Goal: Task Accomplishment & Management: Manage account settings

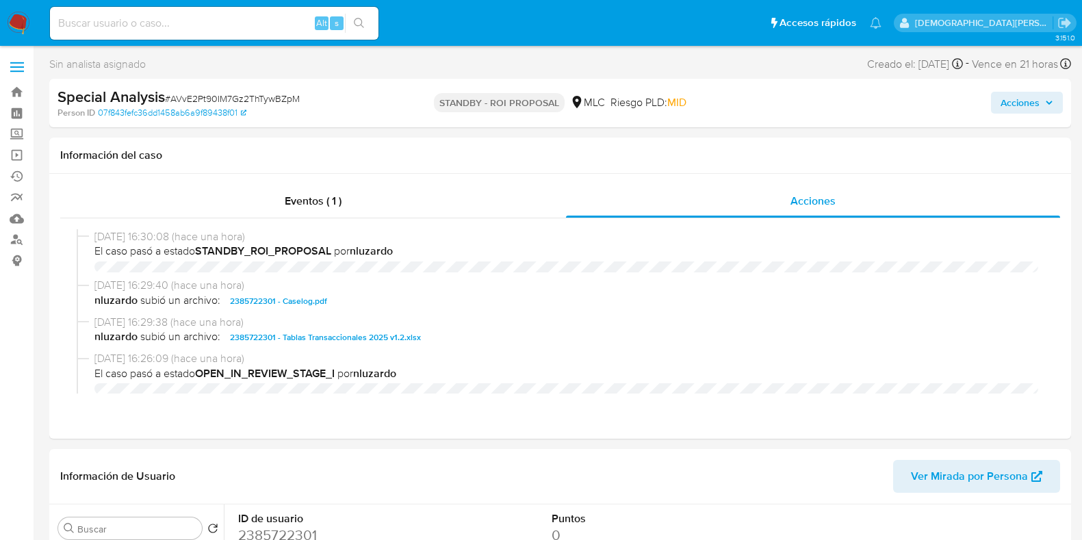
select select "10"
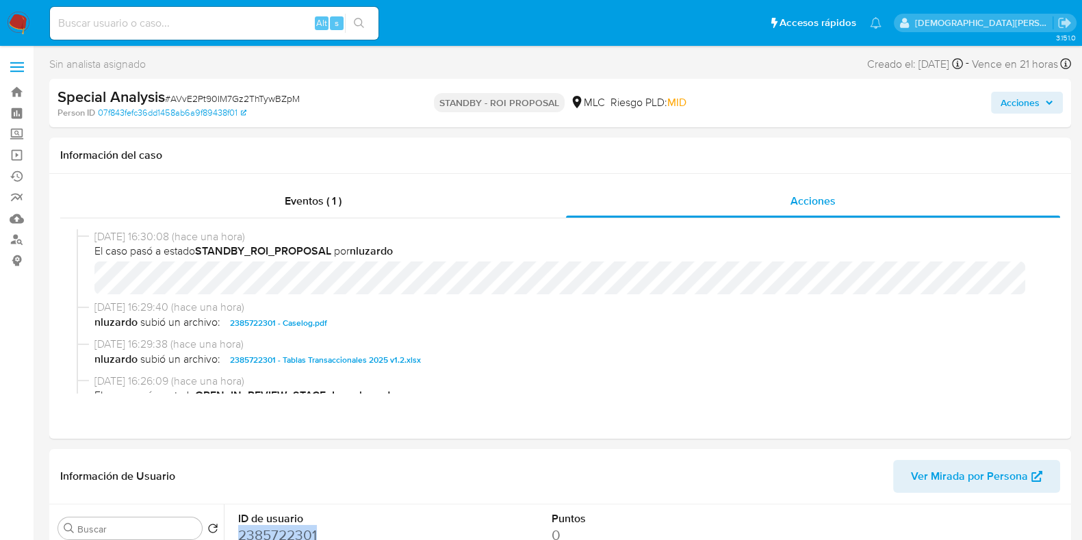
scroll to position [257, 0]
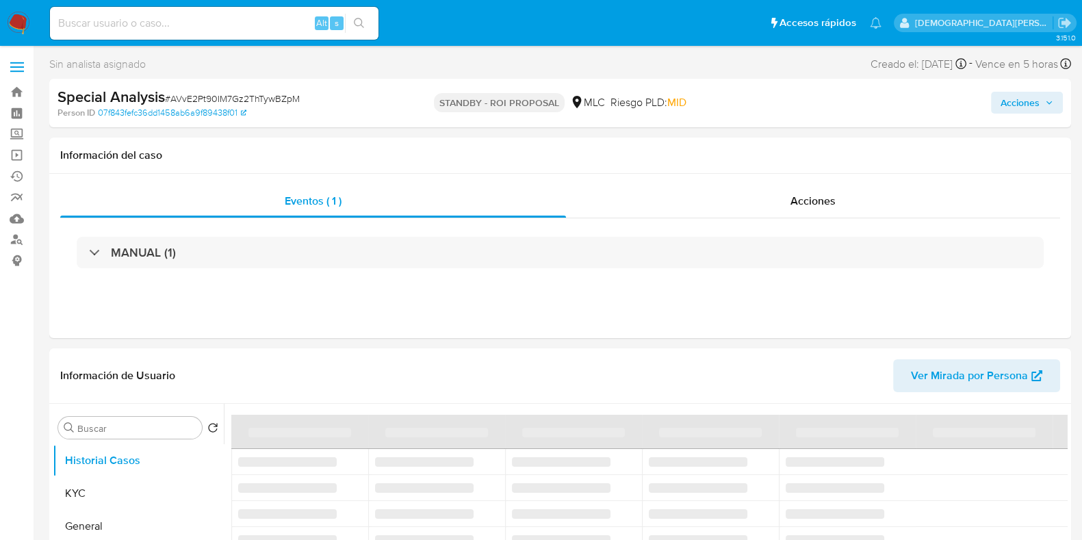
select select "10"
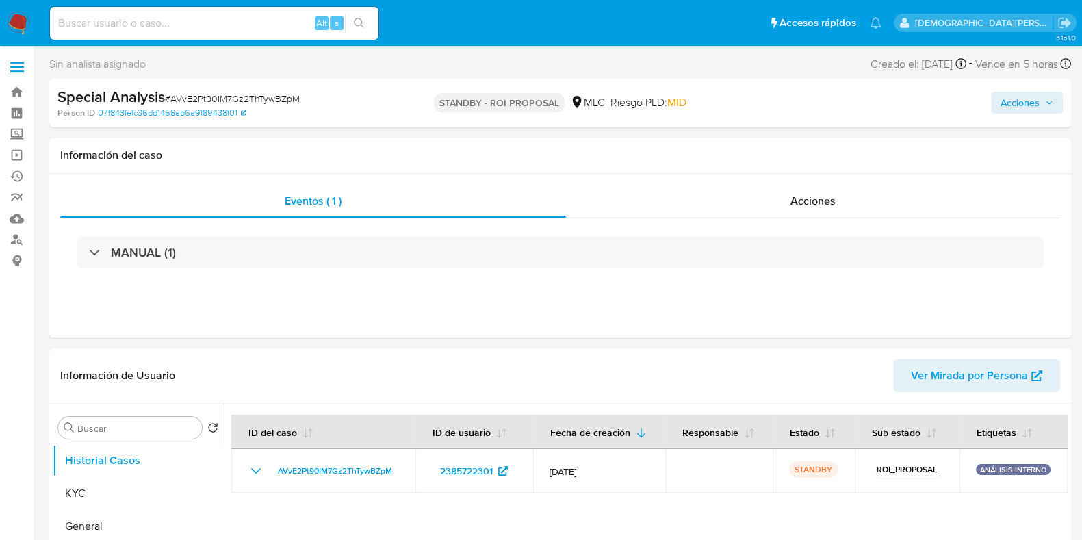
click at [1022, 105] on span "Acciones" at bounding box center [1019, 103] width 39 height 22
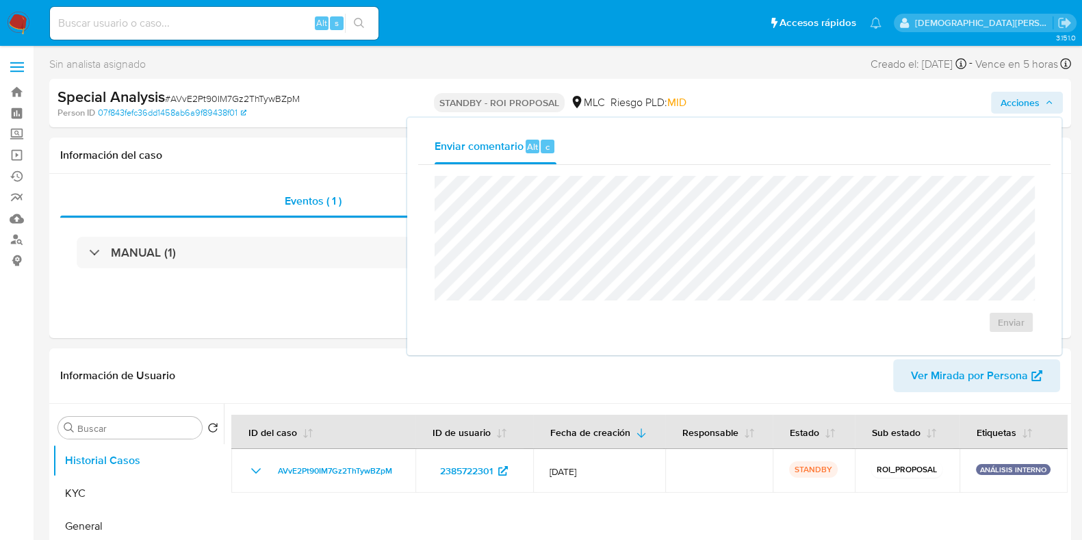
click at [729, 100] on div "Special Analysis # AVvE2Pt90IM7Gz2ThTywBZpM Person ID 07f843fefc36dd1458ab6a9f8…" at bounding box center [560, 103] width 1022 height 49
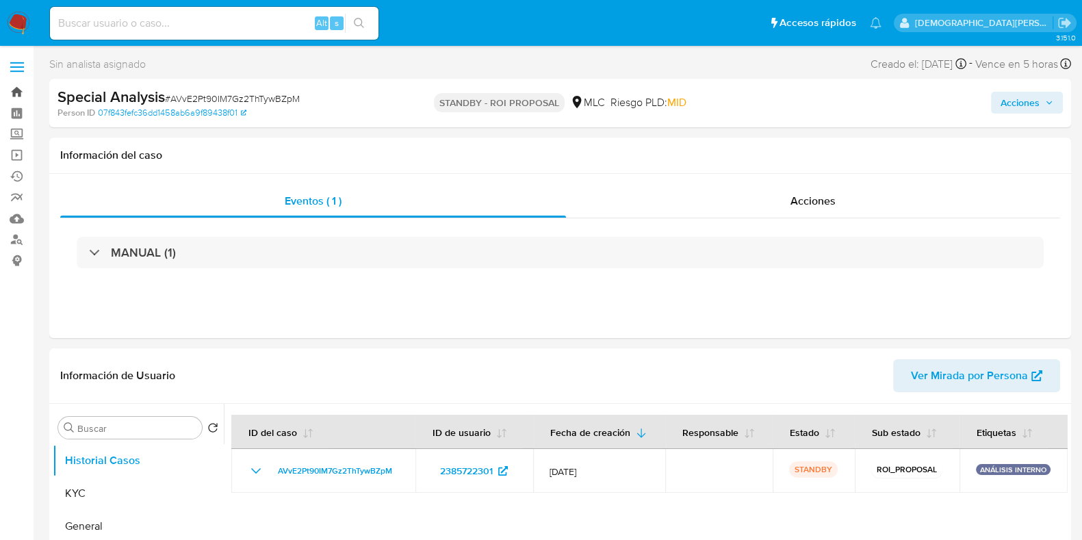
click at [22, 91] on link "Bandeja" at bounding box center [81, 91] width 163 height 21
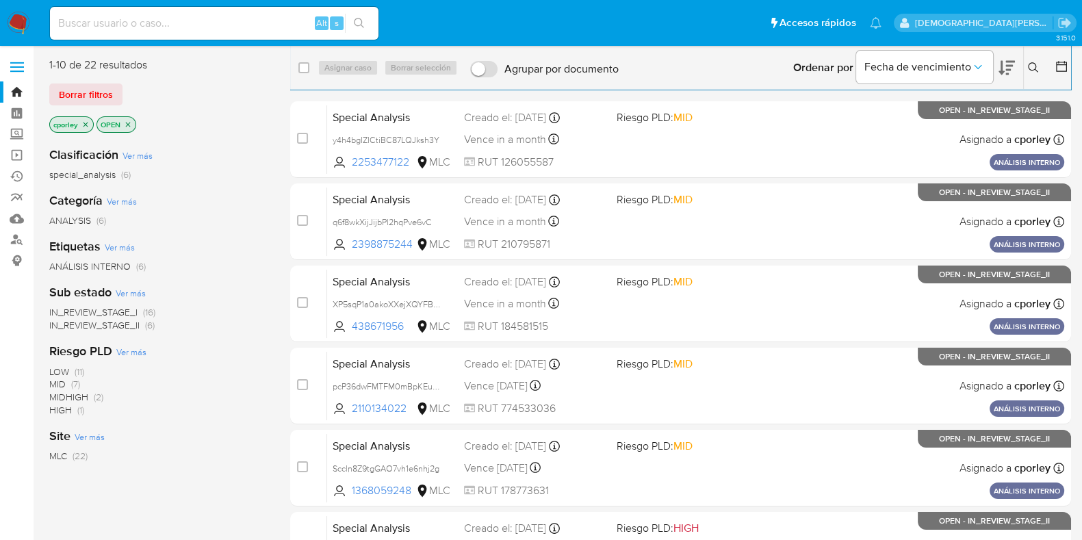
click at [1065, 64] on icon at bounding box center [1061, 66] width 11 height 11
click at [1059, 66] on icon at bounding box center [1062, 67] width 14 height 14
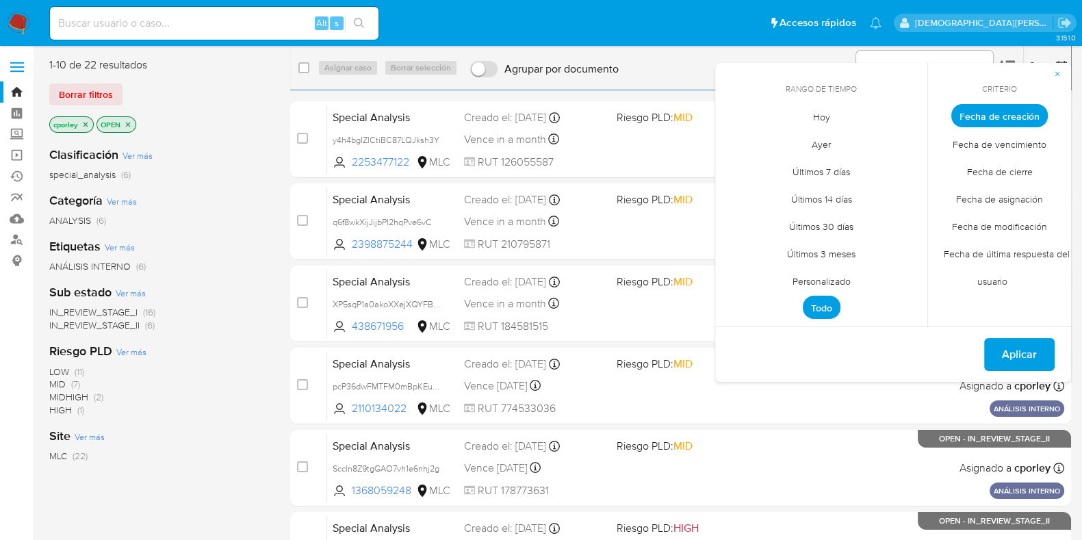
click at [834, 282] on span "Personalizado" at bounding box center [821, 281] width 87 height 28
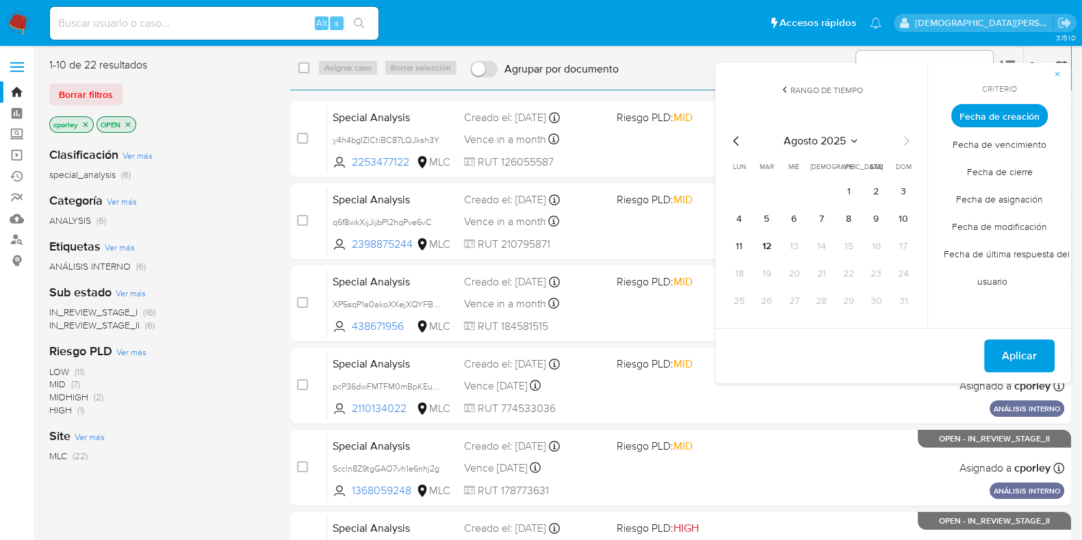
click at [731, 138] on icon "Mes anterior" at bounding box center [736, 141] width 16 height 16
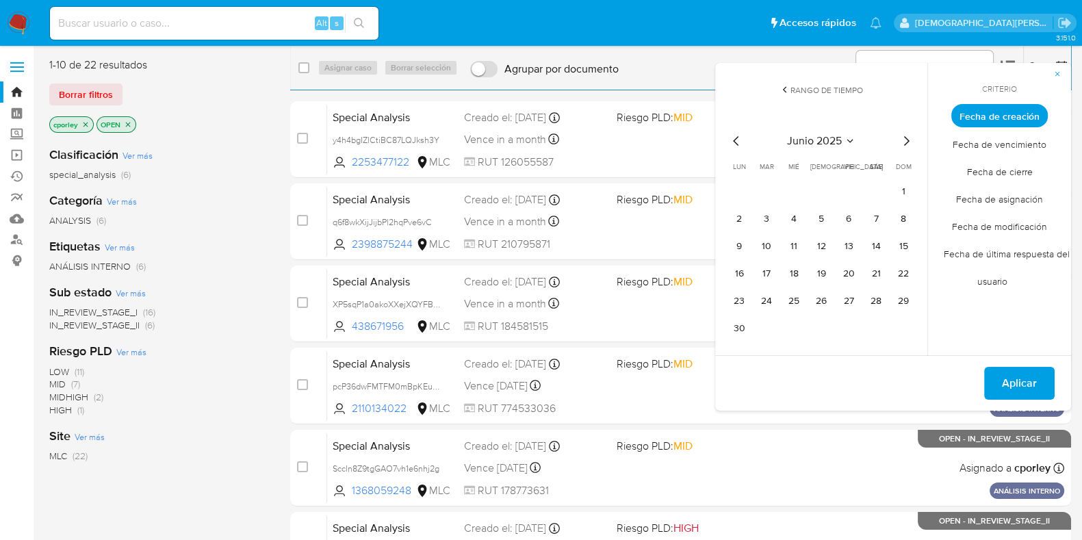
click at [731, 138] on icon "Mes anterior" at bounding box center [736, 141] width 16 height 16
click at [767, 250] on button "13" at bounding box center [766, 246] width 22 height 22
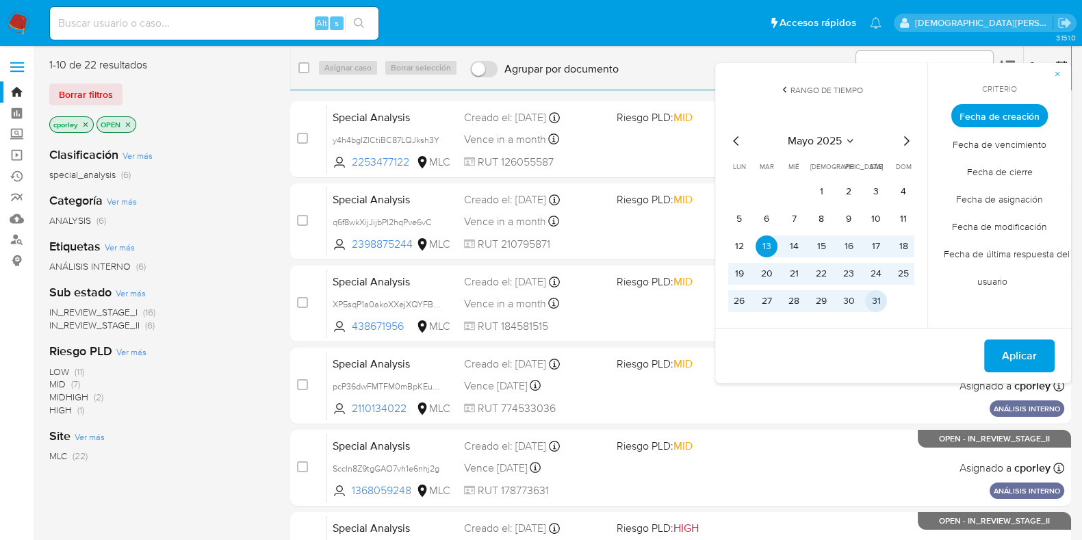
click at [883, 309] on button "31" at bounding box center [876, 301] width 22 height 22
click at [1005, 352] on span "Aplicar" at bounding box center [1019, 356] width 35 height 30
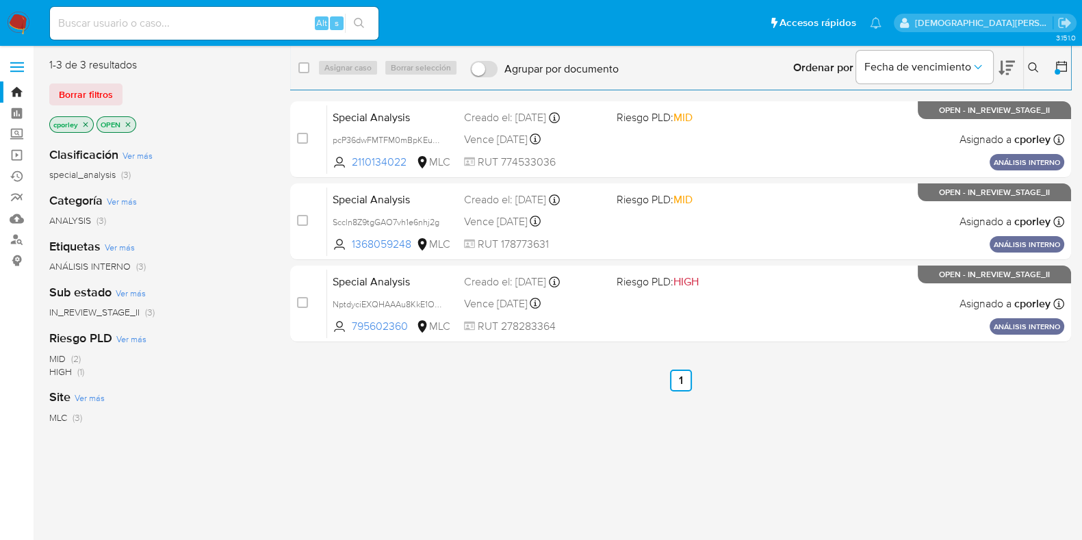
click at [83, 122] on icon "close-filter" at bounding box center [85, 124] width 8 height 8
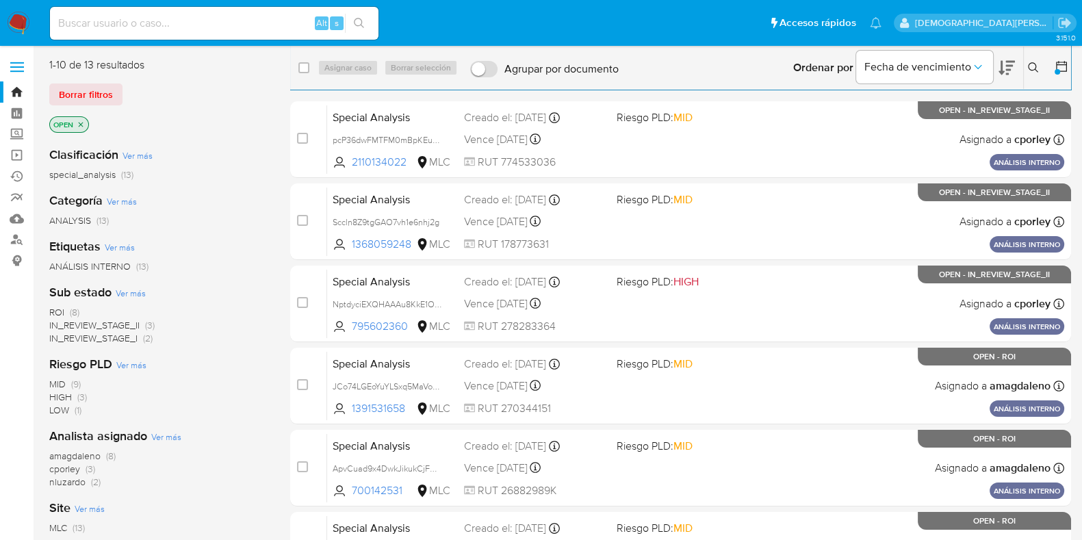
click at [89, 125] on div "OPEN" at bounding box center [158, 125] width 219 height 19
click at [82, 127] on icon "close-filter" at bounding box center [81, 124] width 8 height 8
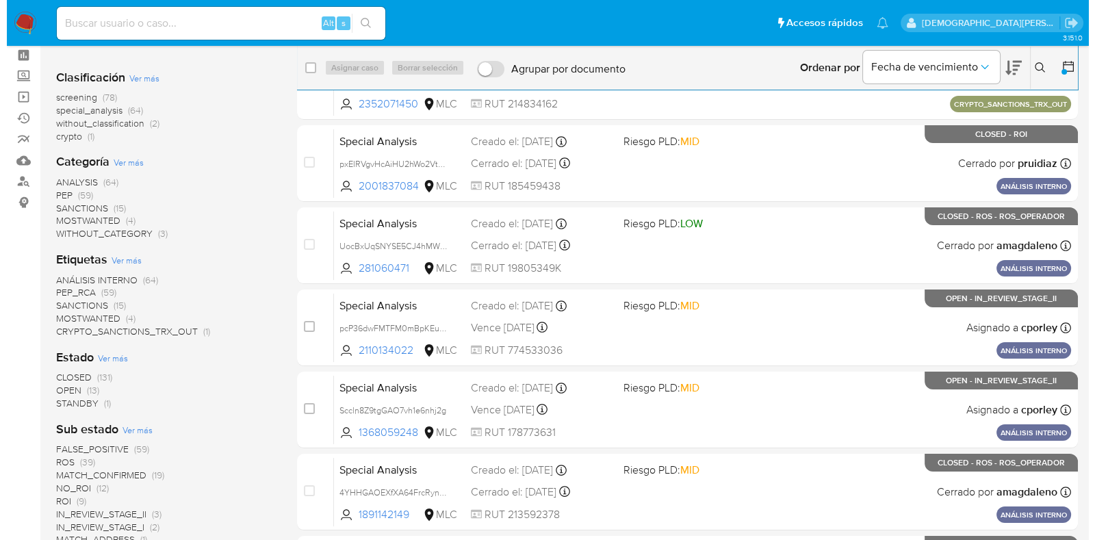
scroll to position [85, 0]
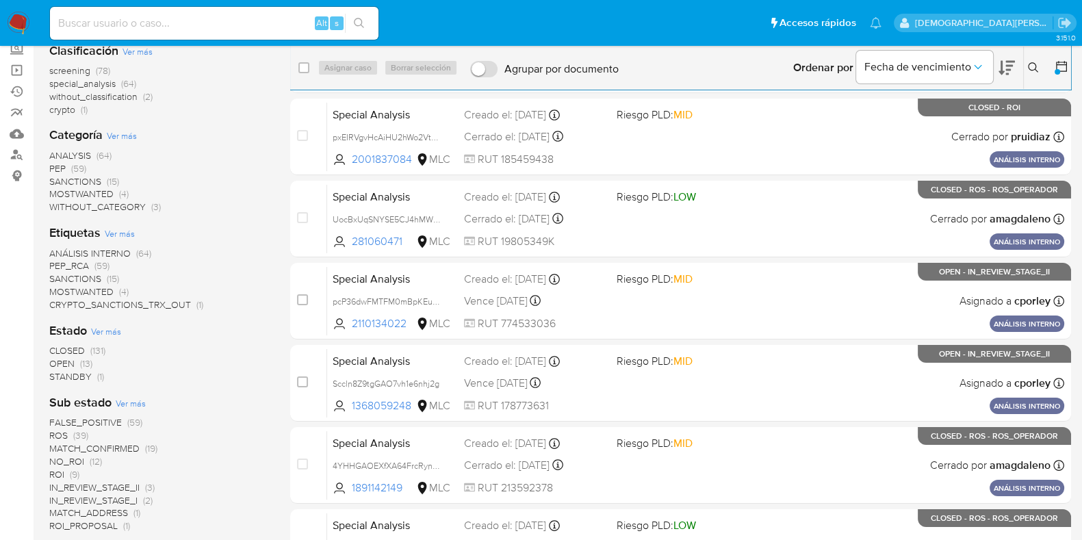
click at [105, 334] on span "Ver más" at bounding box center [106, 331] width 30 height 12
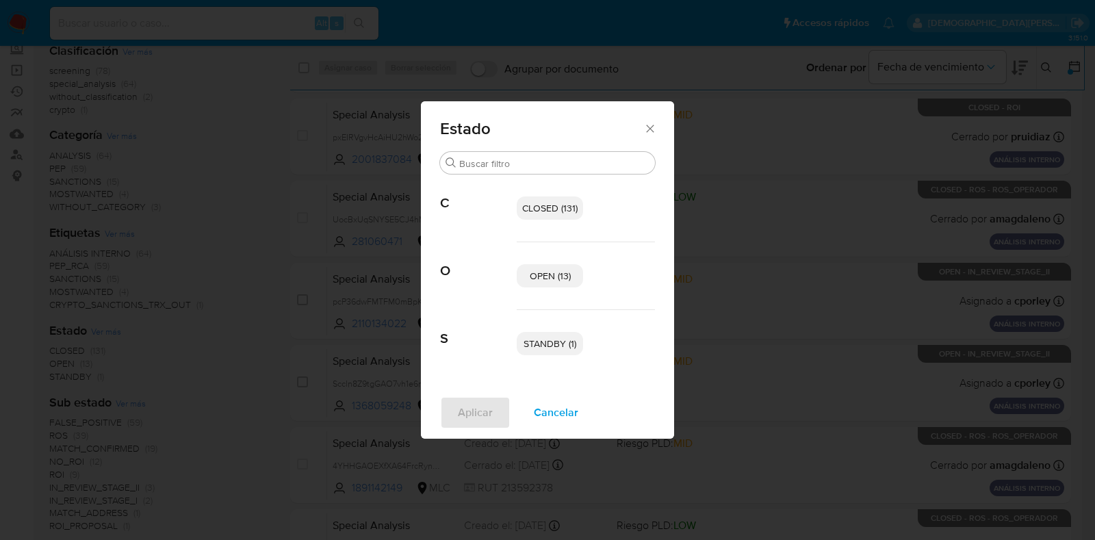
click at [541, 274] on span "OPEN (13)" at bounding box center [550, 276] width 41 height 14
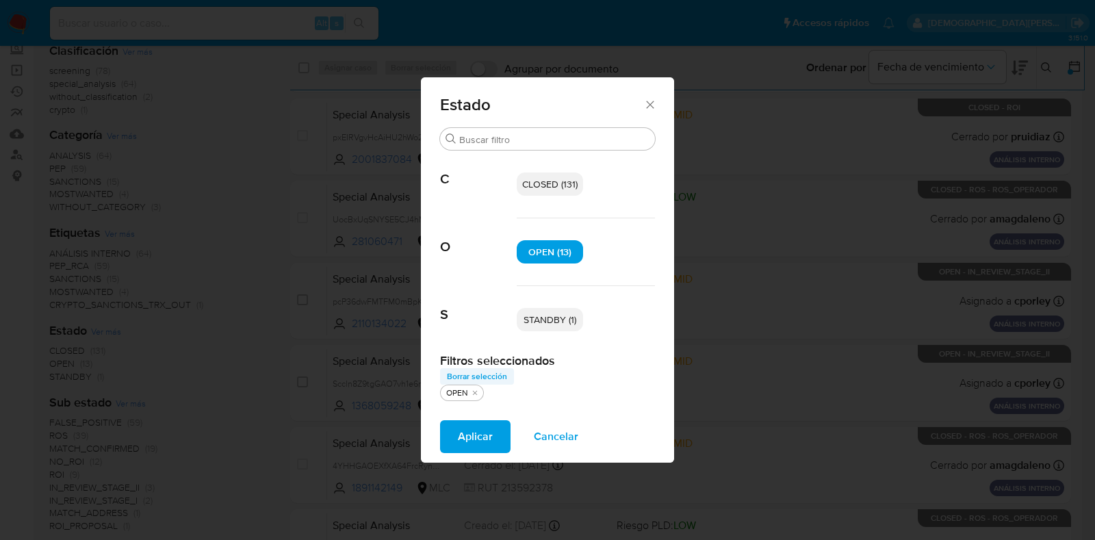
drag, startPoint x: 561, startPoint y: 324, endPoint x: 510, endPoint y: 374, distance: 71.6
click at [558, 325] on span "STANDBY (1)" at bounding box center [550, 320] width 53 height 14
click at [481, 439] on span "Aplicar" at bounding box center [475, 437] width 35 height 30
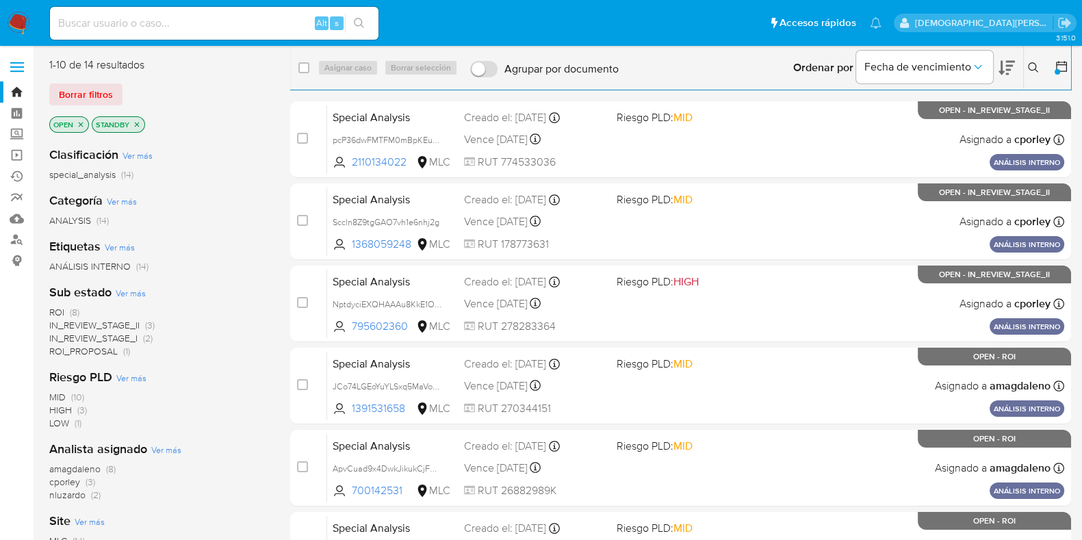
click at [1006, 65] on icon at bounding box center [1006, 68] width 16 height 14
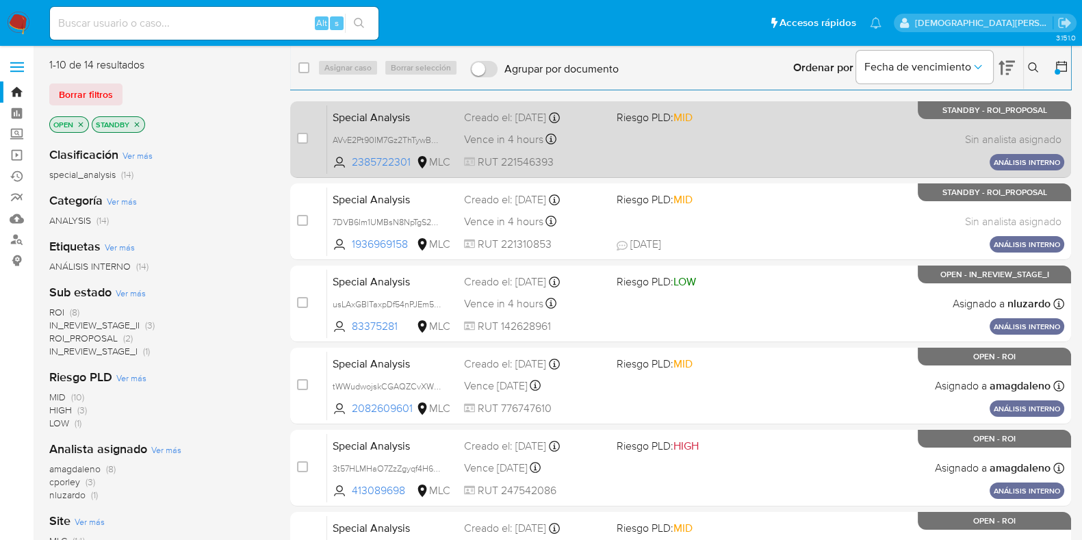
click at [781, 159] on div "Special Analysis AVvE2Pt90IM7Gz2ThTywBZpM 2385722301 MLC Riesgo PLD: MID Creado…" at bounding box center [695, 139] width 737 height 69
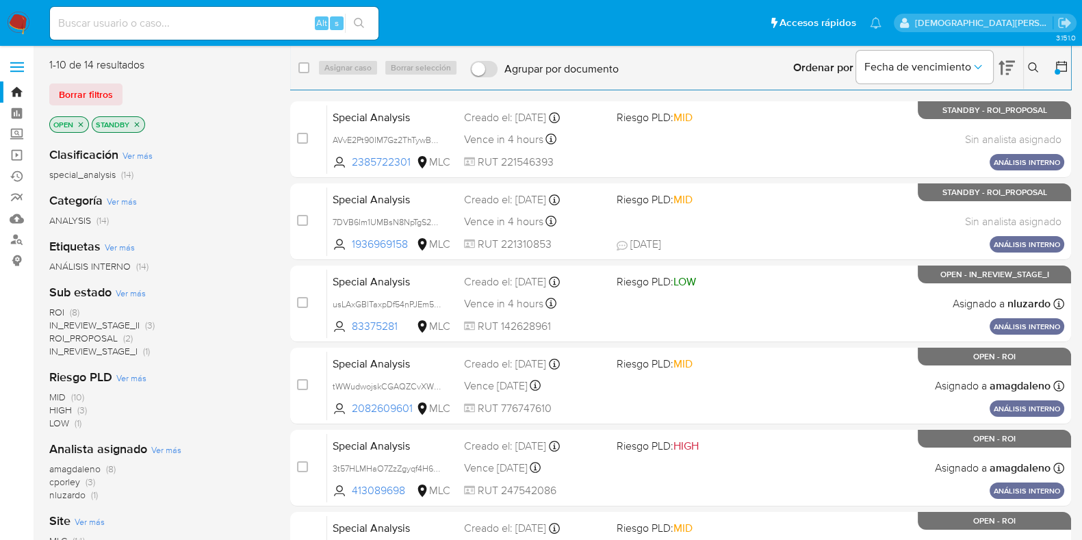
click at [1059, 62] on icon at bounding box center [1062, 67] width 14 height 14
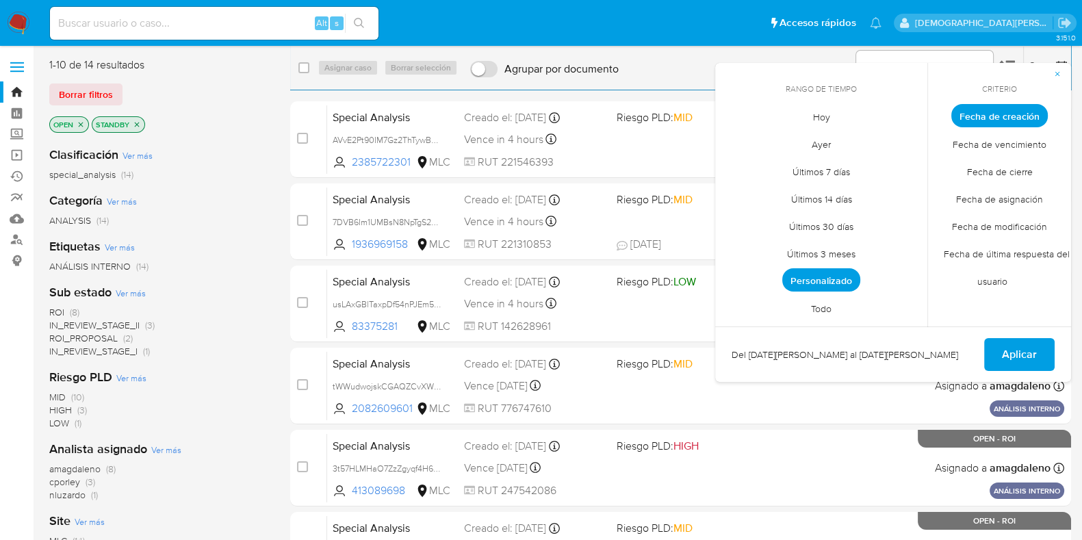
click at [849, 274] on span "Personalizado" at bounding box center [821, 279] width 78 height 23
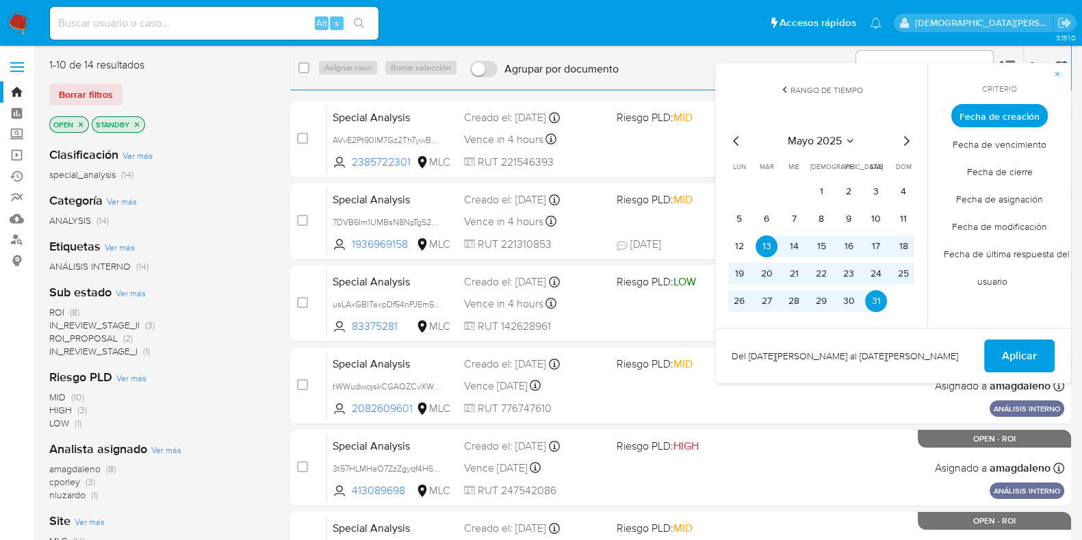
click at [903, 142] on icon "Mes siguiente" at bounding box center [906, 141] width 16 height 16
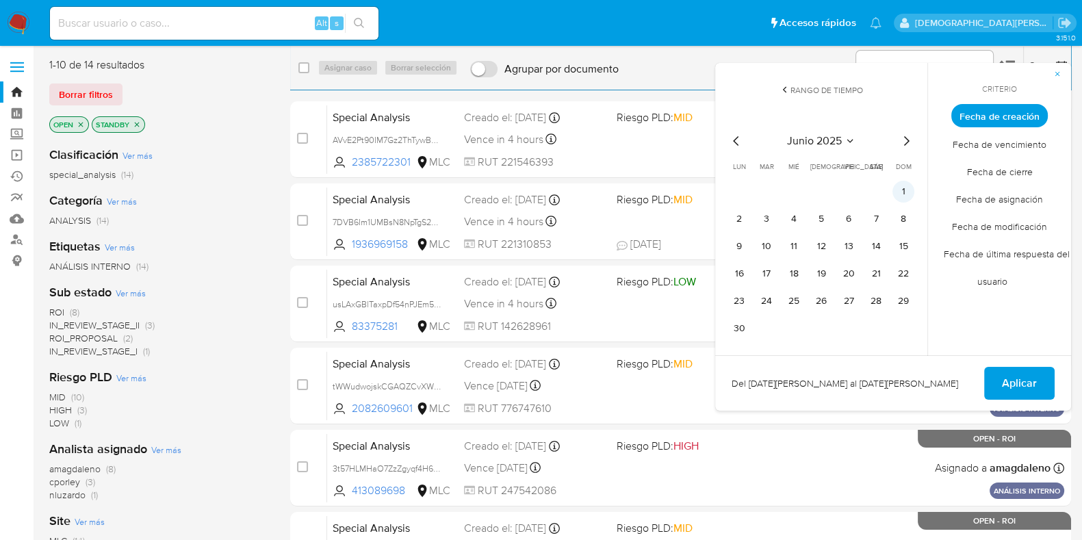
click at [907, 189] on button "1" at bounding box center [903, 192] width 22 height 22
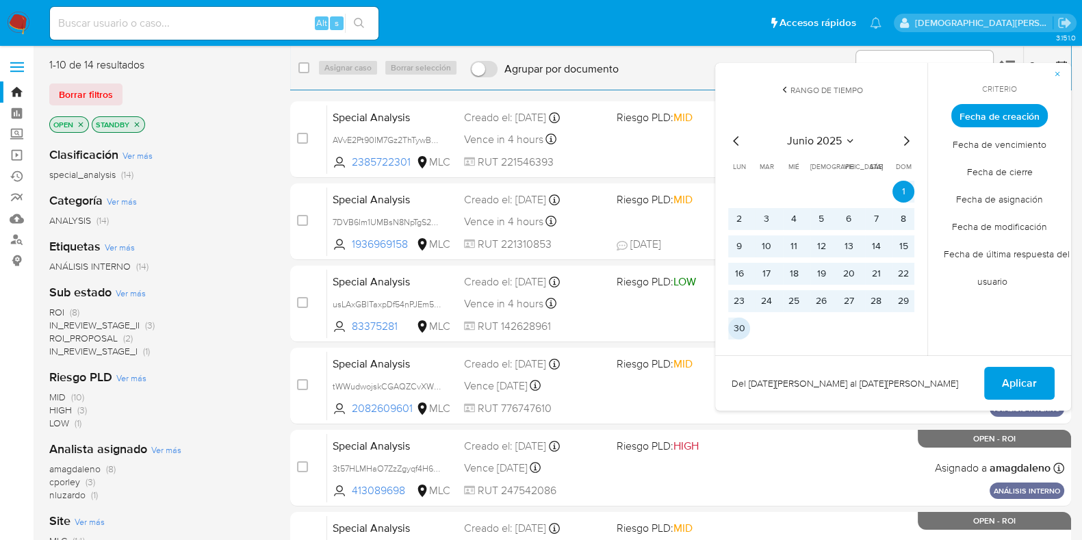
click at [739, 326] on button "30" at bounding box center [739, 329] width 22 height 22
click at [1031, 385] on span "Aplicar" at bounding box center [1019, 383] width 35 height 30
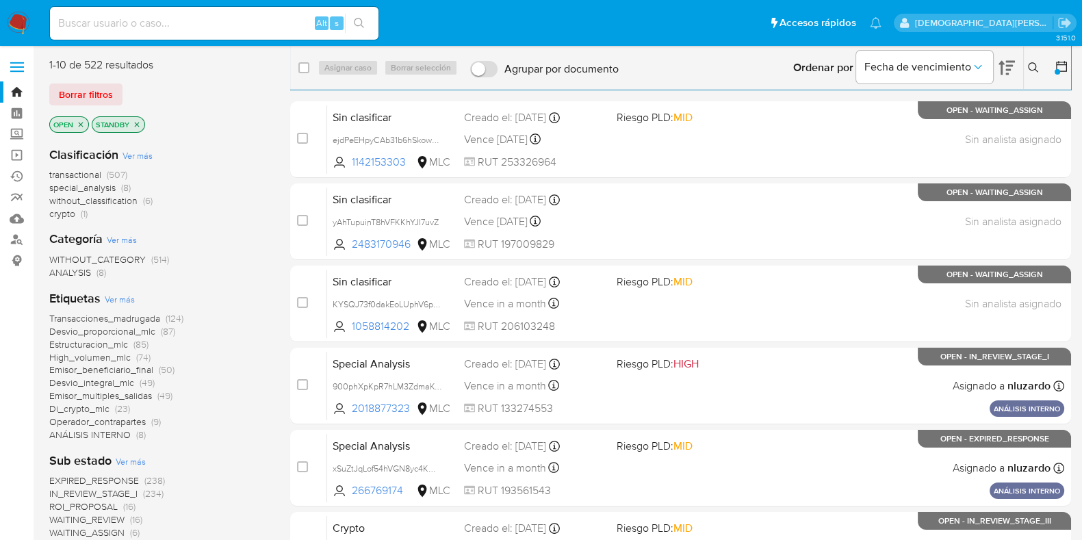
click at [138, 129] on p "STANDBY" at bounding box center [118, 124] width 52 height 15
click at [139, 121] on icon "close-filter" at bounding box center [137, 124] width 8 height 8
click at [79, 122] on icon "close-filter" at bounding box center [81, 124] width 5 height 5
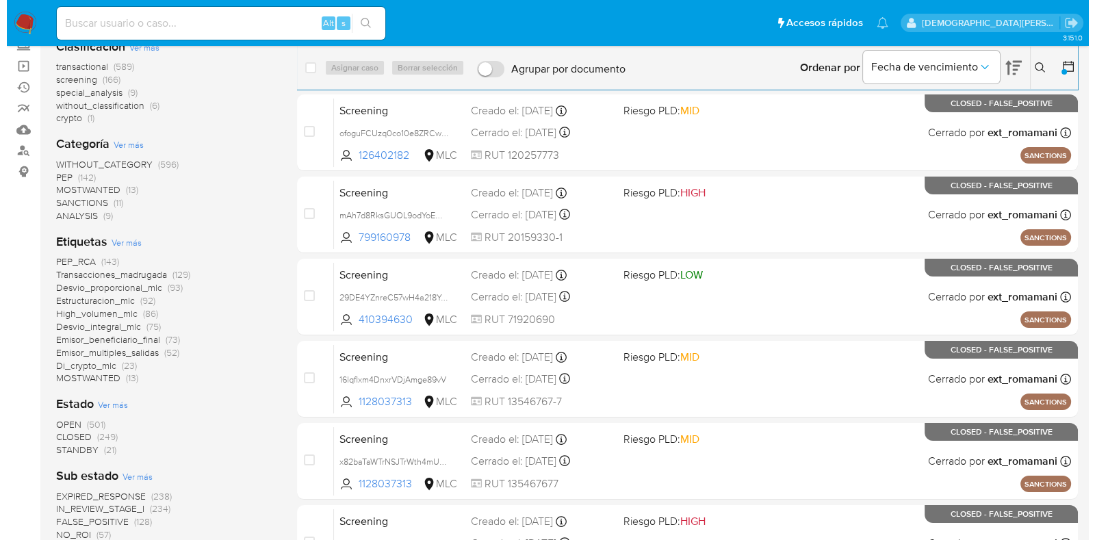
scroll to position [170, 0]
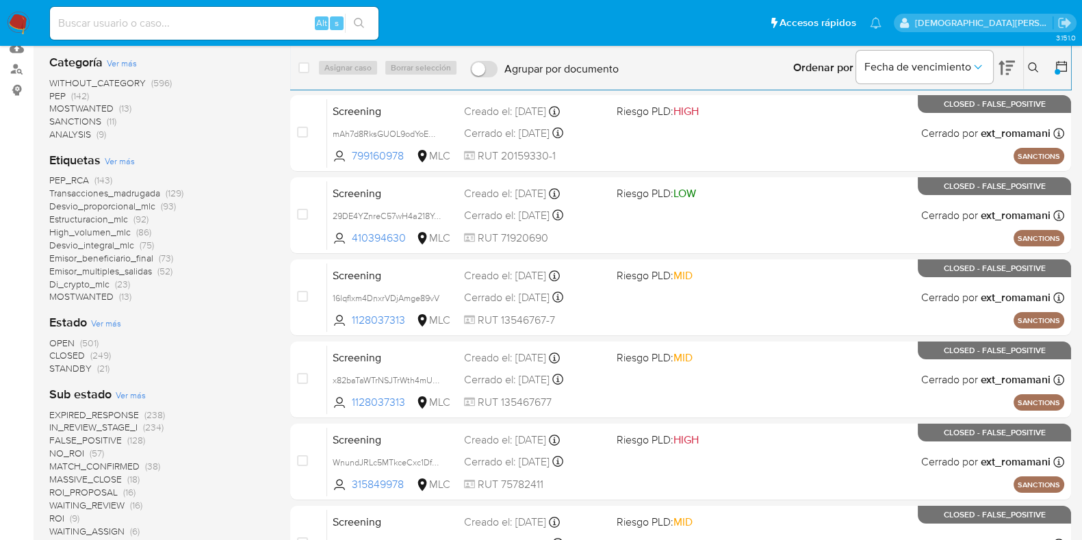
click at [111, 160] on span "Ver más" at bounding box center [120, 161] width 30 height 12
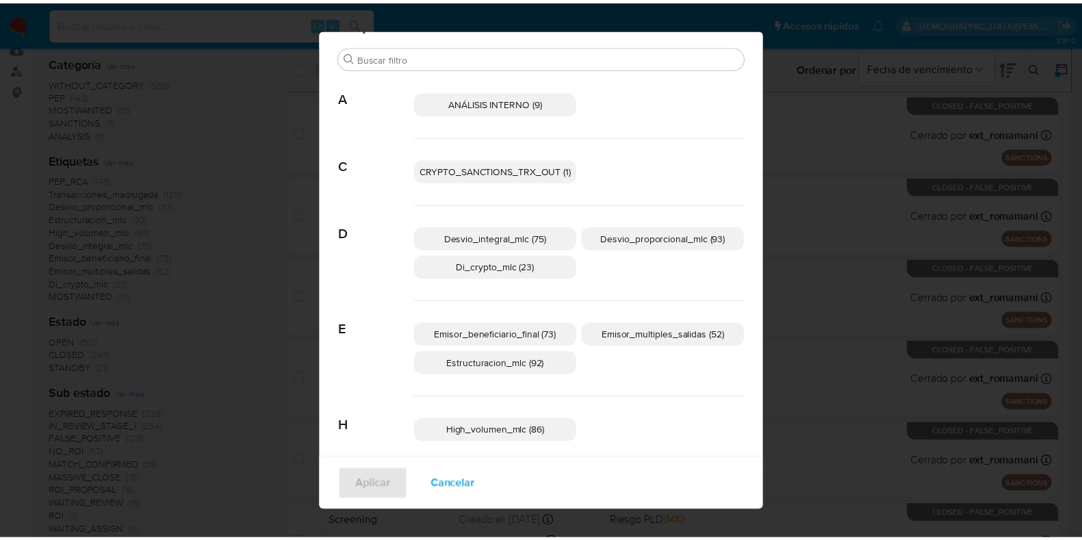
scroll to position [0, 0]
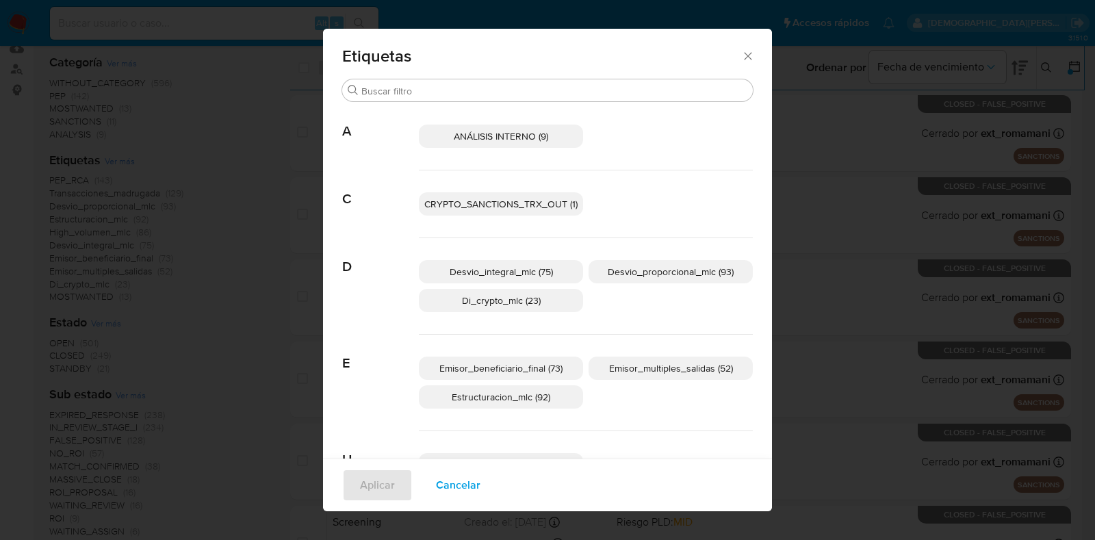
click at [489, 138] on span "ANÁLISIS INTERNO (9)" at bounding box center [501, 136] width 94 height 14
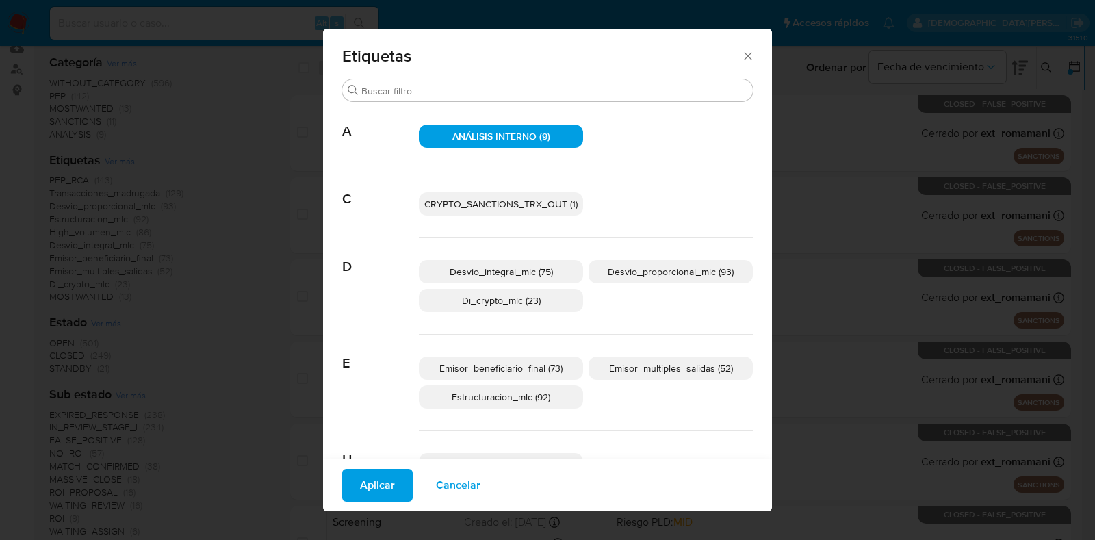
click at [452, 474] on span "Cancelar" at bounding box center [458, 485] width 44 height 30
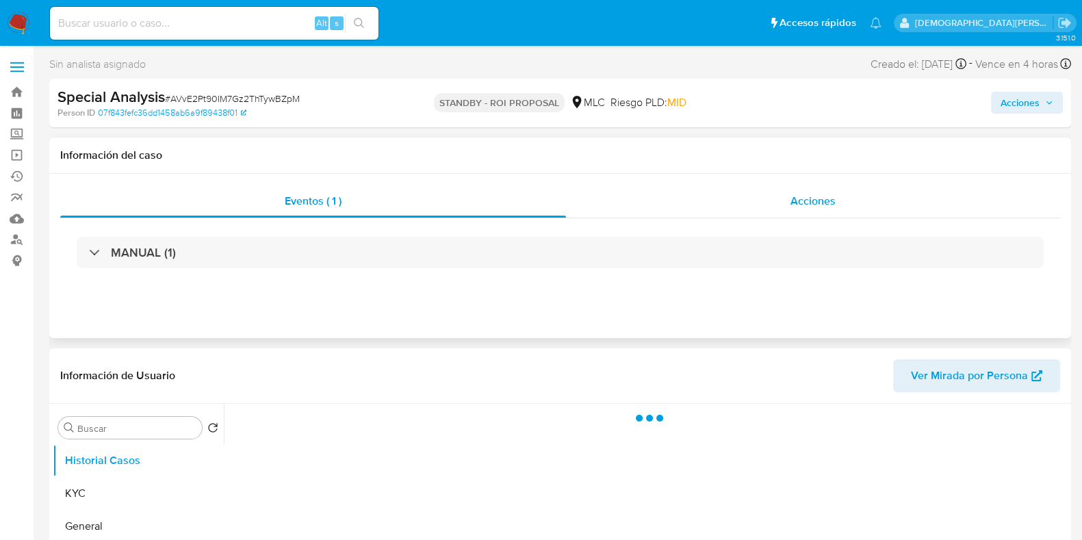
click at [757, 200] on div "Acciones" at bounding box center [813, 201] width 494 height 33
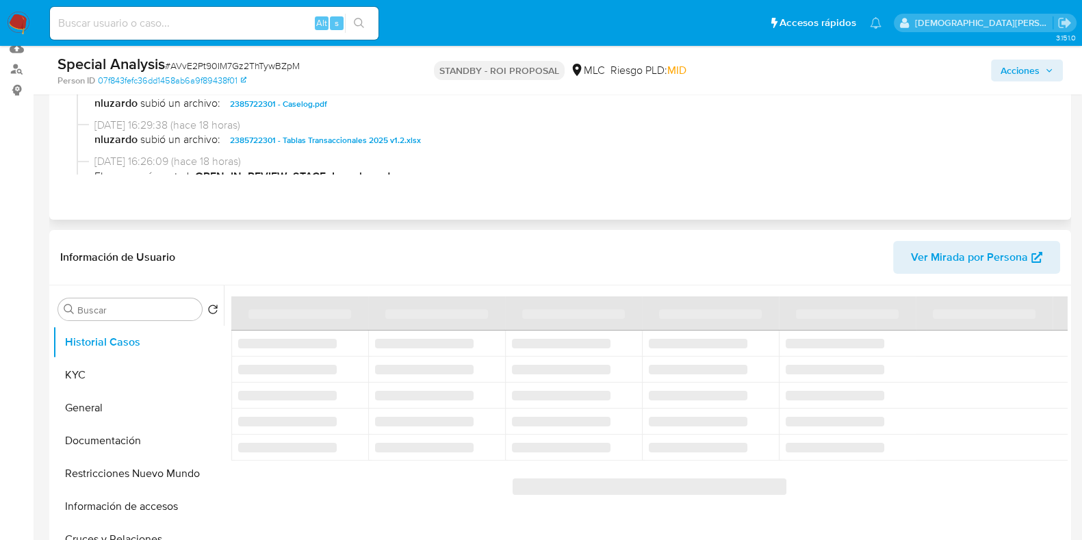
select select "10"
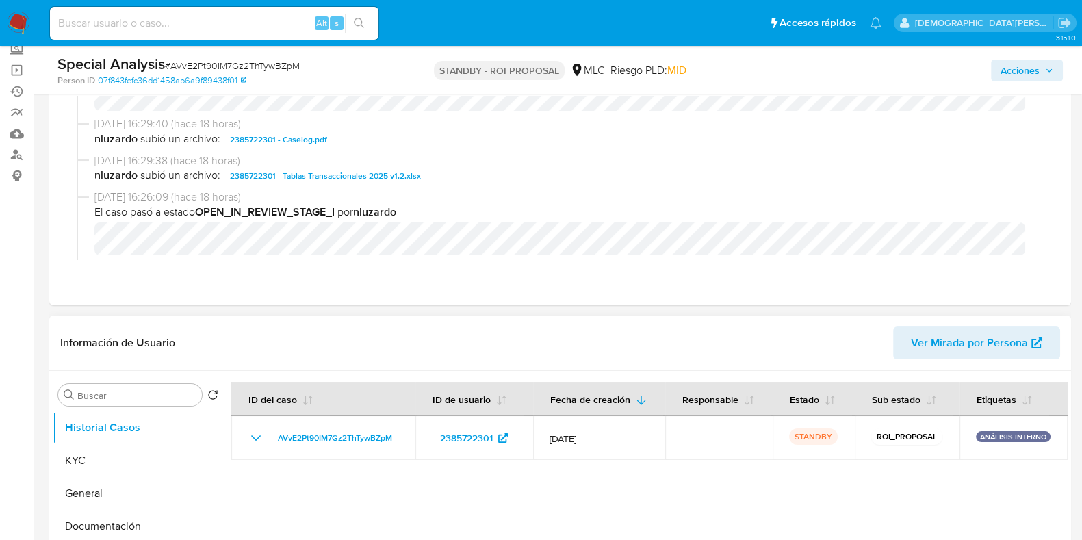
scroll to position [85, 0]
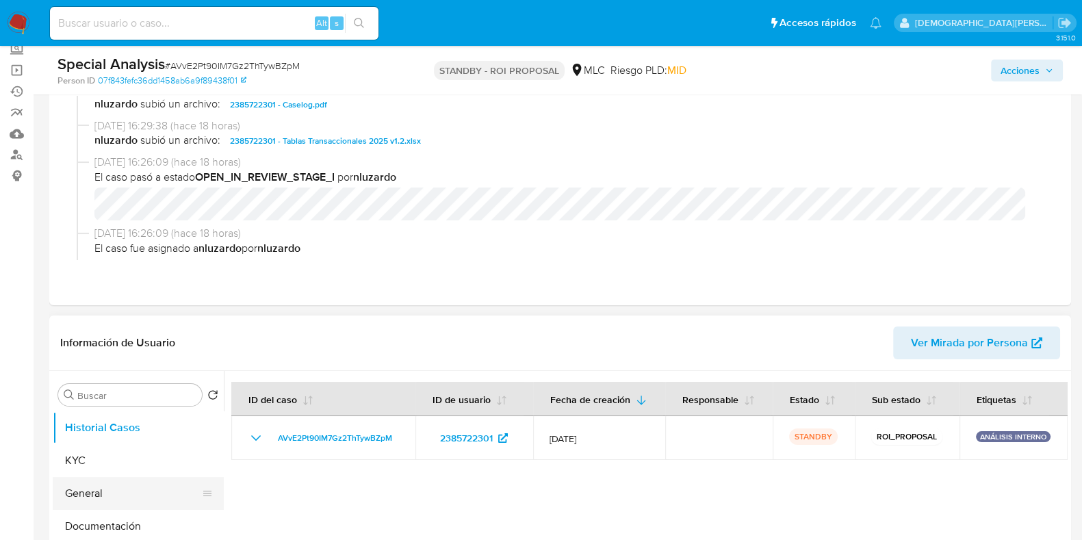
click at [89, 494] on button "General" at bounding box center [133, 493] width 160 height 33
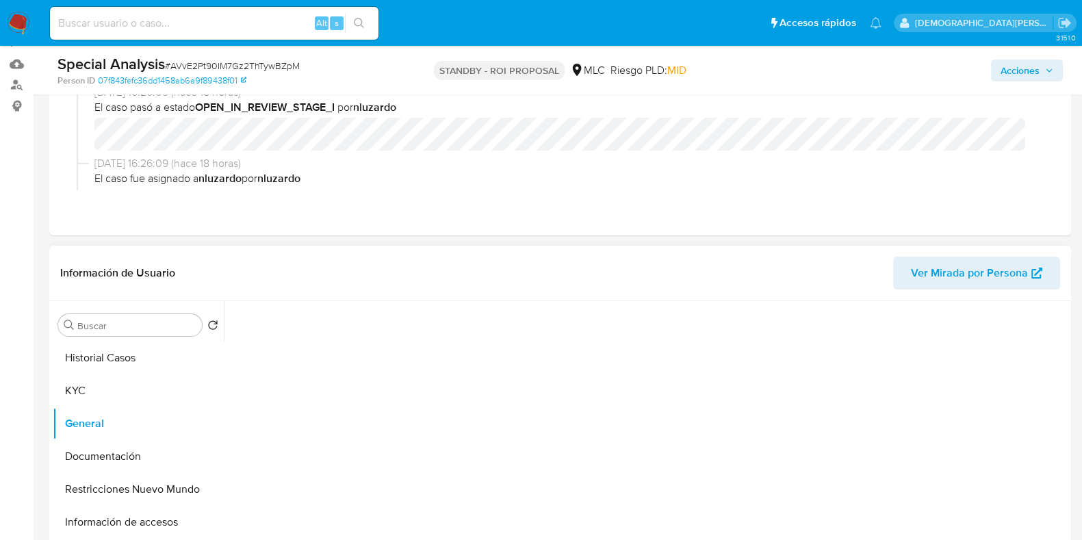
scroll to position [170, 0]
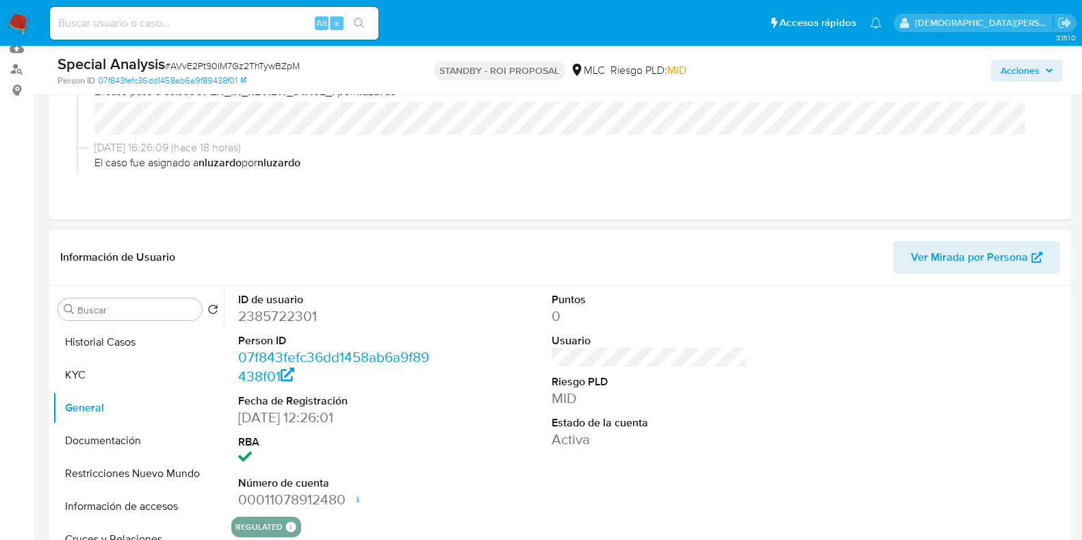
click at [265, 316] on dd "2385722301" at bounding box center [336, 316] width 196 height 19
copy dd "2385722301"
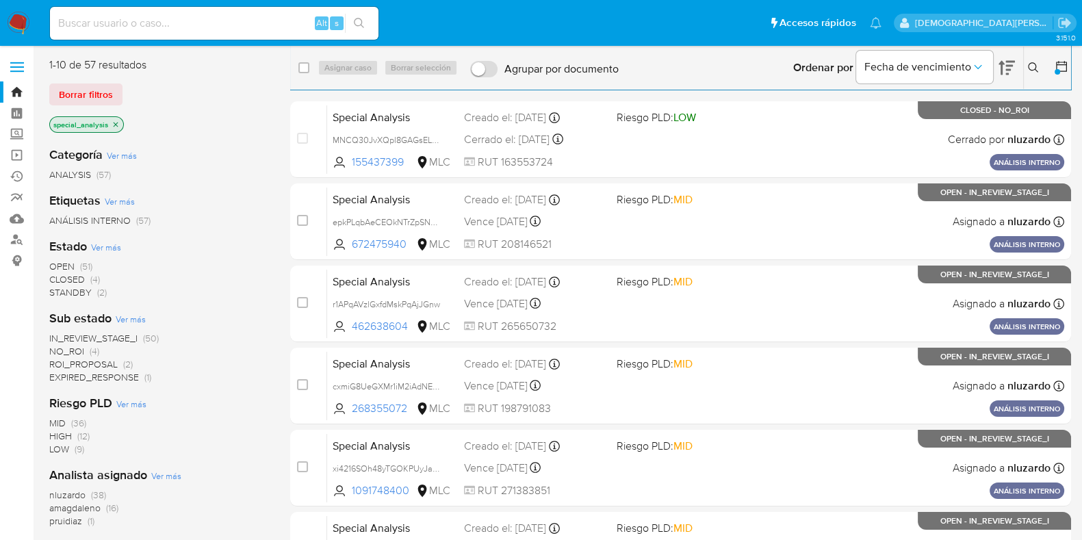
click at [1061, 67] on icon at bounding box center [1062, 67] width 14 height 14
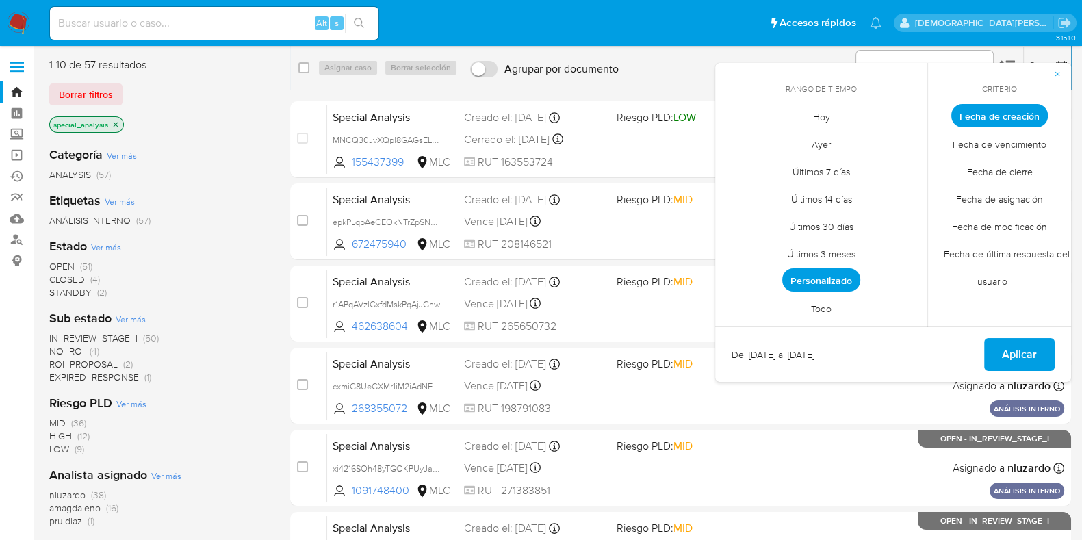
click at [798, 284] on span "Personalizado" at bounding box center [821, 279] width 78 height 23
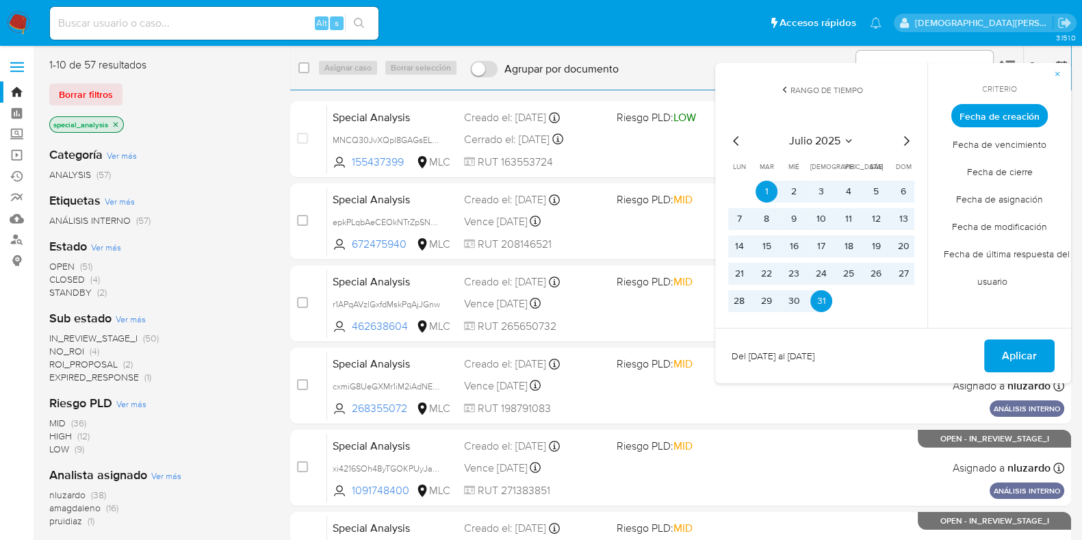
click at [905, 148] on icon "Mes siguiente" at bounding box center [906, 141] width 16 height 16
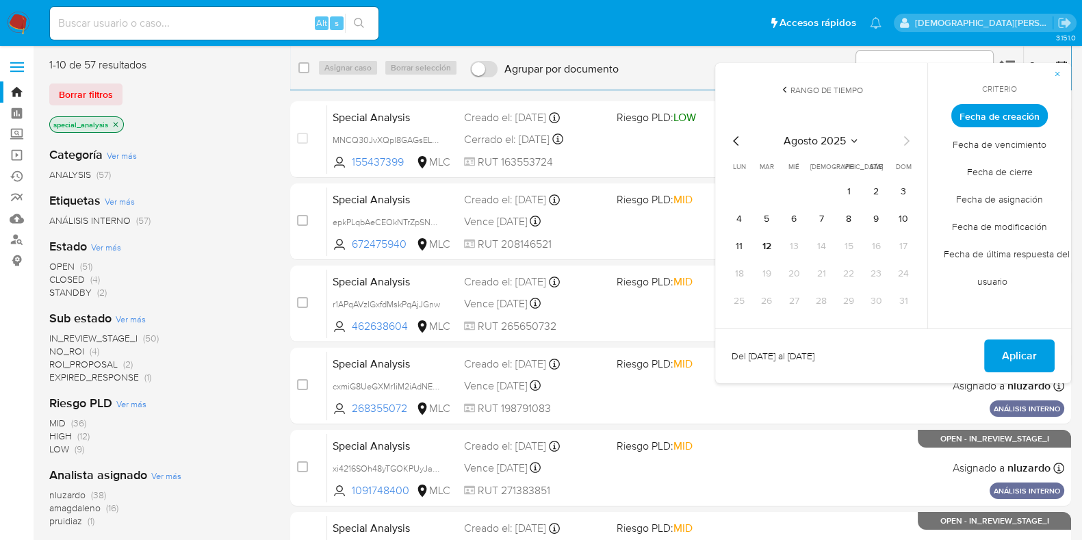
click at [732, 142] on icon "Mes anterior" at bounding box center [736, 141] width 16 height 16
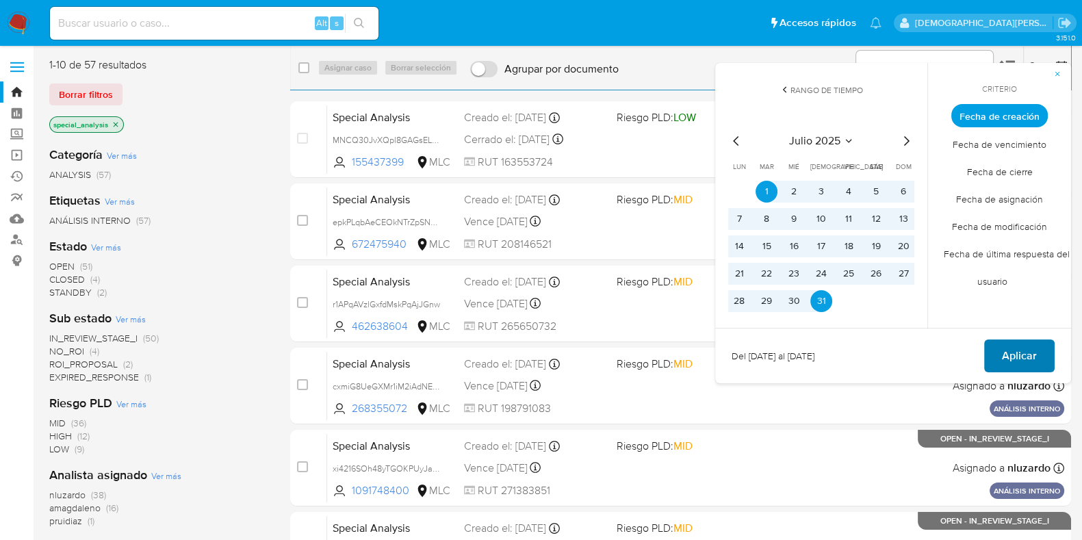
click at [1010, 352] on span "Aplicar" at bounding box center [1019, 356] width 35 height 30
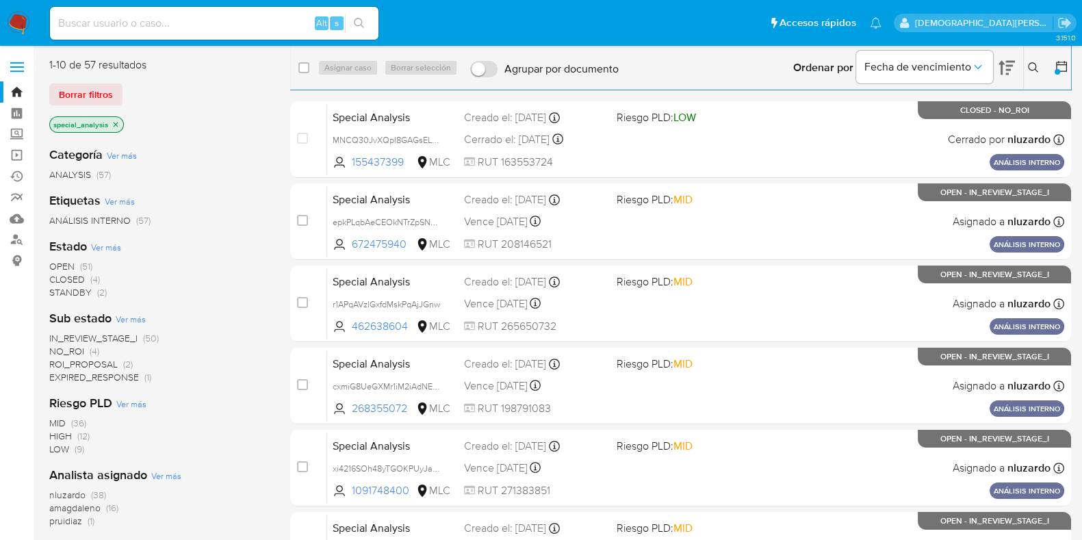
click at [1064, 66] on icon at bounding box center [1062, 67] width 14 height 14
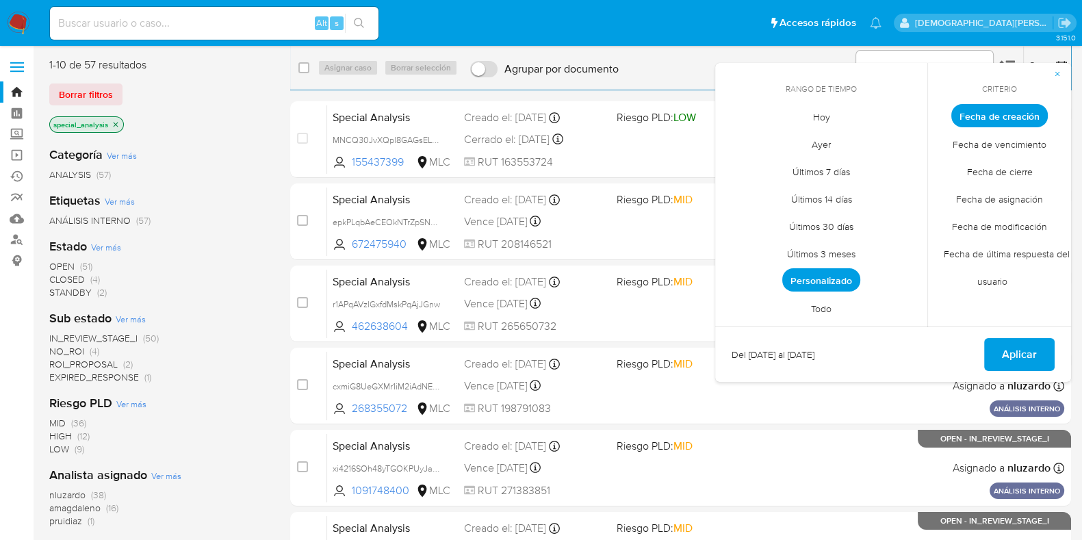
click at [799, 278] on span "Personalizado" at bounding box center [821, 279] width 78 height 23
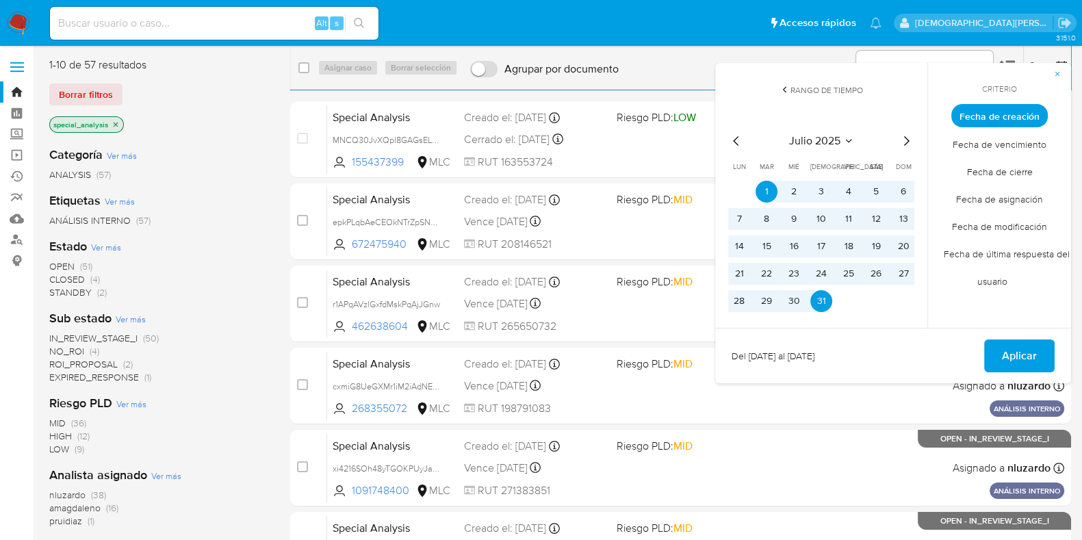
click at [736, 142] on icon "Mes anterior" at bounding box center [736, 141] width 16 height 16
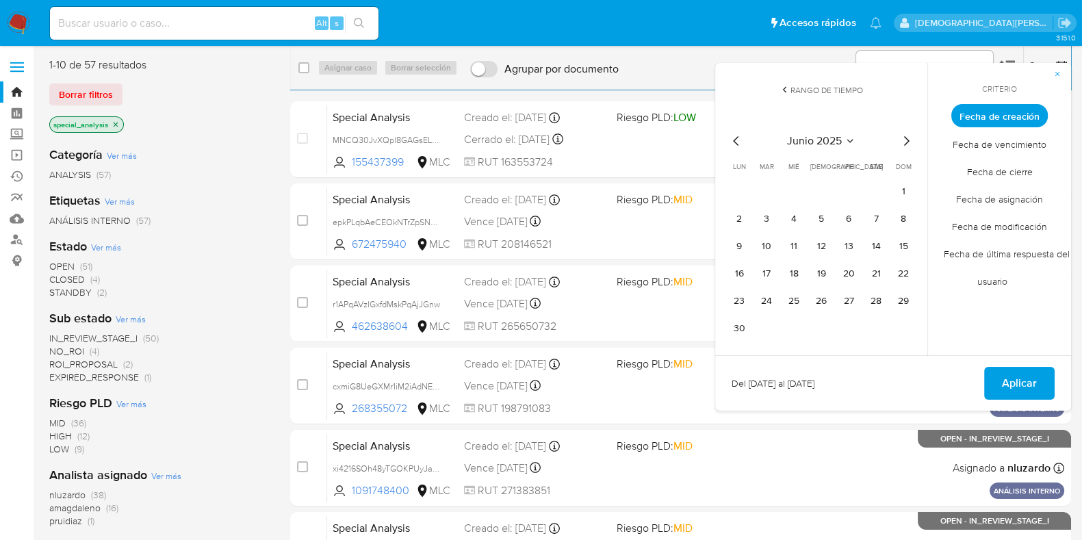
click at [736, 142] on icon "Mes anterior" at bounding box center [736, 141] width 16 height 16
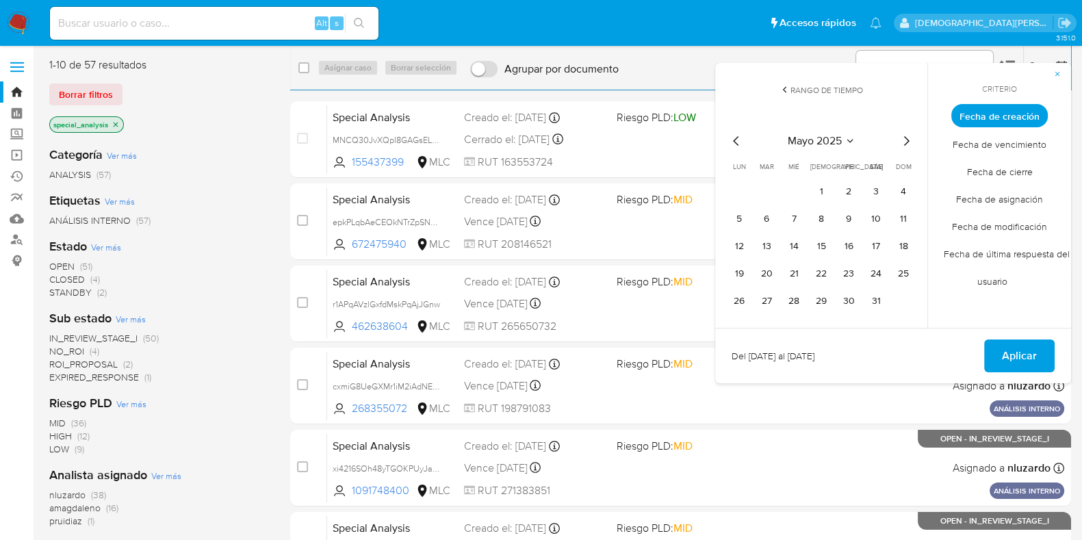
click at [808, 185] on tr "1 2 3 4" at bounding box center [821, 192] width 186 height 22
click at [826, 191] on button "1" at bounding box center [821, 192] width 22 height 22
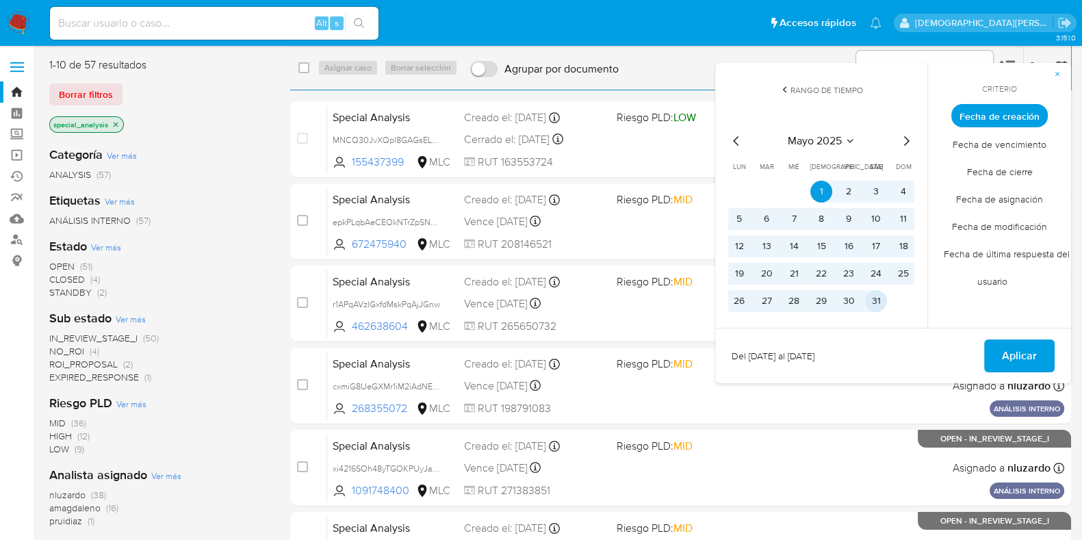
drag, startPoint x: 880, startPoint y: 307, endPoint x: 932, endPoint y: 323, distance: 54.3
click at [881, 307] on button "31" at bounding box center [876, 301] width 22 height 22
click at [1006, 344] on span "Aplicar" at bounding box center [1019, 356] width 35 height 30
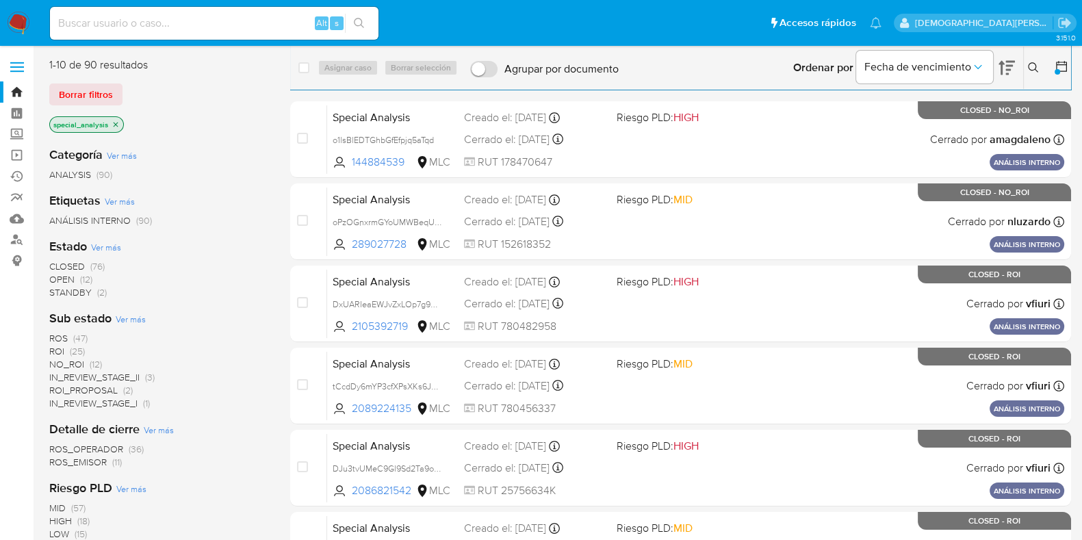
click at [1061, 70] on icon at bounding box center [1062, 67] width 14 height 14
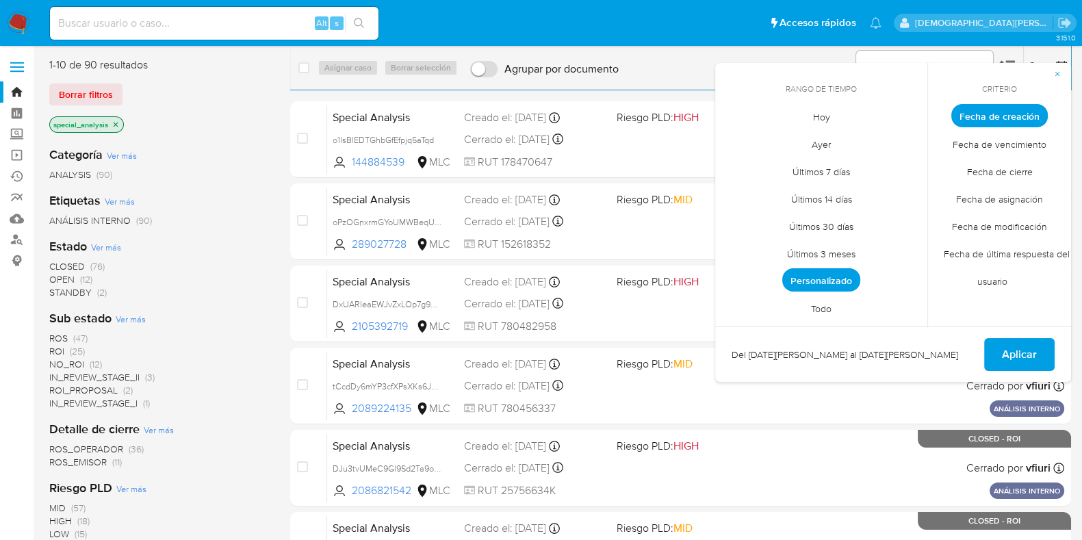
click at [799, 272] on span "Personalizado" at bounding box center [821, 279] width 78 height 23
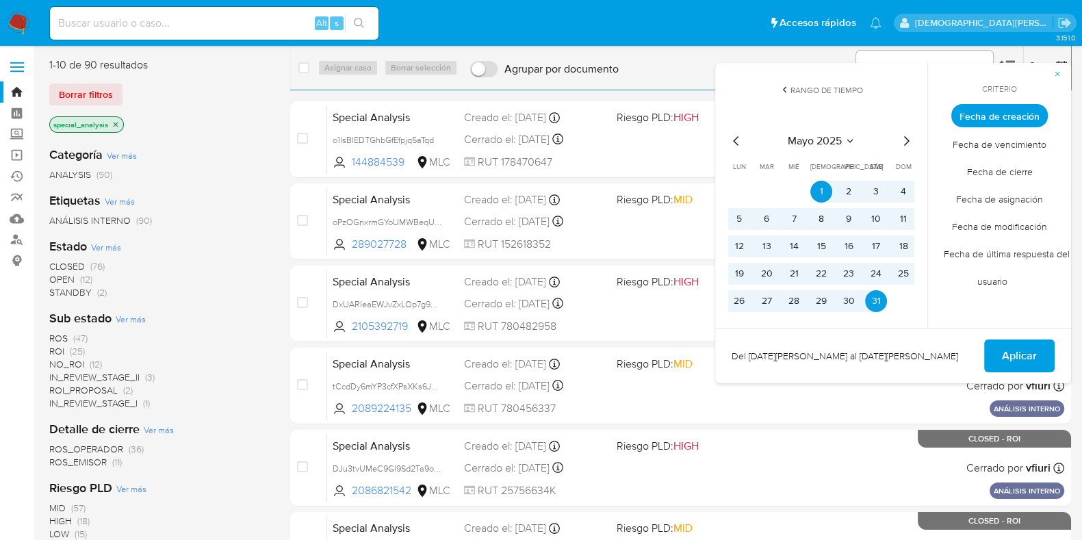
click at [736, 139] on icon "Mes anterior" at bounding box center [735, 141] width 5 height 10
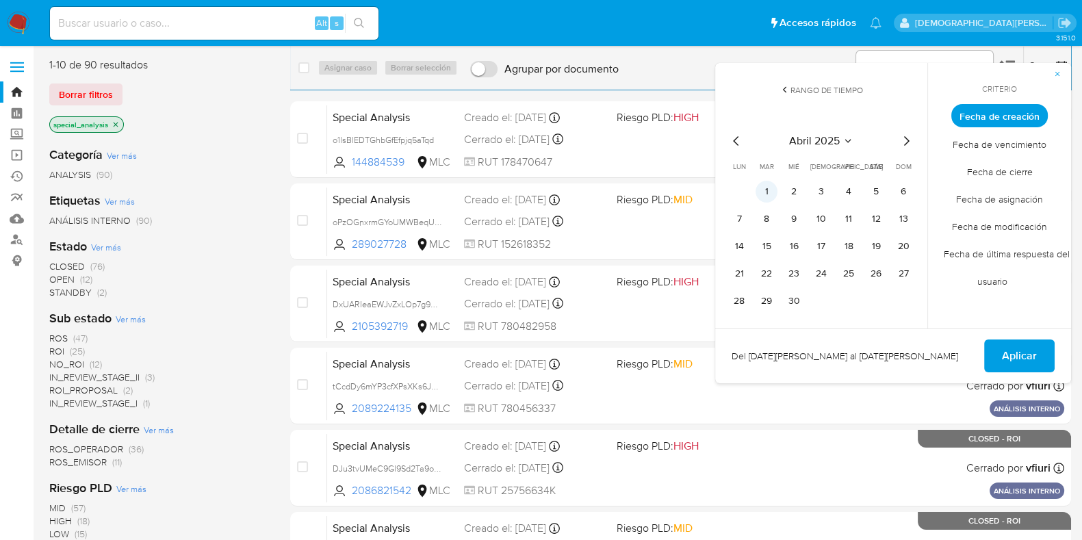
click at [767, 198] on button "1" at bounding box center [766, 192] width 22 height 22
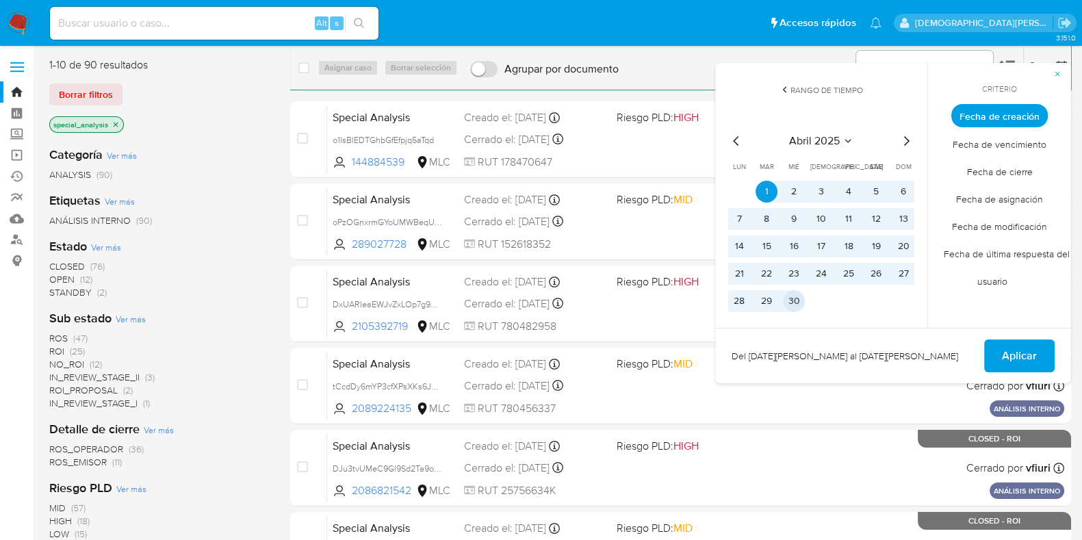
click at [791, 302] on button "30" at bounding box center [794, 301] width 22 height 22
click at [1026, 354] on span "Aplicar" at bounding box center [1019, 356] width 35 height 30
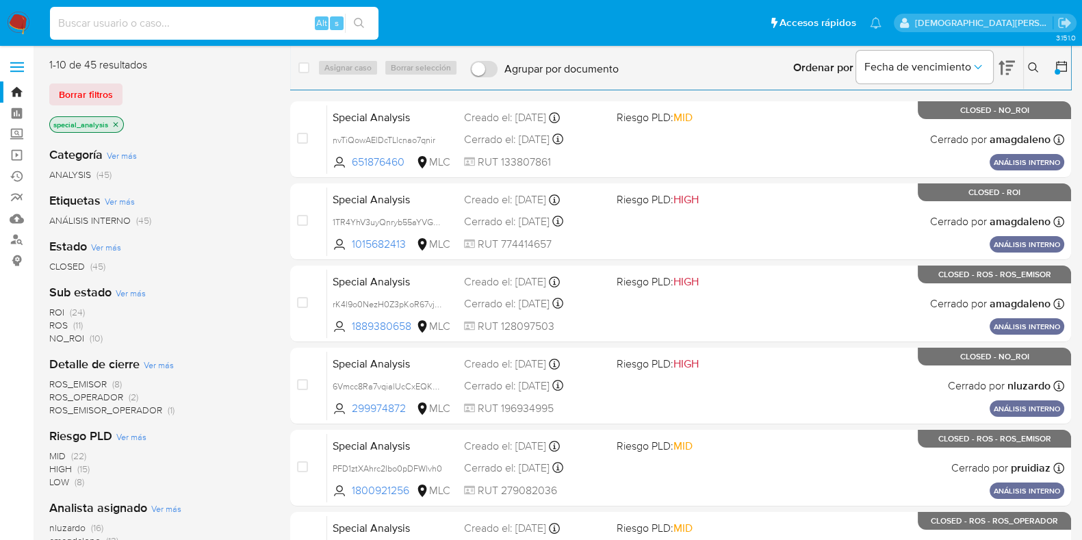
click at [222, 21] on input at bounding box center [214, 23] width 328 height 18
paste input "810444361"
type input "810444361"
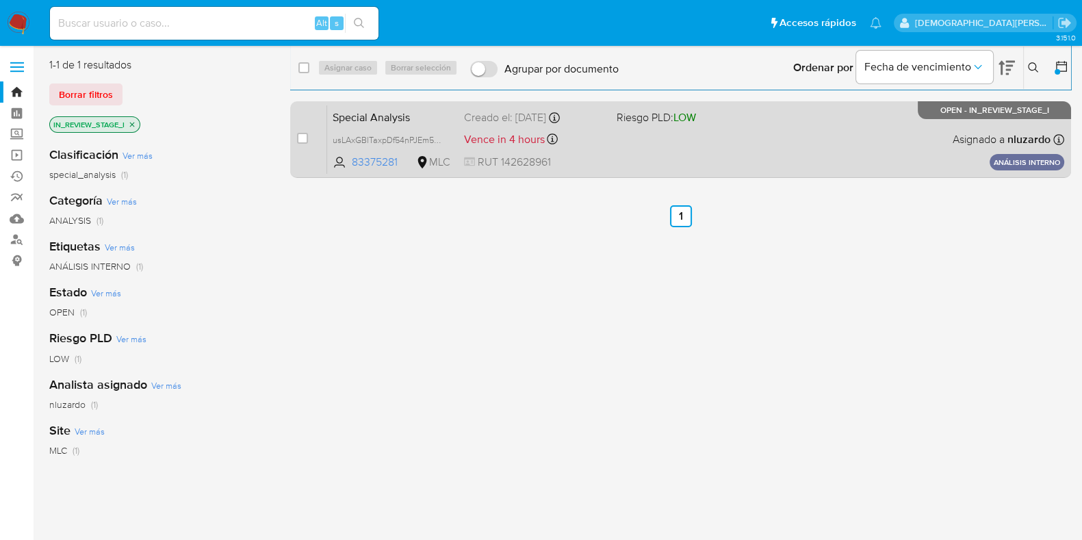
click at [656, 157] on div "Special Analysis usLAxGBlTaxpDf54nPJEm5Hw 83375281 MLC Riesgo PLD: LOW Creado e…" at bounding box center [695, 139] width 737 height 69
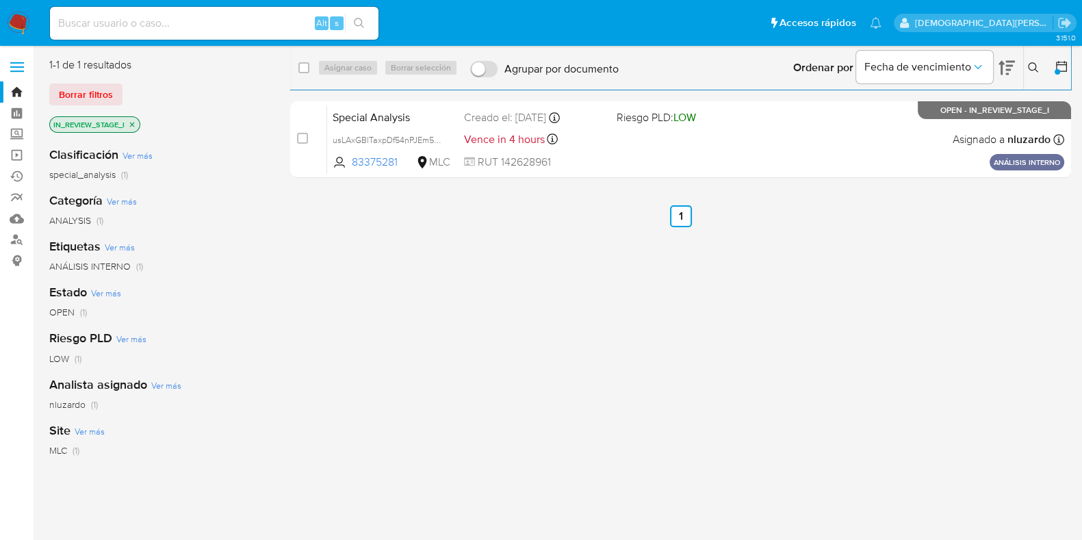
click at [132, 120] on icon "close-filter" at bounding box center [132, 124] width 8 height 8
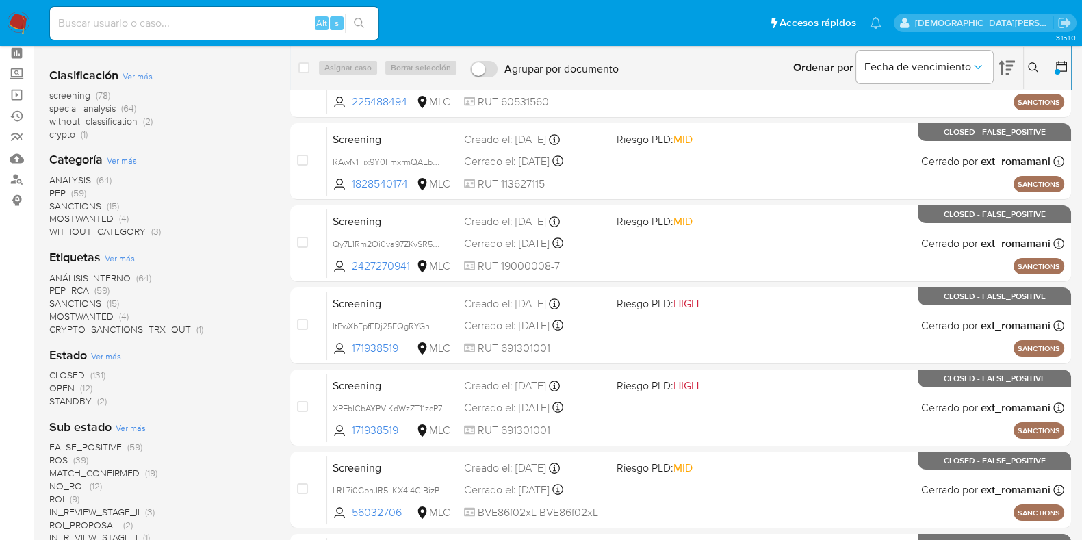
scroll to position [85, 0]
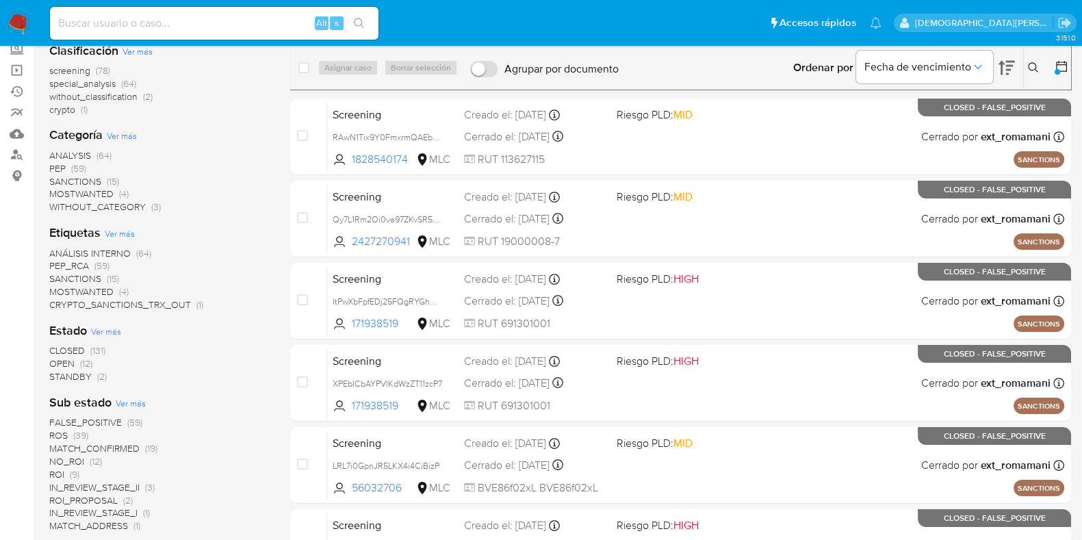
click at [72, 377] on span "STANDBY" at bounding box center [70, 377] width 42 height 14
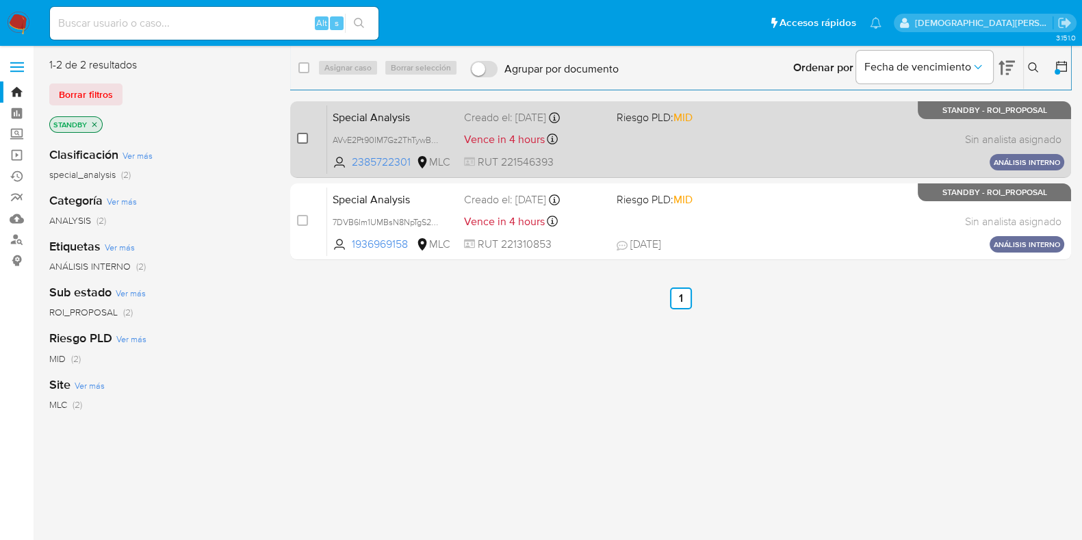
click at [305, 138] on input "checkbox" at bounding box center [302, 138] width 11 height 11
checkbox input "true"
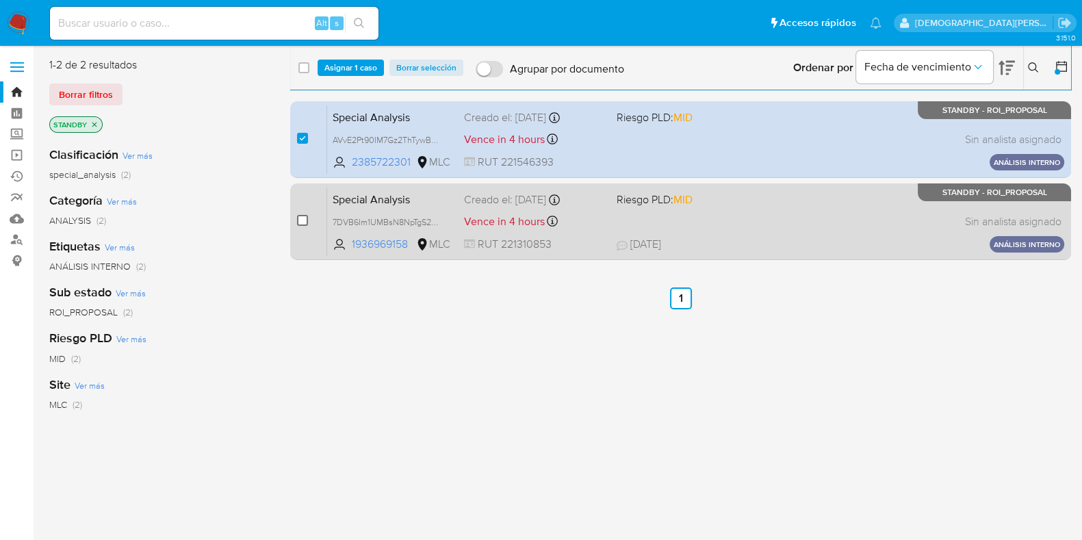
click at [307, 220] on input "checkbox" at bounding box center [302, 220] width 11 height 11
checkbox input "true"
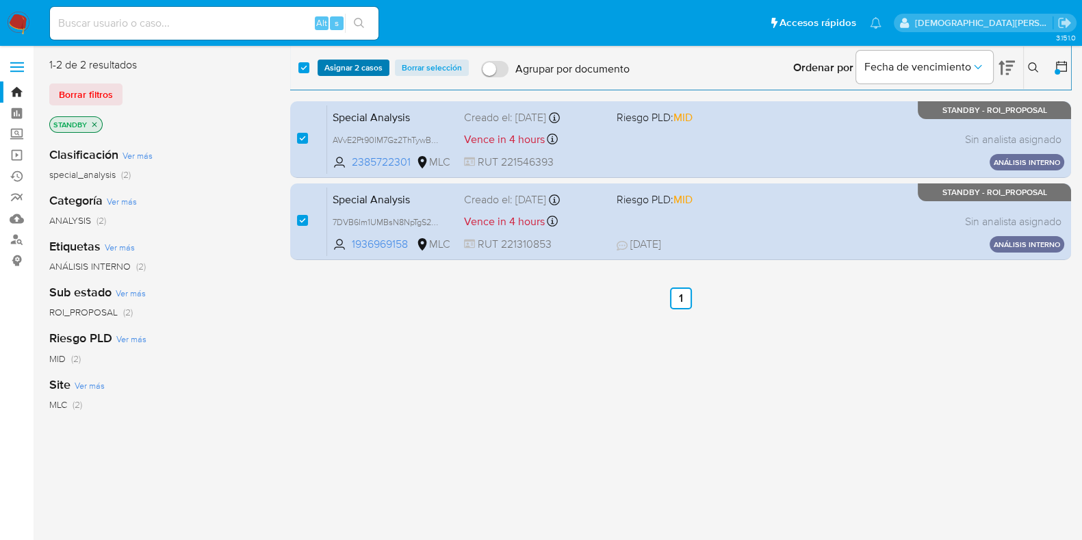
click at [363, 73] on span "Asignar 2 casos" at bounding box center [353, 68] width 58 height 14
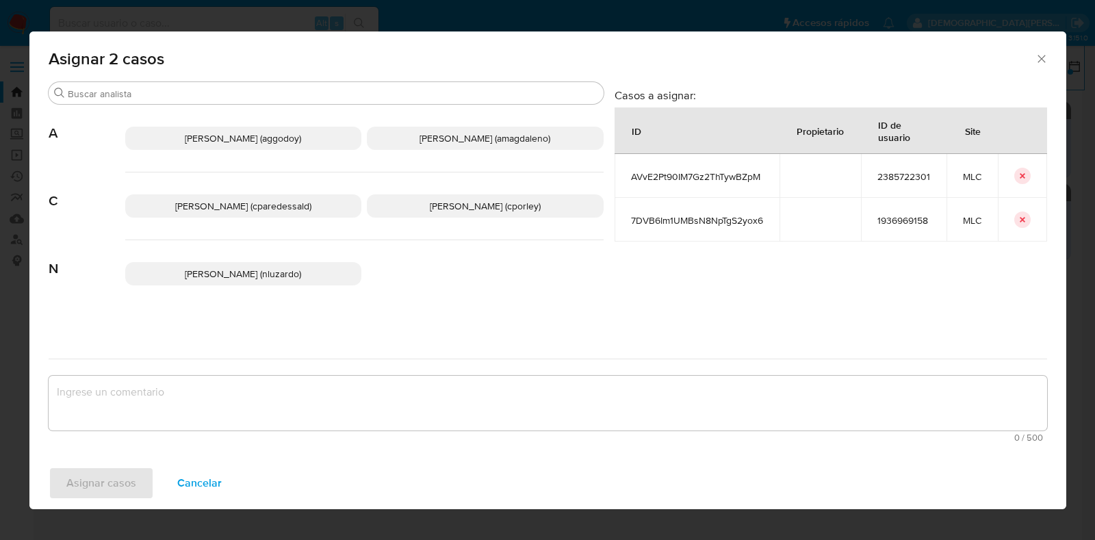
drag, startPoint x: 438, startPoint y: 199, endPoint x: 438, endPoint y: 209, distance: 10.3
click at [438, 200] on span "[PERSON_NAME] (cporley)" at bounding box center [485, 206] width 111 height 14
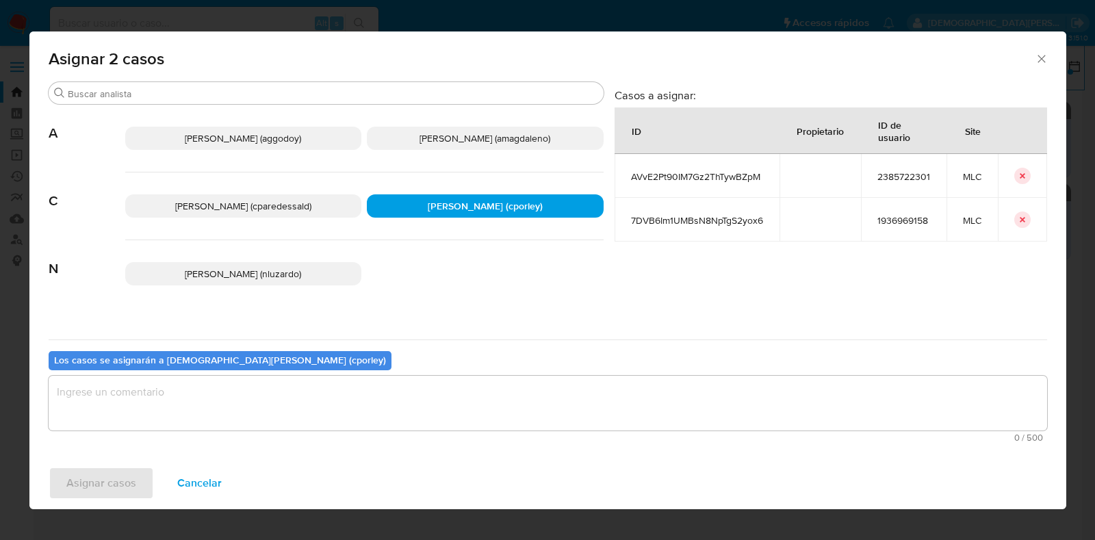
click at [419, 407] on textarea "assign-modal" at bounding box center [548, 403] width 998 height 55
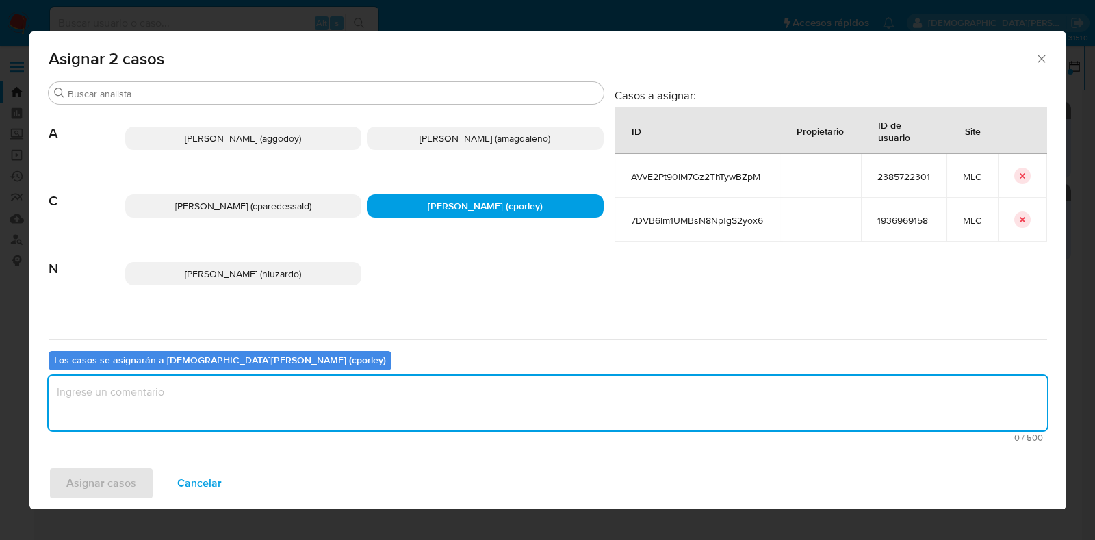
click at [211, 481] on span "Cancelar" at bounding box center [199, 483] width 44 height 30
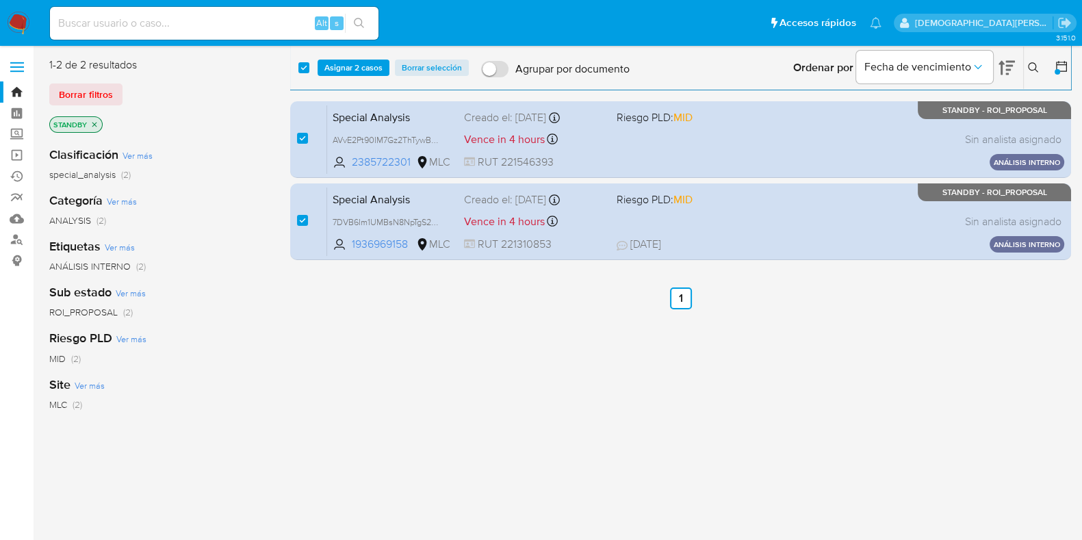
click at [458, 310] on div "select-all-cases-checkbox Asignar 2 casos Borrar selección Agrupar por document…" at bounding box center [680, 361] width 781 height 609
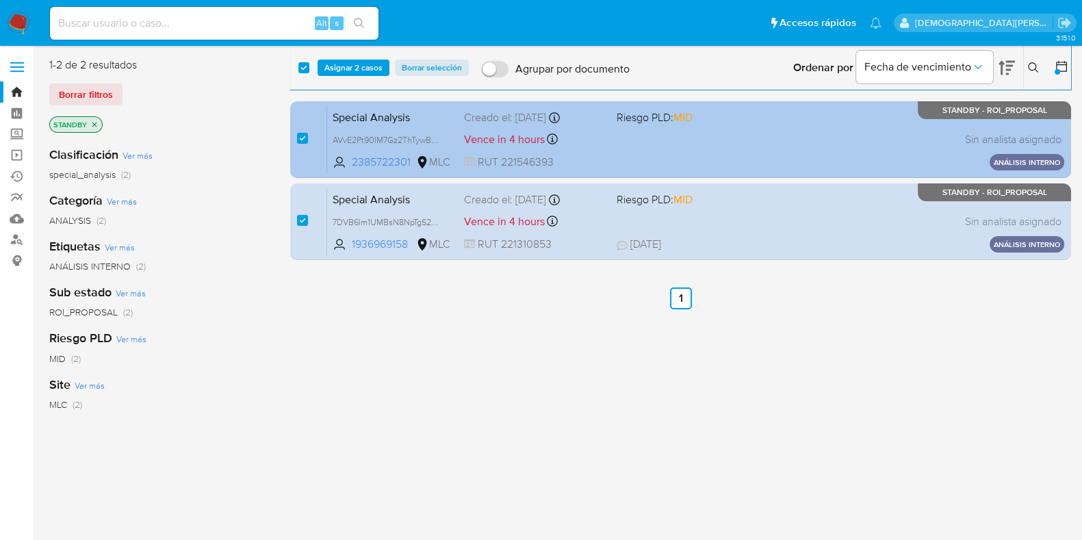
click at [745, 166] on div "Special Analysis AVvE2Pt90IM7Gz2ThTywBZpM 2385722301 MLC Riesgo PLD: MID Creado…" at bounding box center [695, 139] width 737 height 69
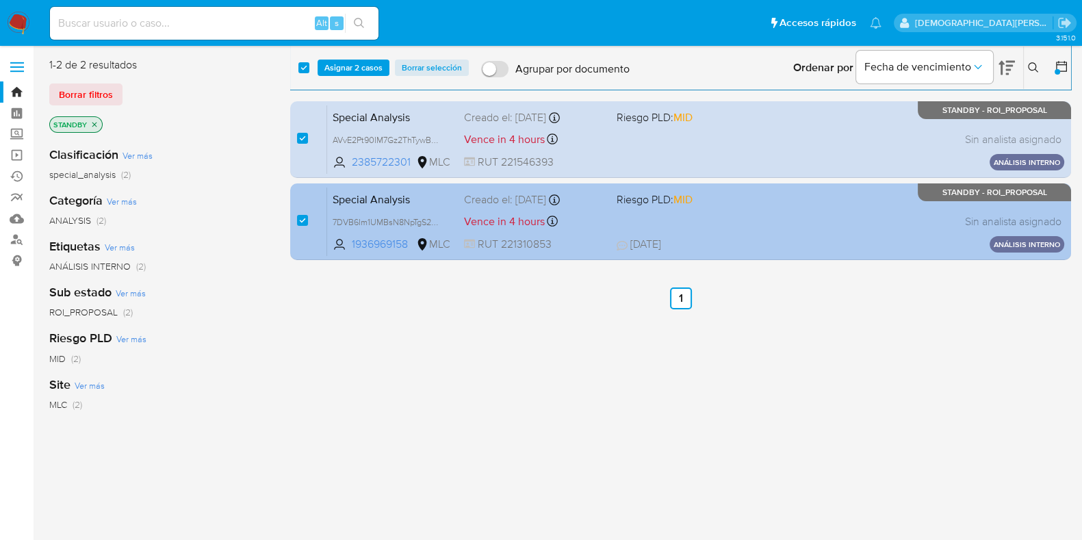
click at [721, 207] on div "Special Analysis 7DVB6Im1UMBsN8NpTgS2yox6 1936969158 MLC Riesgo PLD: MID Creado…" at bounding box center [695, 221] width 737 height 69
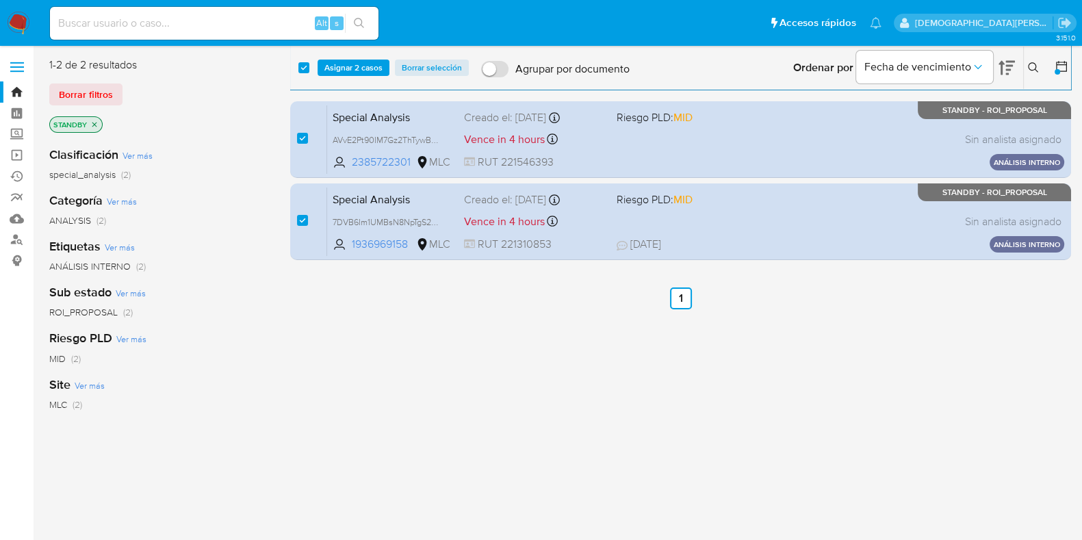
click at [368, 63] on span "Asignar 2 casos" at bounding box center [353, 68] width 58 height 14
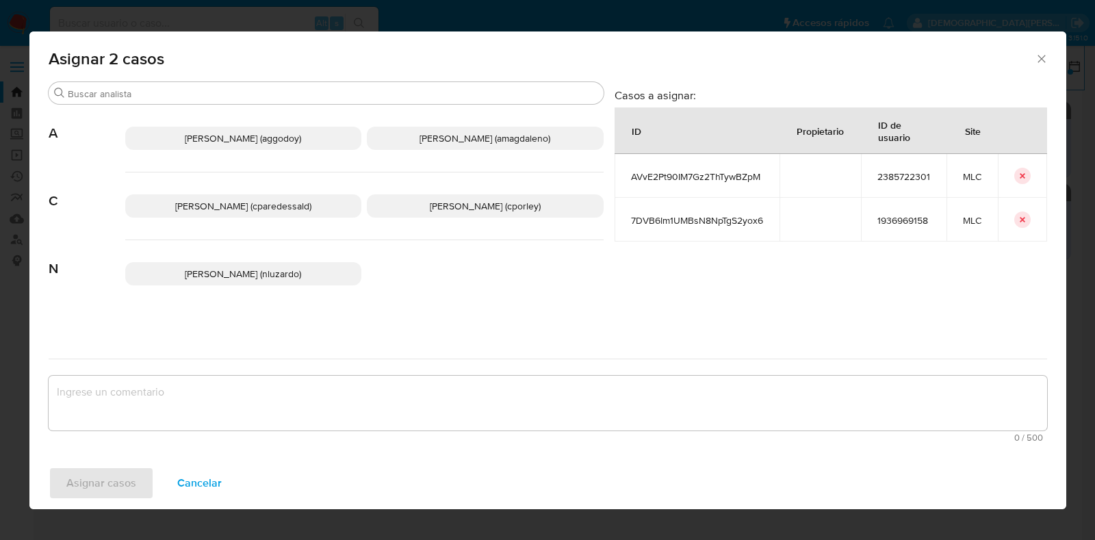
click at [507, 207] on span "[PERSON_NAME] (cporley)" at bounding box center [485, 206] width 111 height 14
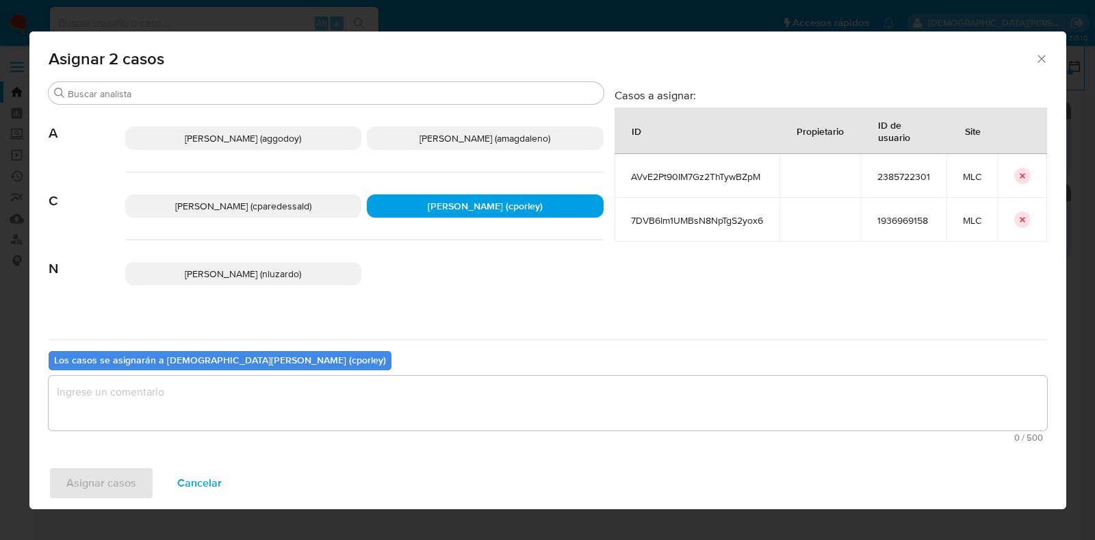
click at [314, 406] on textarea "assign-modal" at bounding box center [548, 403] width 998 height 55
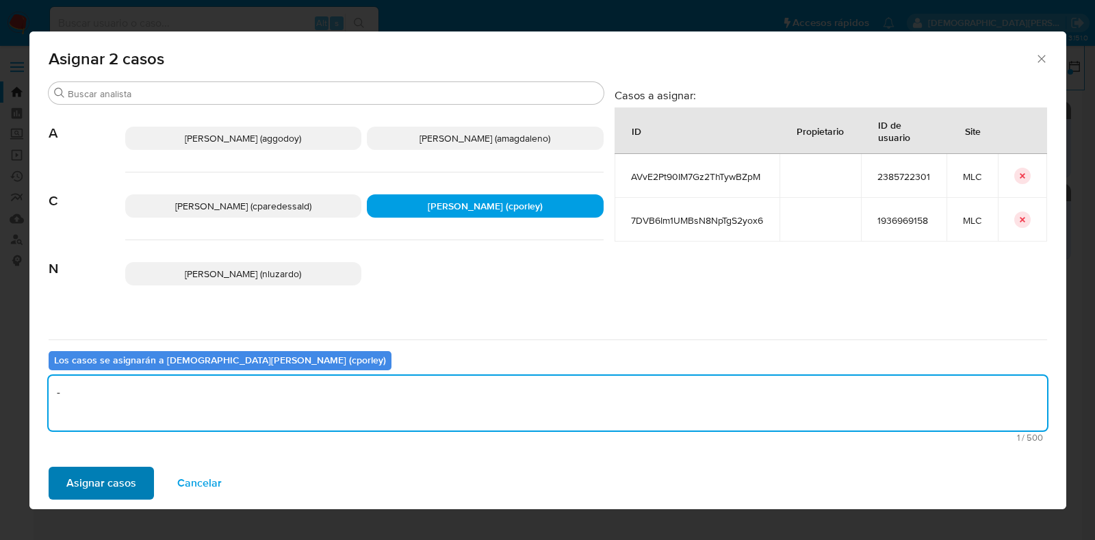
type textarea "-"
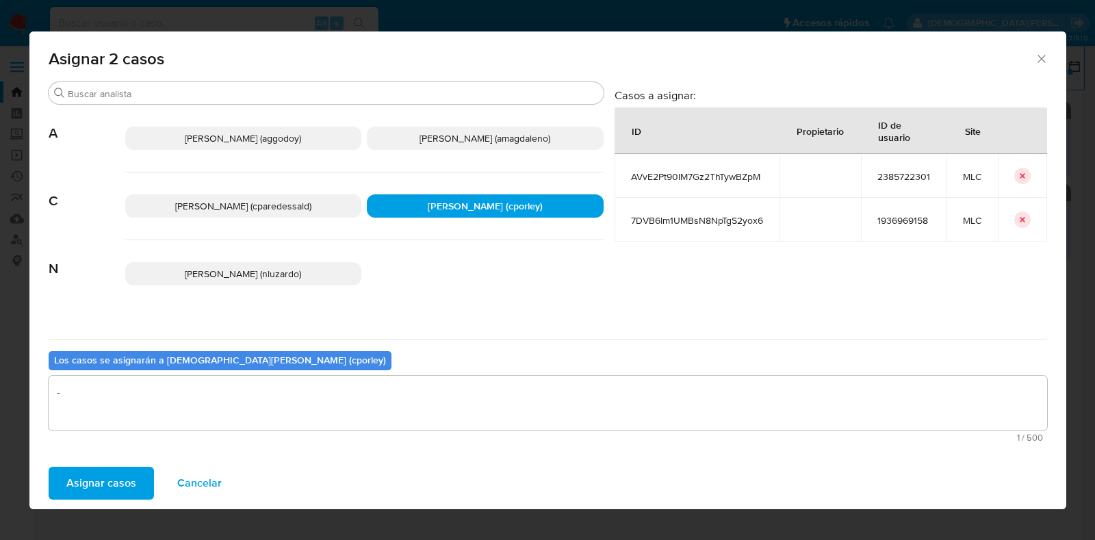
click at [116, 468] on span "Asignar casos" at bounding box center [101, 483] width 70 height 30
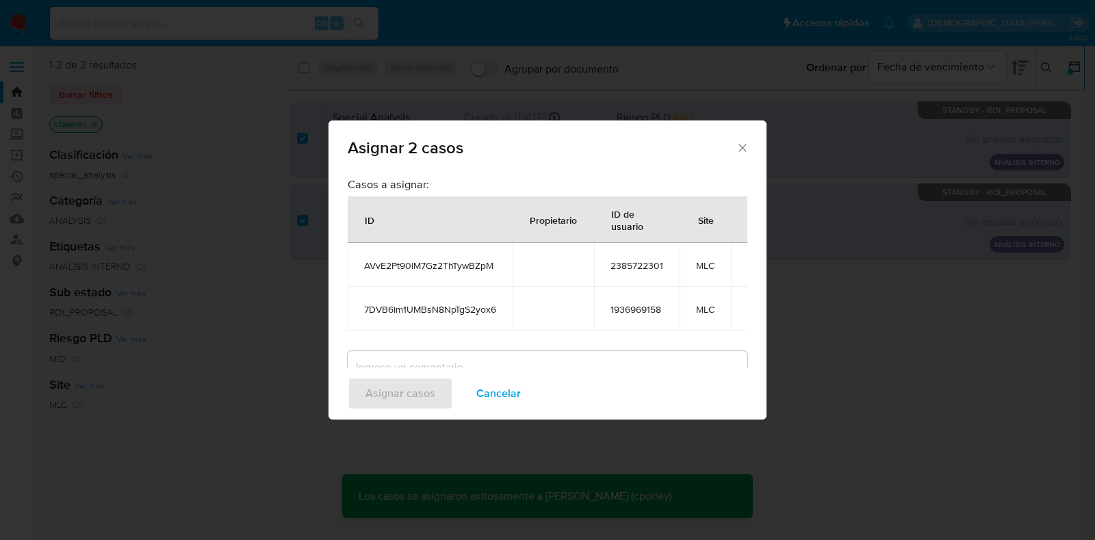
checkbox input "false"
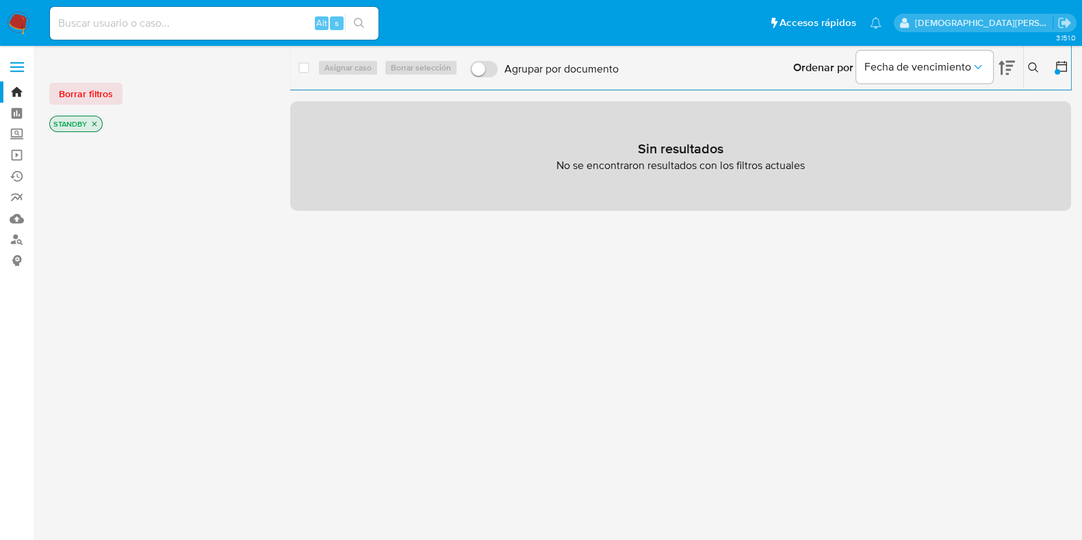
click at [94, 121] on icon "close-filter" at bounding box center [94, 124] width 8 height 8
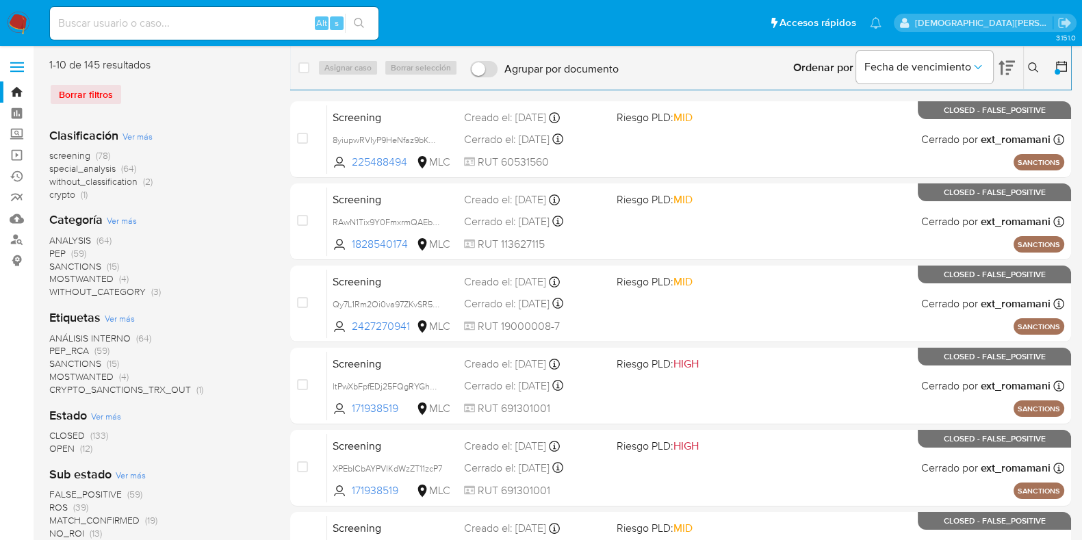
click at [72, 448] on span "OPEN" at bounding box center [61, 448] width 25 height 14
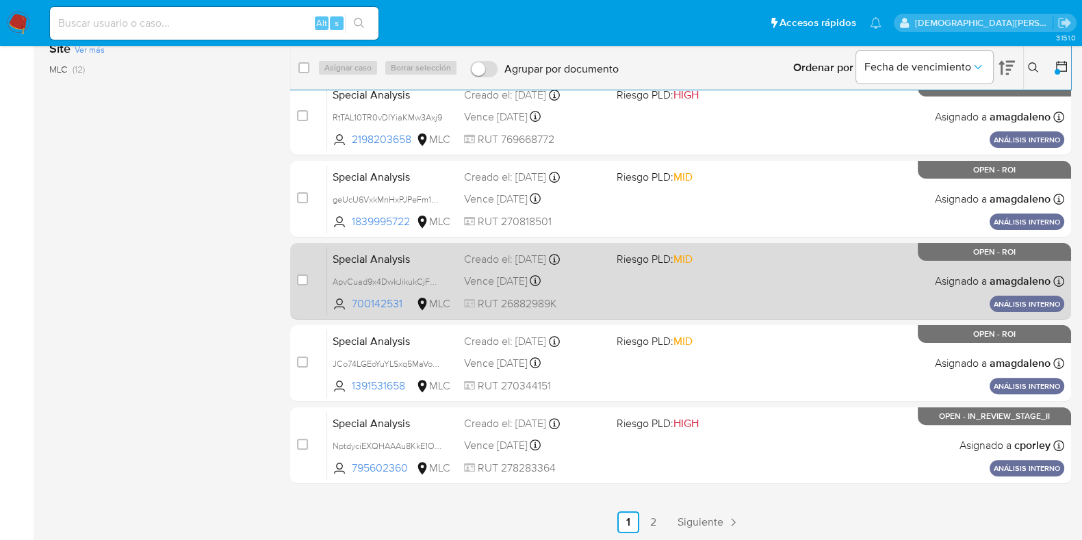
scroll to position [435, 0]
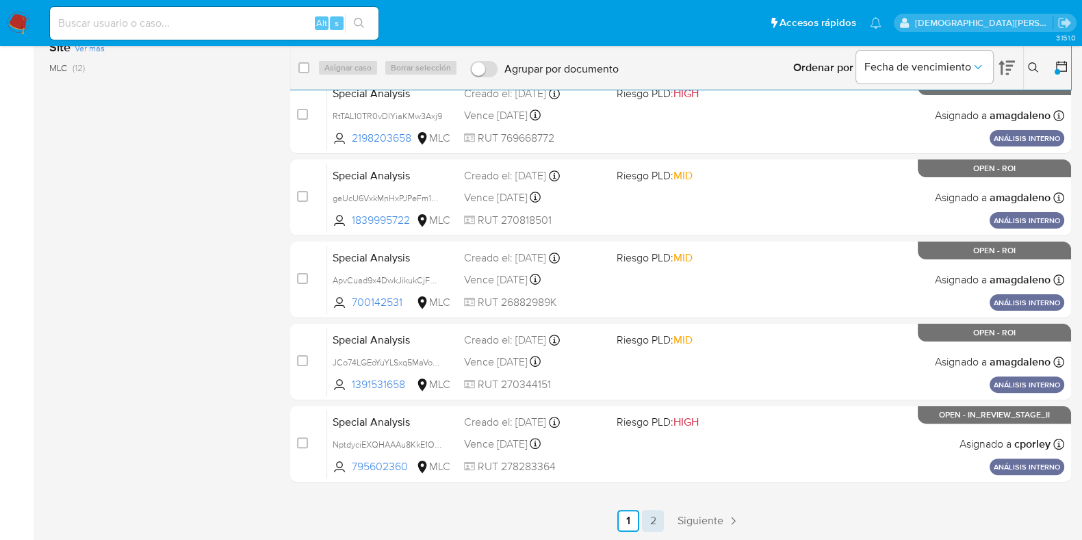
click at [654, 522] on link "2" at bounding box center [653, 521] width 22 height 22
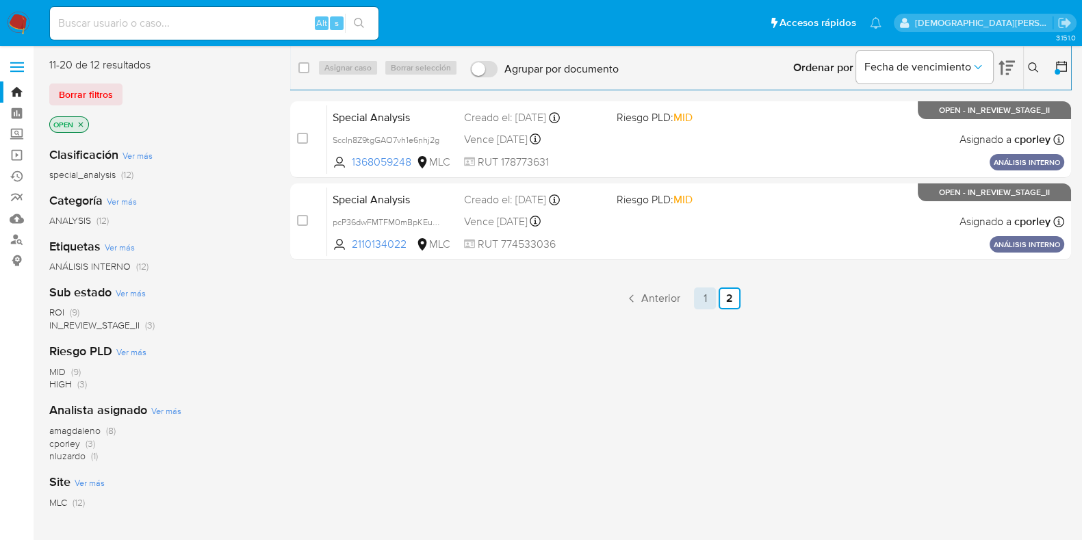
click at [701, 296] on link "1" at bounding box center [705, 298] width 22 height 22
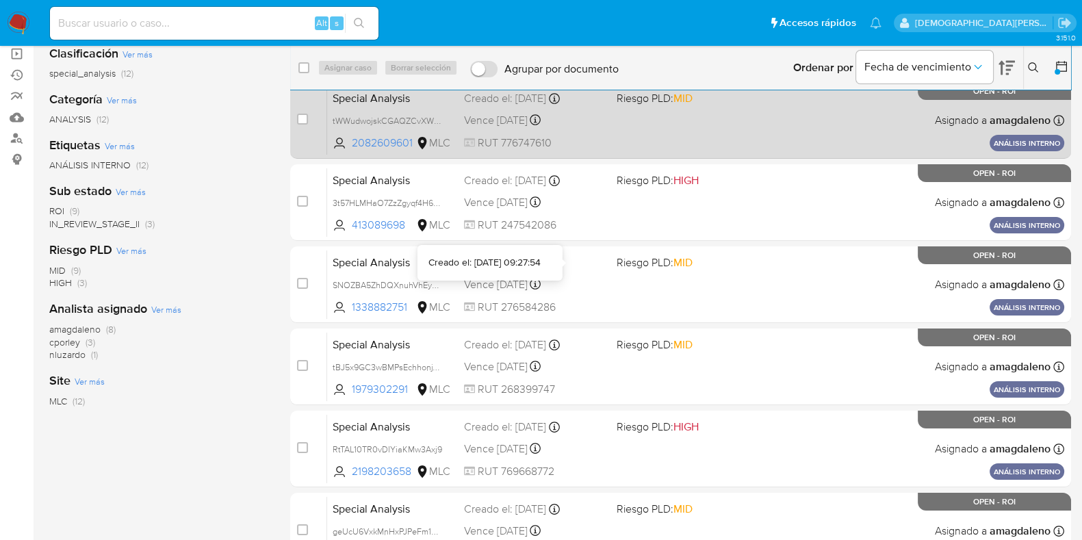
scroll to position [7, 0]
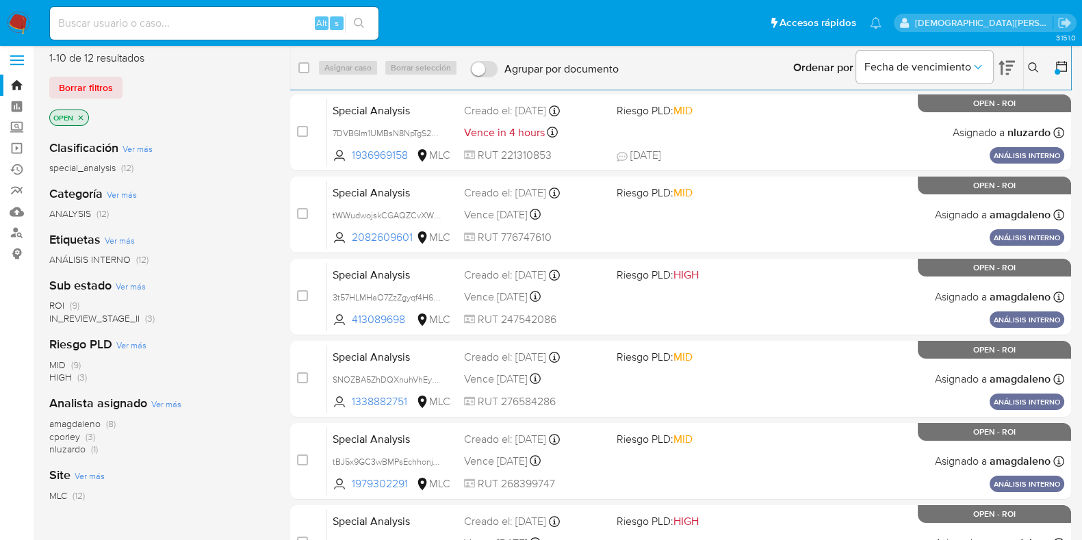
click at [79, 121] on p "OPEN" at bounding box center [69, 117] width 38 height 15
click at [79, 114] on icon "close-filter" at bounding box center [81, 118] width 8 height 8
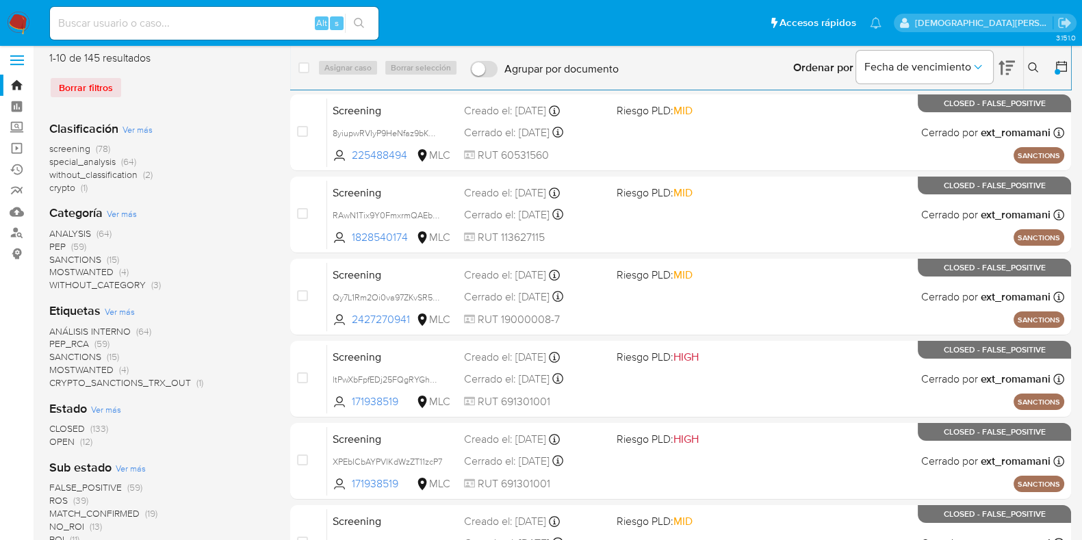
click at [1055, 61] on icon at bounding box center [1062, 67] width 14 height 14
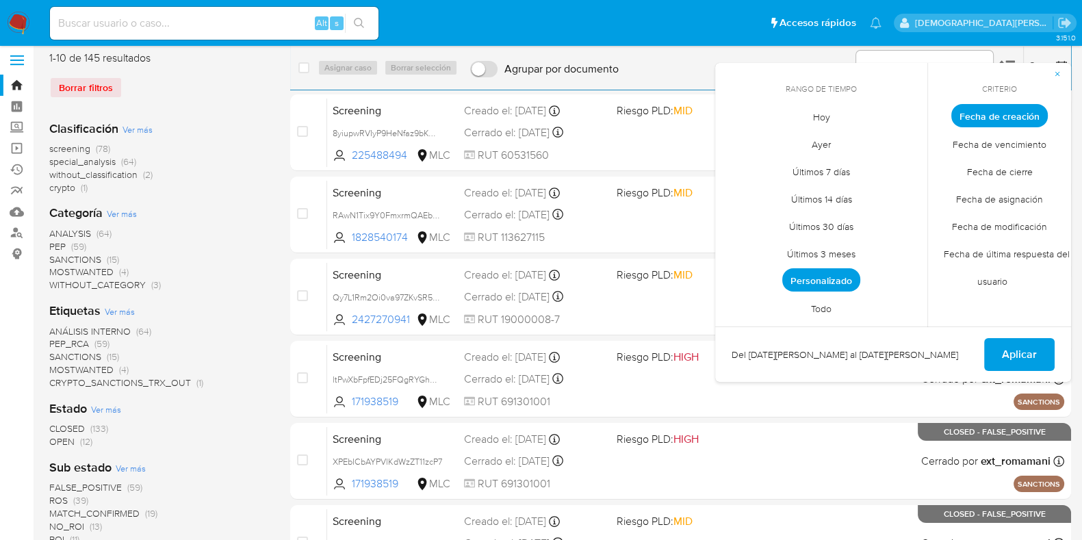
click at [823, 279] on span "Personalizado" at bounding box center [821, 279] width 78 height 23
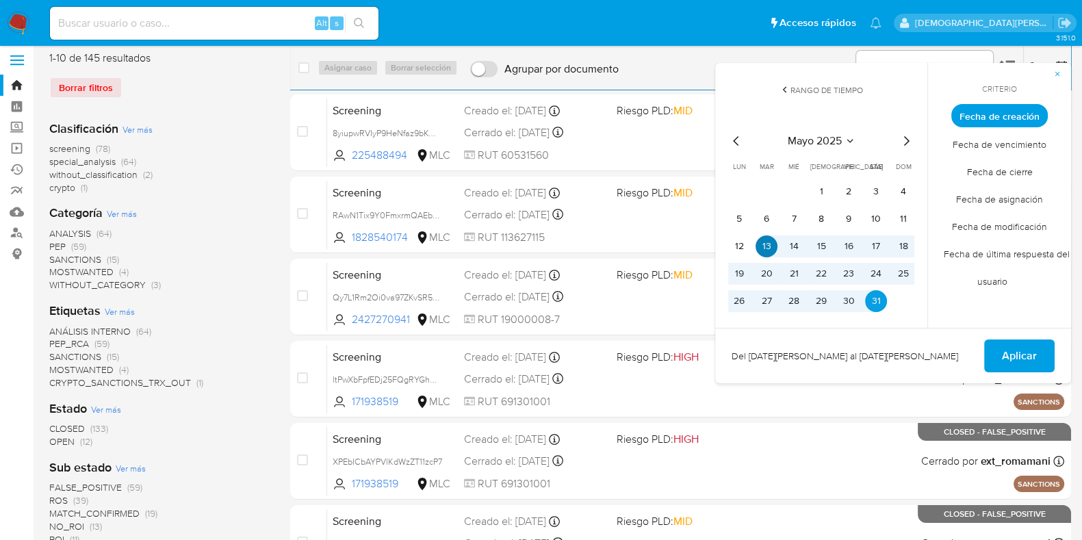
click at [767, 248] on button "13" at bounding box center [766, 246] width 22 height 22
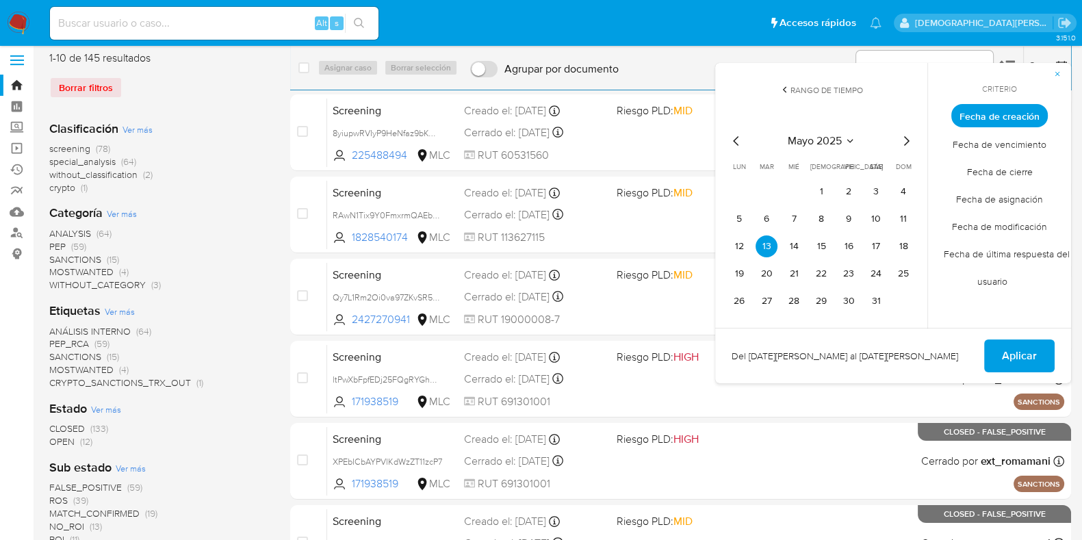
click at [906, 141] on icon "Mes siguiente" at bounding box center [906, 141] width 16 height 16
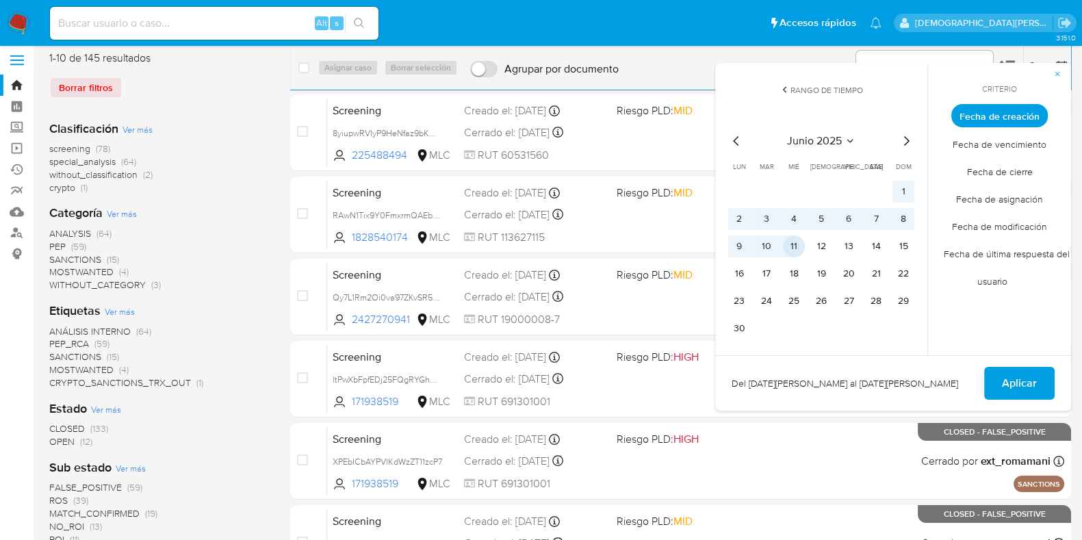
click at [787, 248] on button "11" at bounding box center [794, 246] width 22 height 22
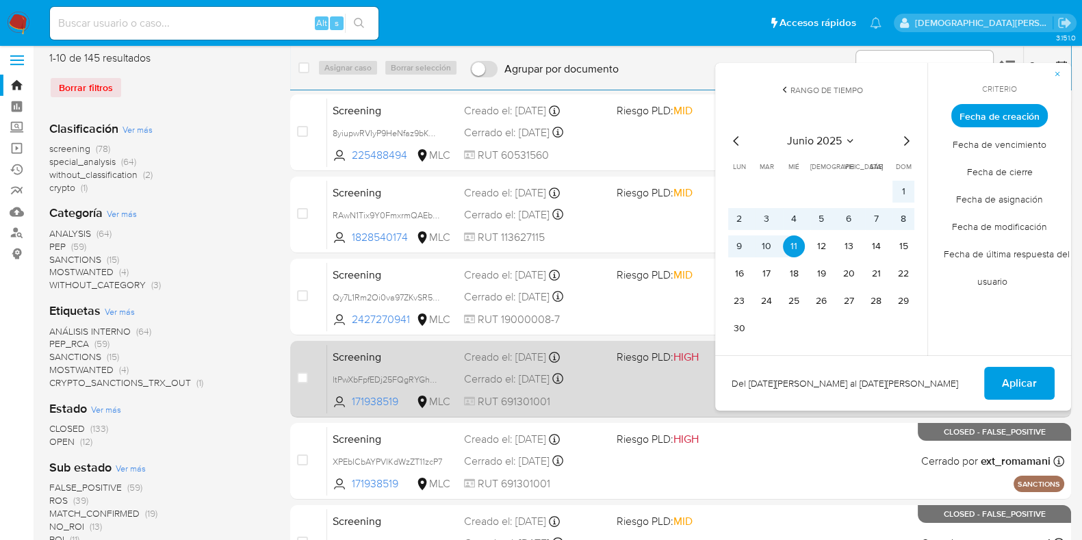
click at [1030, 383] on span "Aplicar" at bounding box center [1019, 383] width 35 height 30
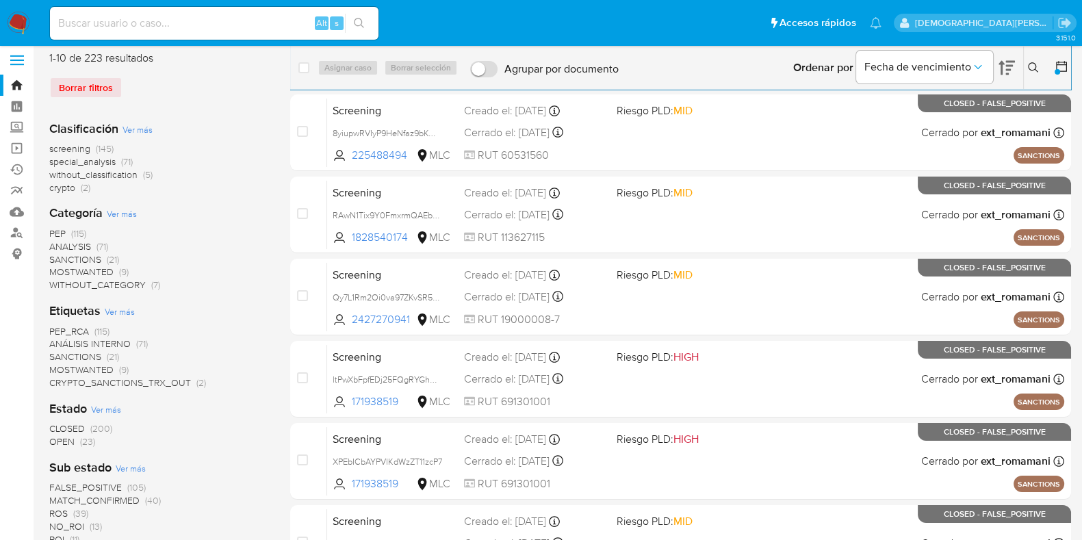
scroll to position [178, 0]
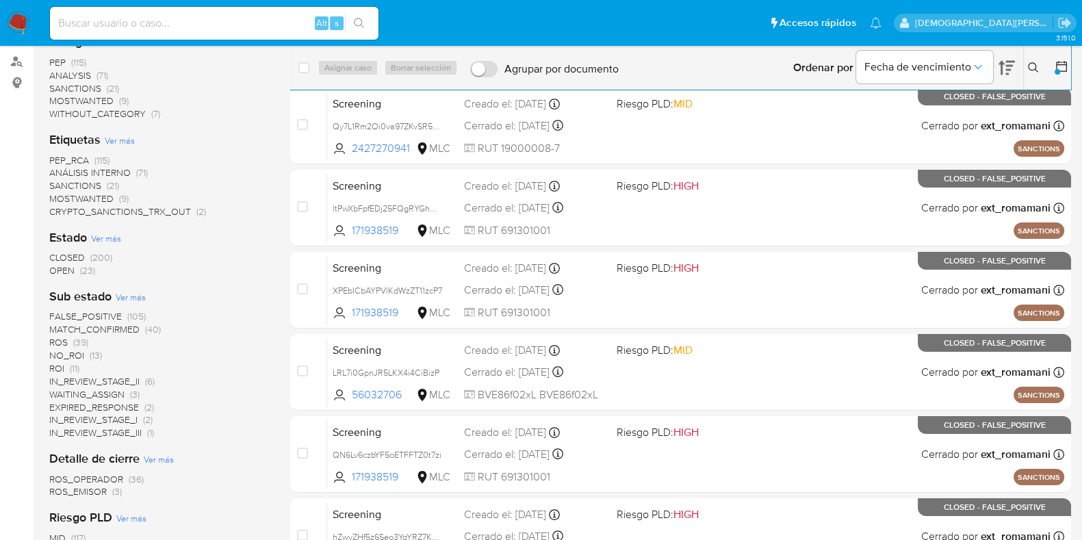
click at [65, 268] on span "OPEN" at bounding box center [61, 270] width 25 height 14
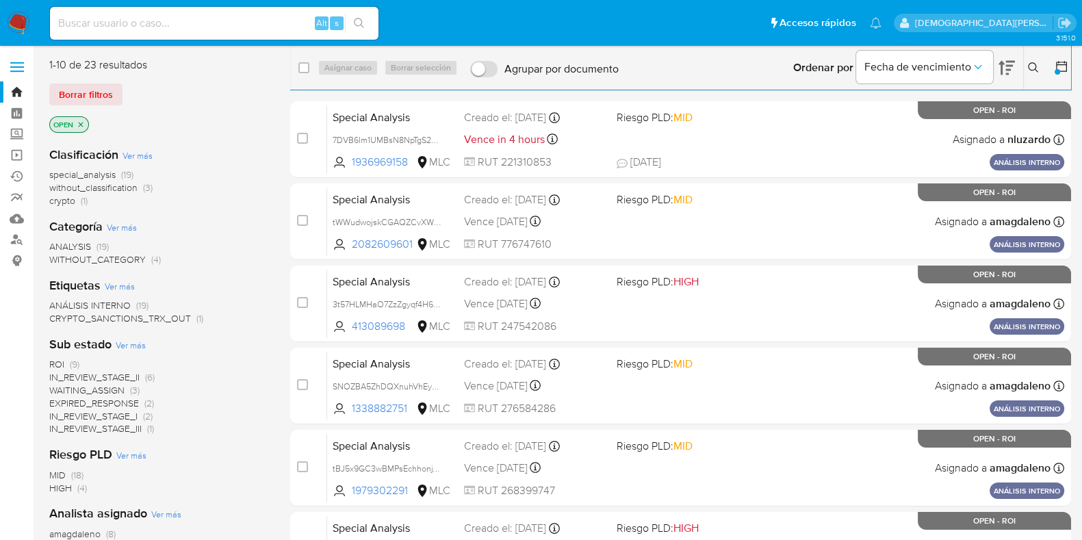
click at [1063, 64] on icon at bounding box center [1061, 66] width 11 height 11
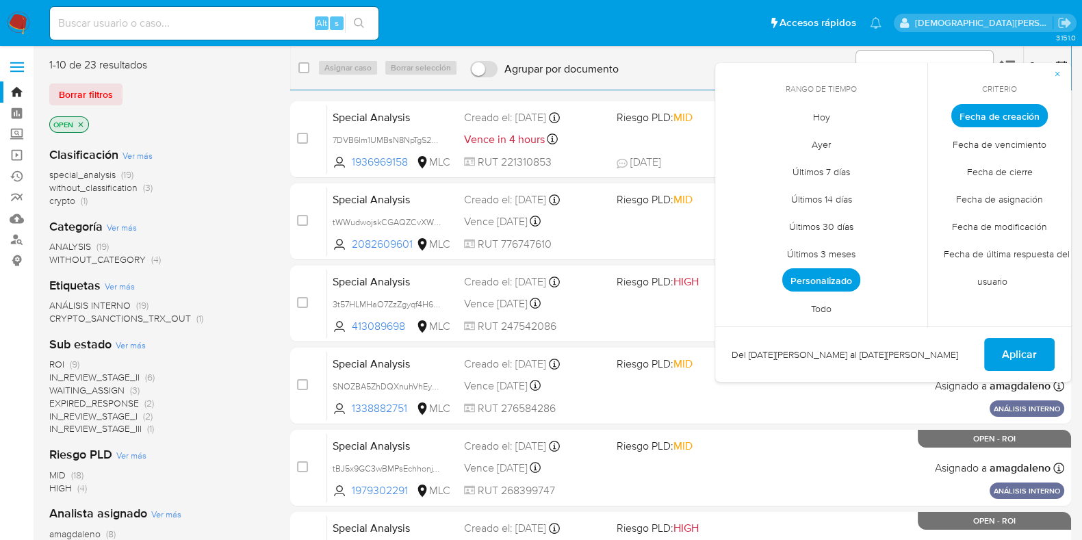
click at [838, 280] on span "Personalizado" at bounding box center [821, 279] width 78 height 23
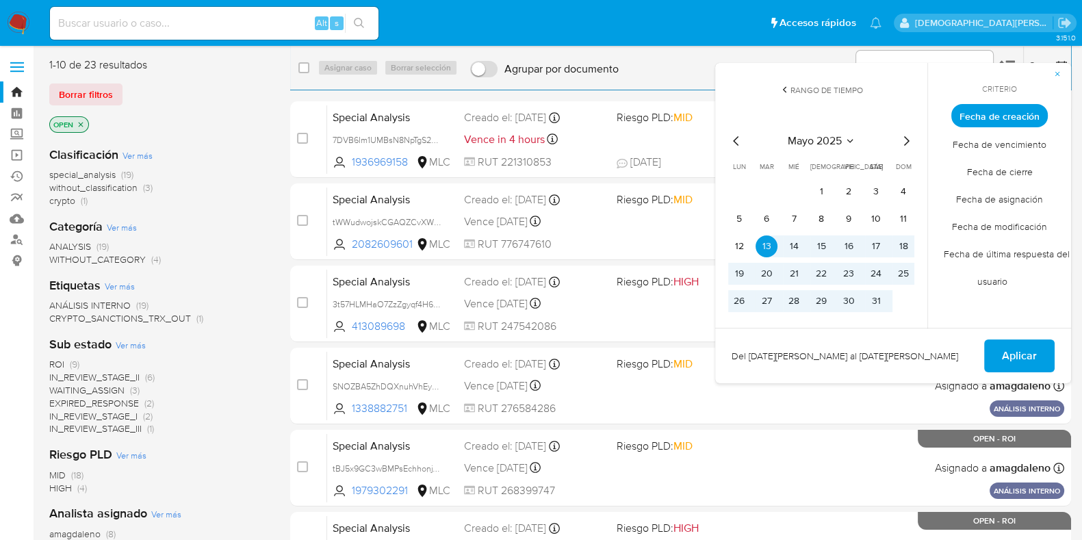
click at [903, 143] on icon "Mes siguiente" at bounding box center [906, 141] width 16 height 16
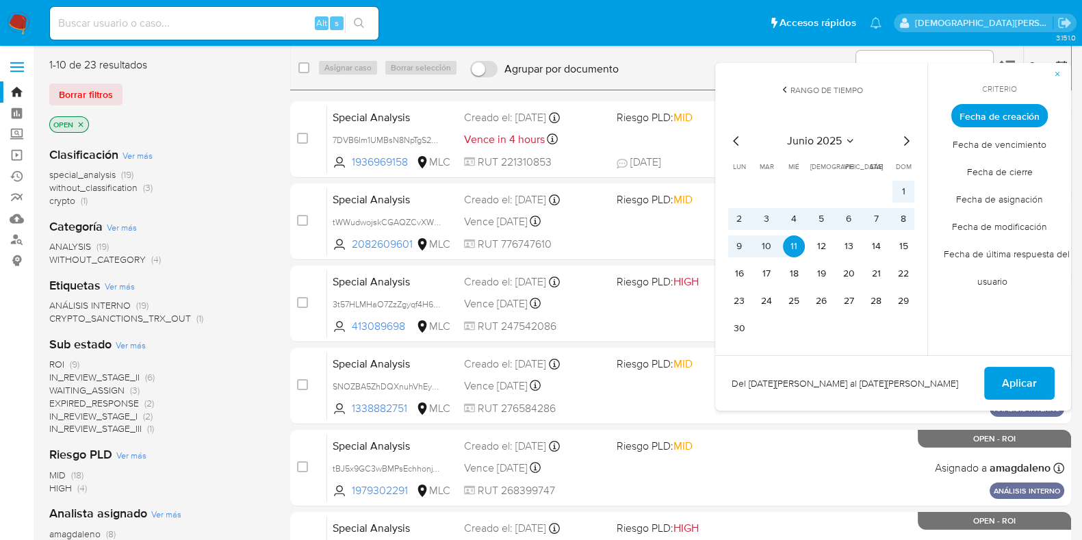
click at [903, 143] on icon "Mes siguiente" at bounding box center [906, 141] width 16 height 16
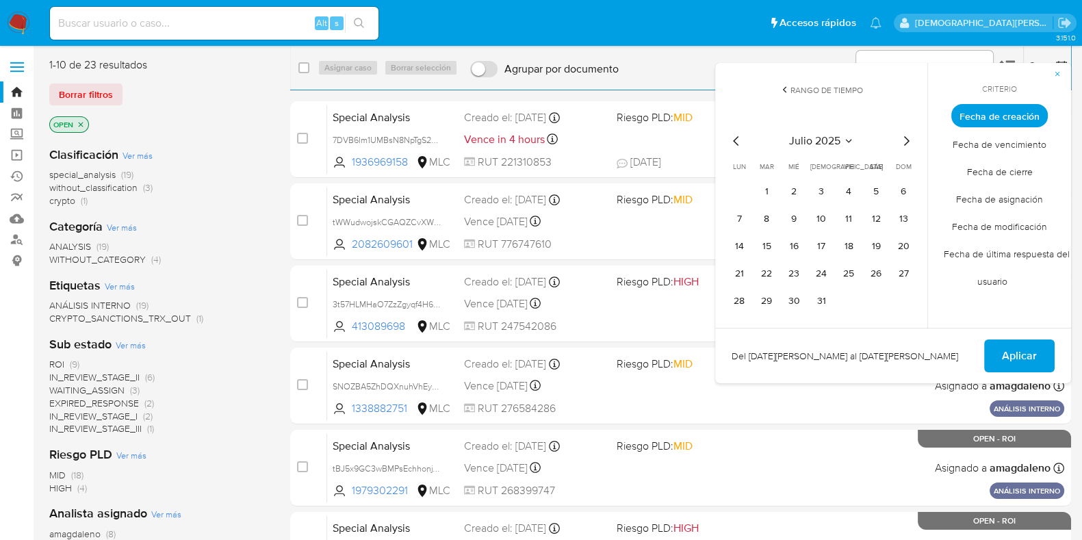
click at [910, 142] on icon "Mes siguiente" at bounding box center [906, 141] width 16 height 16
click at [760, 244] on button "12" at bounding box center [766, 246] width 22 height 22
click at [994, 357] on button "Aplicar" at bounding box center [1019, 355] width 70 height 33
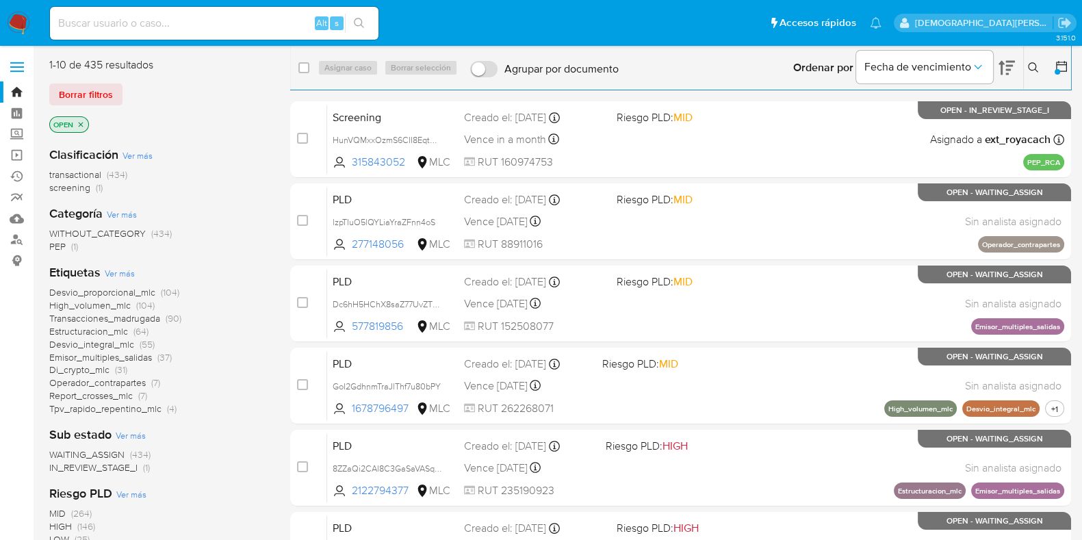
click at [82, 125] on icon "close-filter" at bounding box center [81, 124] width 5 height 5
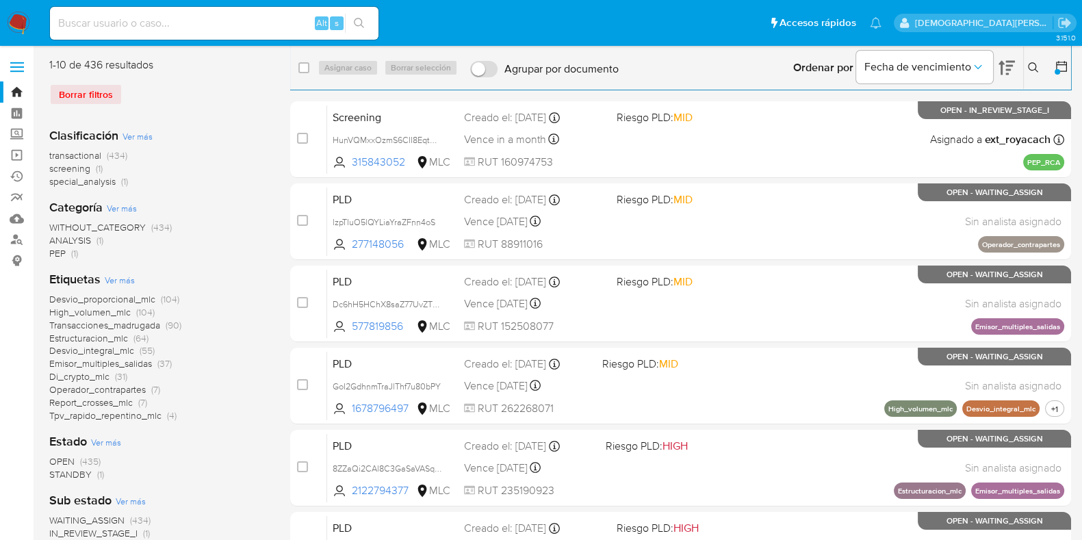
click at [197, 32] on div "Alt s" at bounding box center [214, 23] width 328 height 33
click at [203, 27] on input at bounding box center [214, 23] width 328 height 18
paste input "ff4ptl9tykqmieeNIHszAznZ"
type input "ff4ptl9tykqmieeNIHszAznZ"
click at [361, 25] on icon "search-icon" at bounding box center [359, 23] width 10 height 10
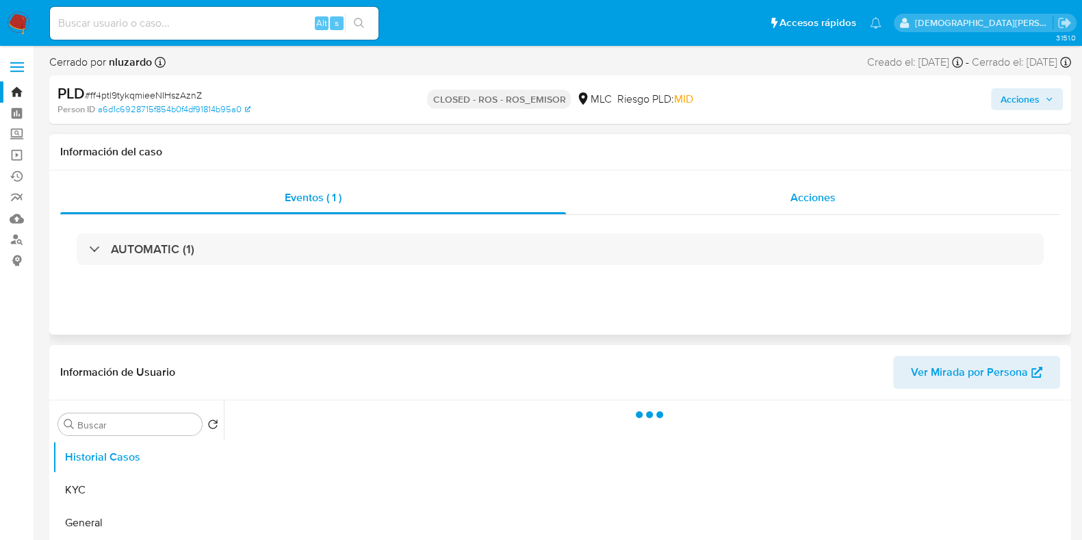
click at [791, 195] on span "Acciones" at bounding box center [812, 198] width 45 height 16
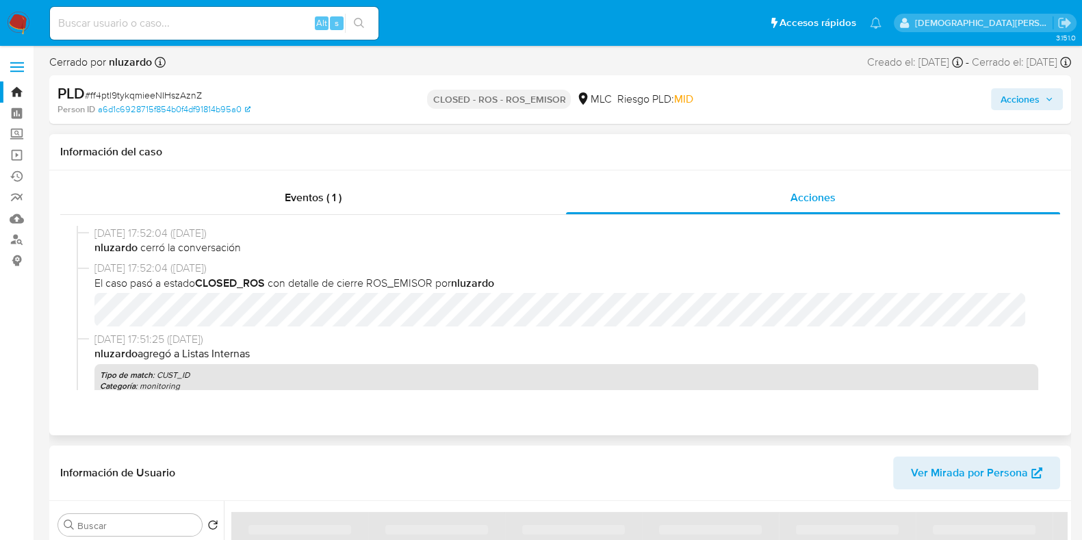
select select "10"
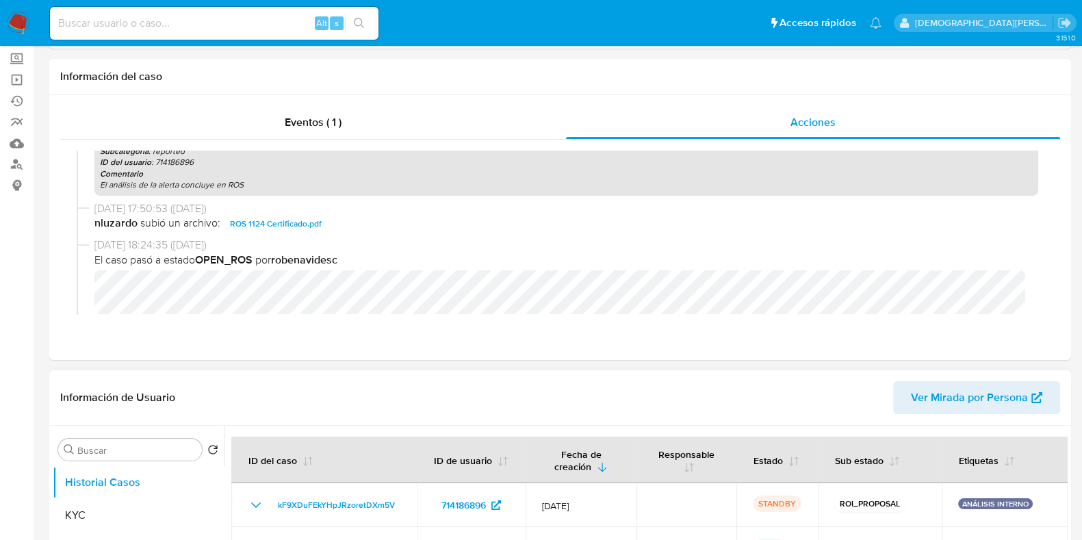
scroll to position [170, 0]
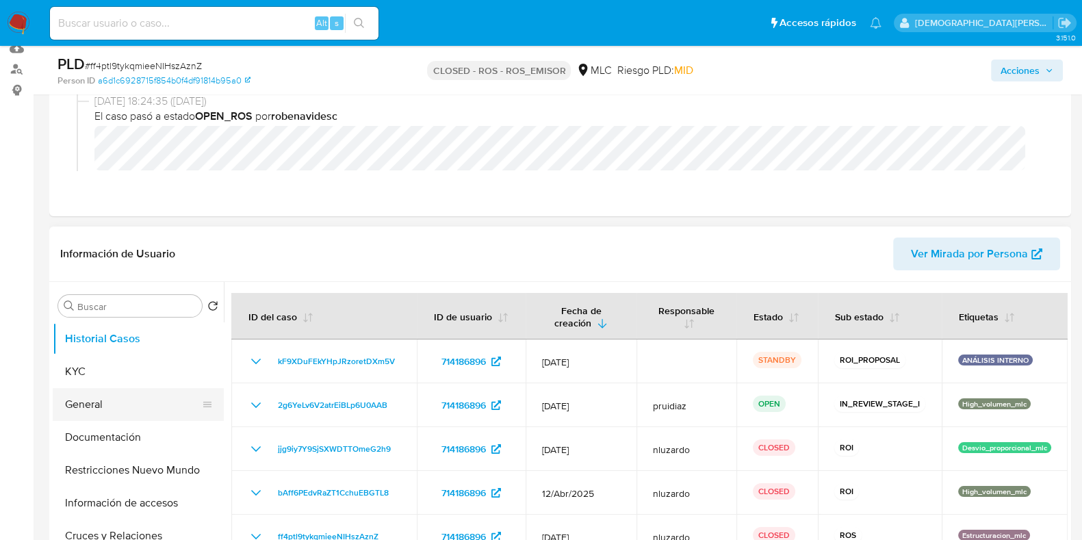
click at [95, 400] on button "General" at bounding box center [133, 404] width 160 height 33
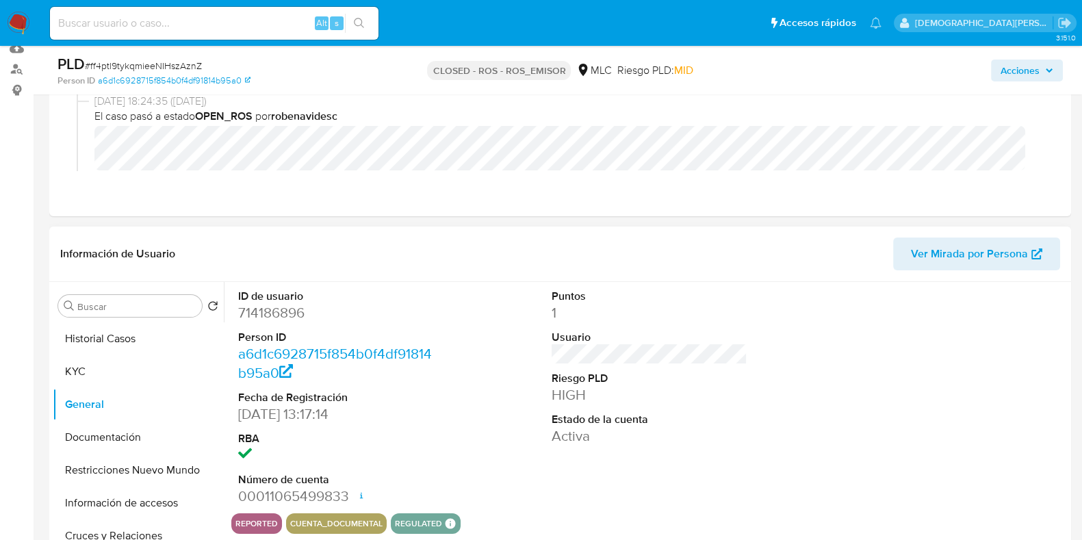
click at [277, 313] on dd "714186896" at bounding box center [336, 312] width 196 height 19
click at [278, 314] on dd "714186896" at bounding box center [336, 312] width 196 height 19
copy dd "714186896"
click at [105, 341] on button "Historial Casos" at bounding box center [133, 338] width 160 height 33
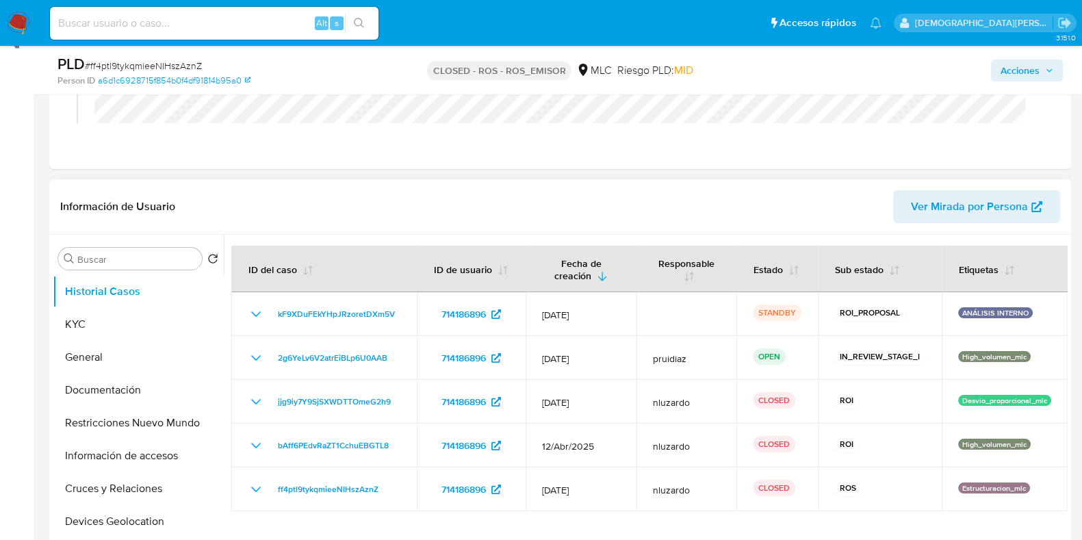
scroll to position [257, 0]
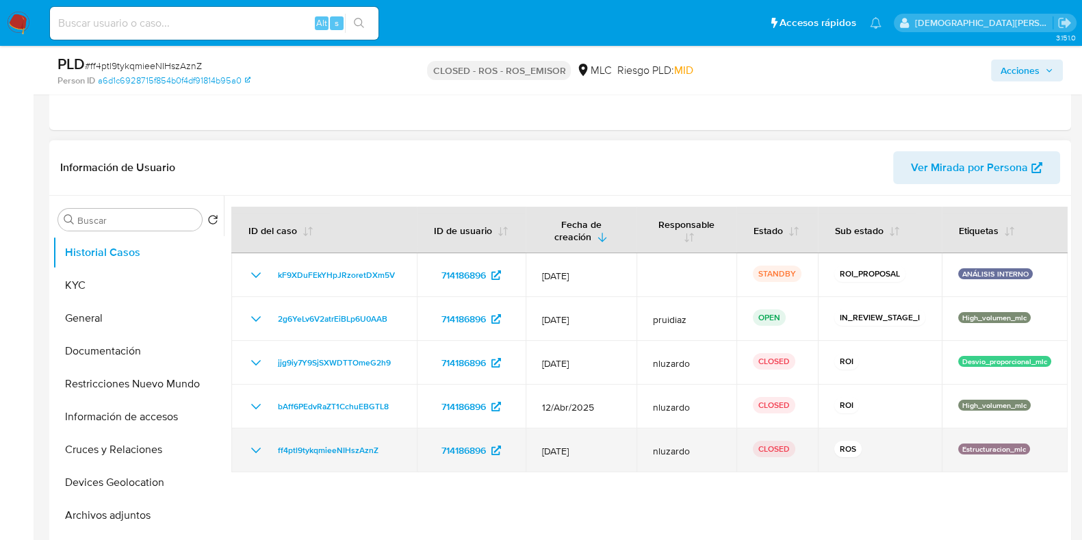
click at [253, 450] on icon "Mostrar/Ocultar" at bounding box center [256, 450] width 16 height 16
click at [253, 450] on icon "Mostrar/Ocultar" at bounding box center [256, 450] width 10 height 5
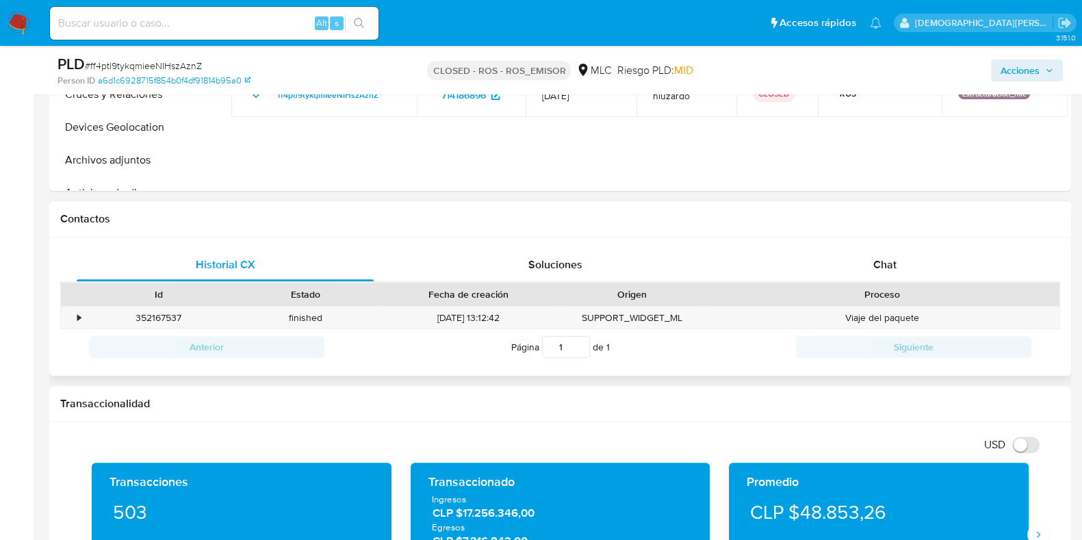
scroll to position [770, 0]
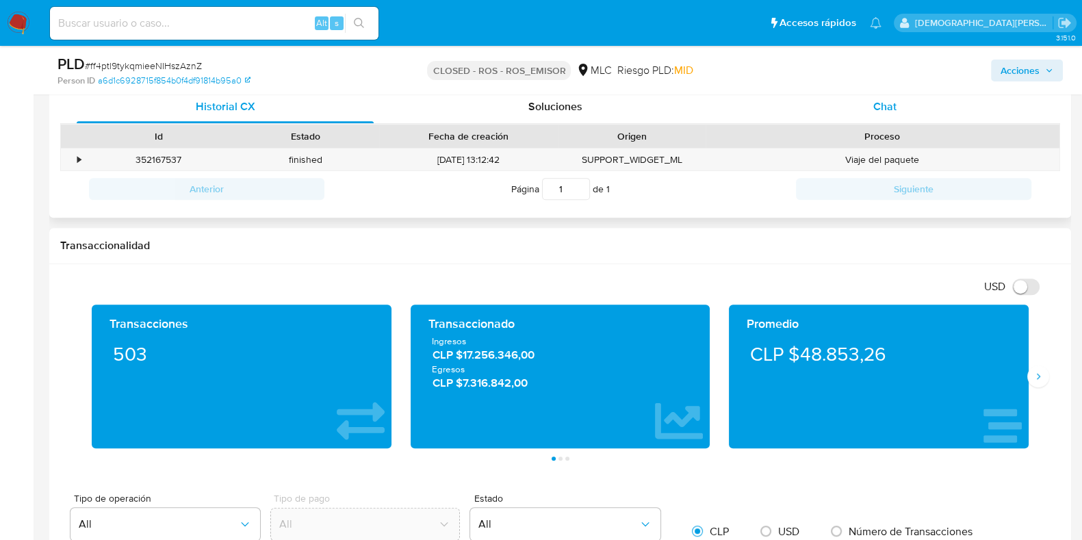
click at [864, 109] on div "Chat" at bounding box center [884, 106] width 297 height 33
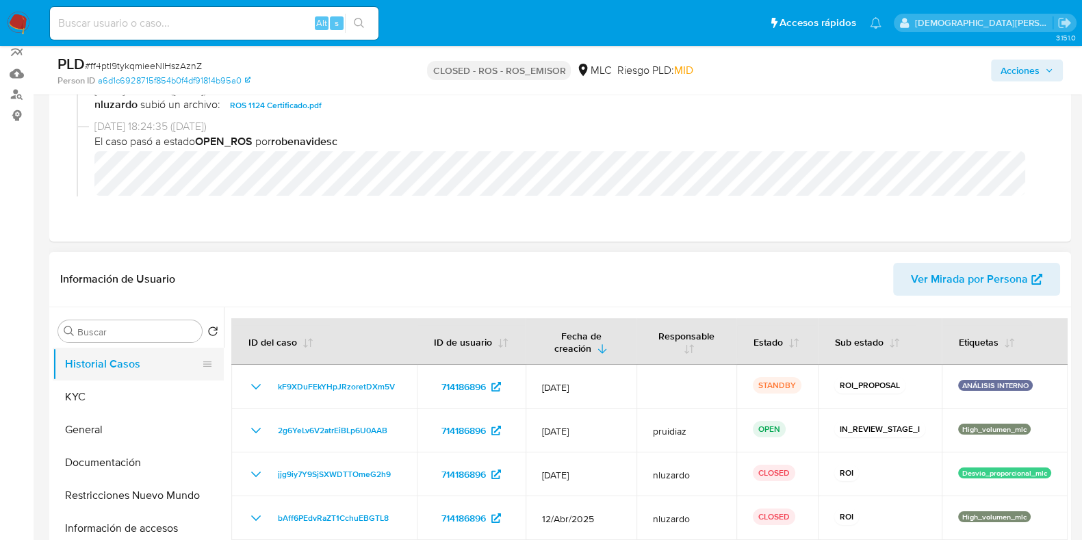
scroll to position [170, 0]
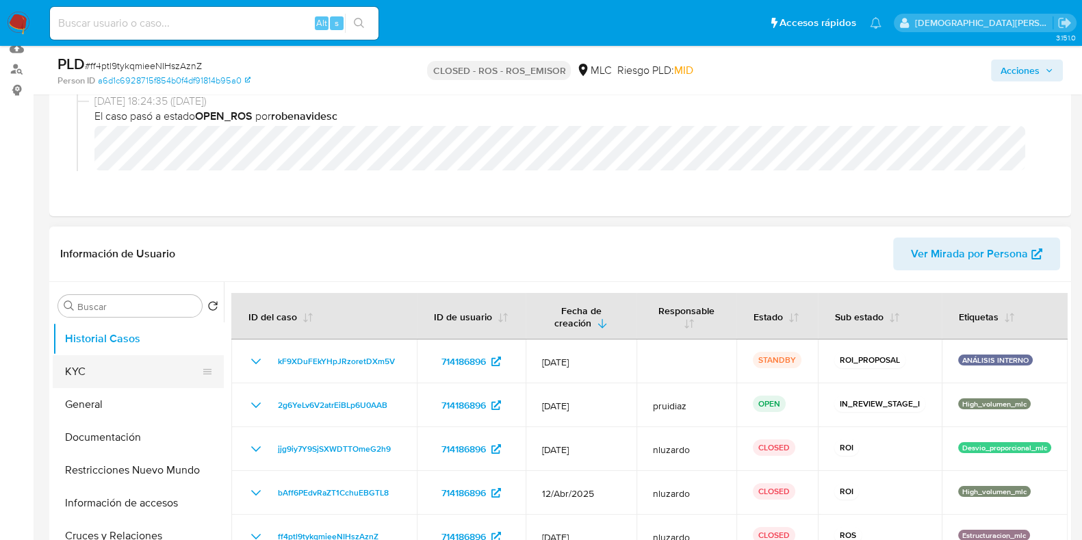
click at [72, 357] on button "KYC" at bounding box center [133, 371] width 160 height 33
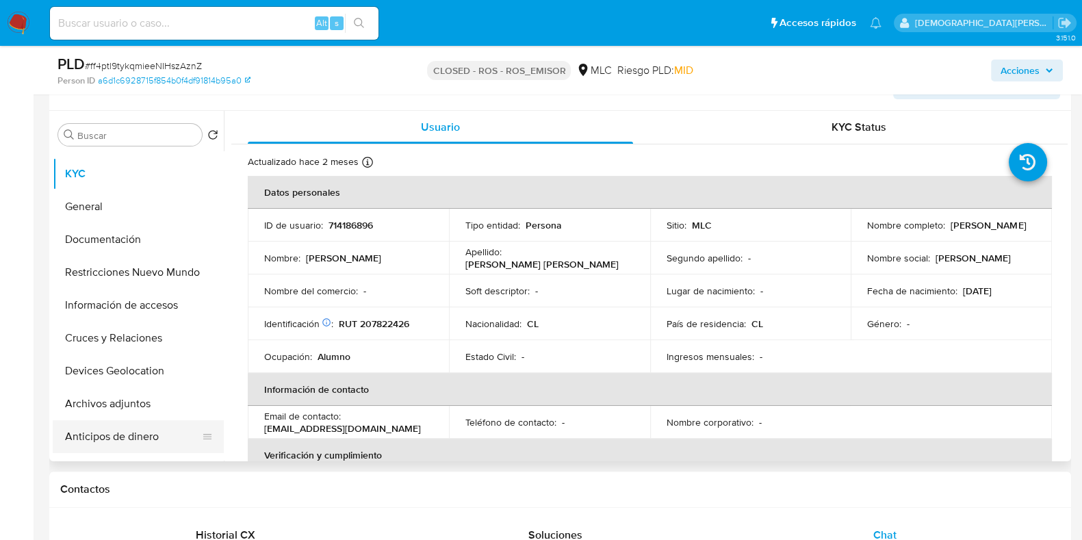
scroll to position [0, 0]
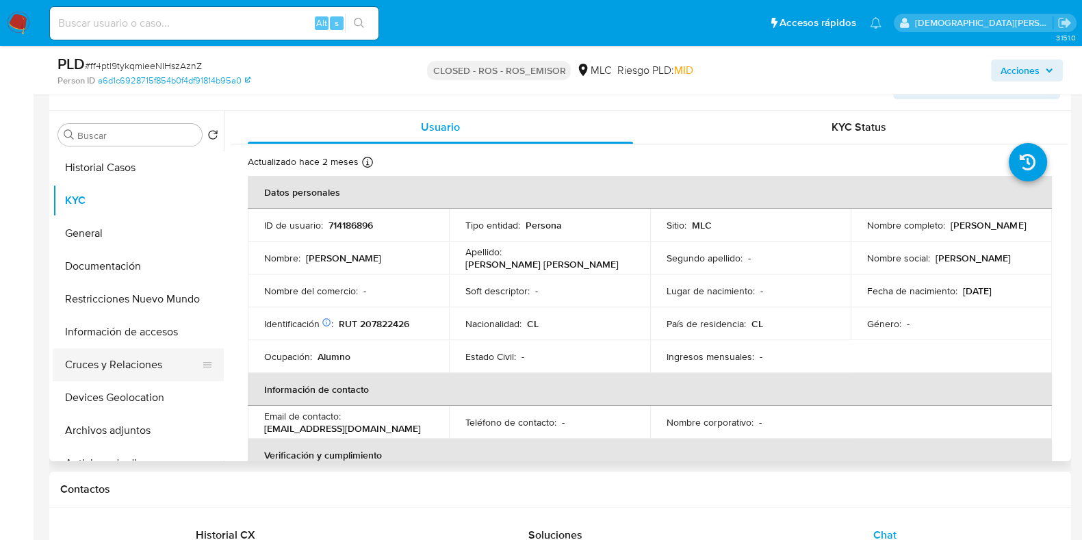
click at [105, 364] on button "Cruces y Relaciones" at bounding box center [133, 364] width 160 height 33
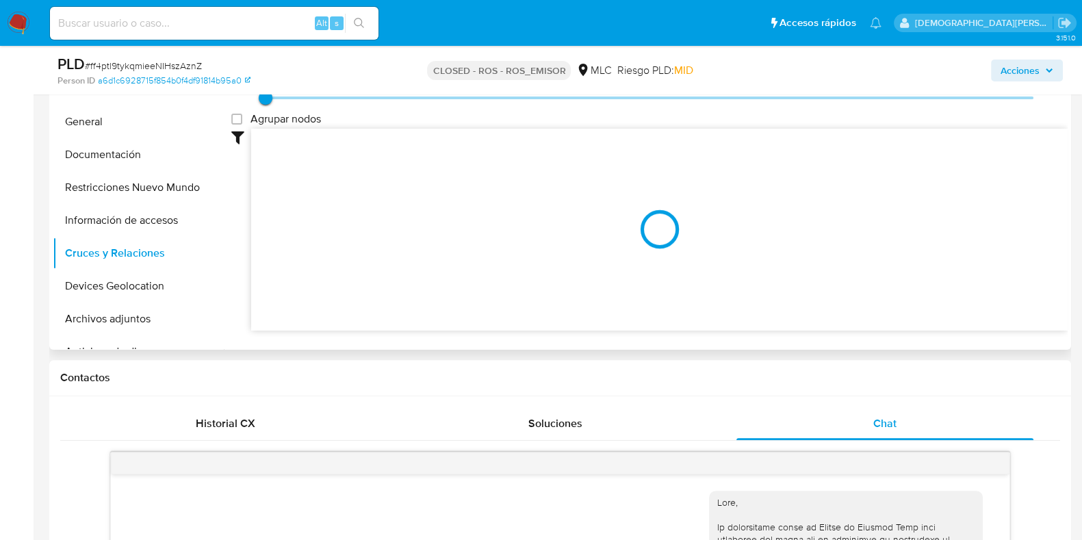
scroll to position [428, 0]
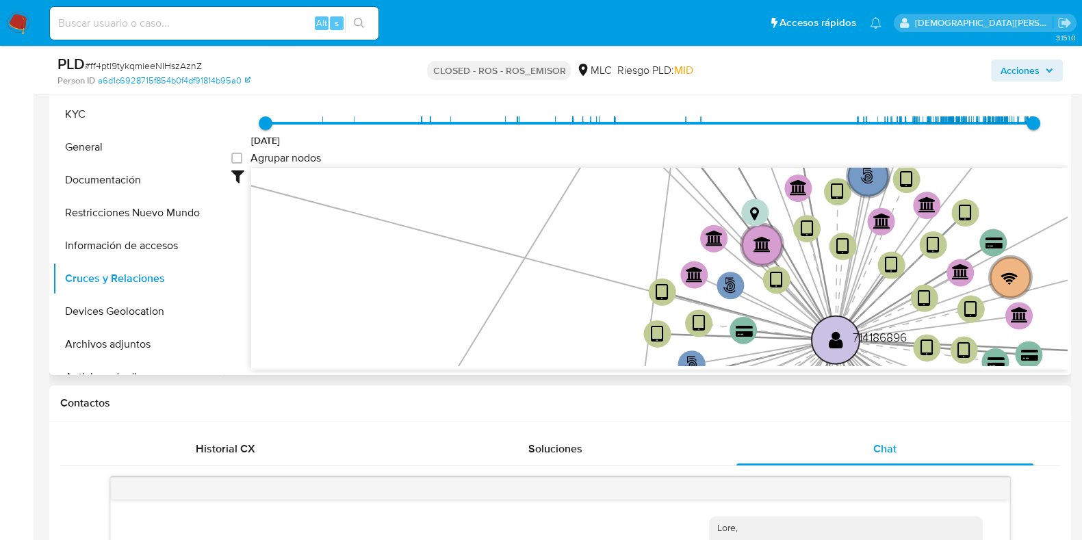
click at [835, 345] on text "" at bounding box center [836, 339] width 14 height 20
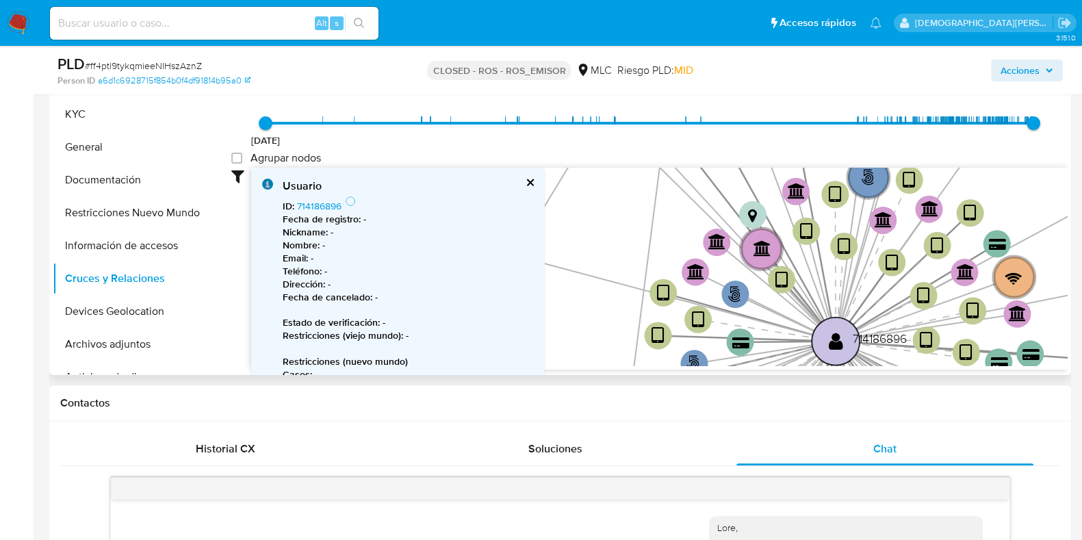
click at [835, 345] on text "" at bounding box center [836, 341] width 14 height 20
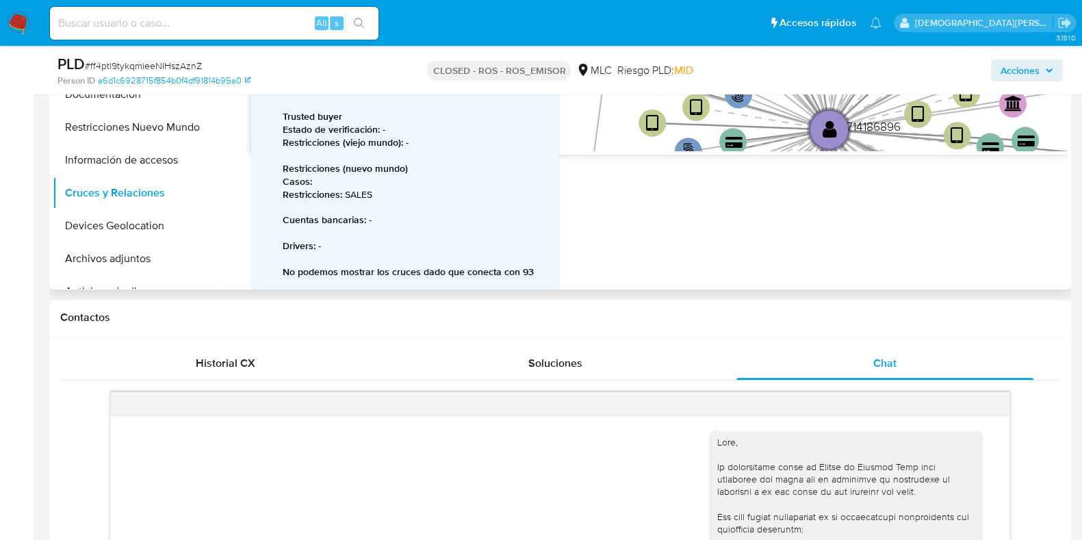
scroll to position [0, 0]
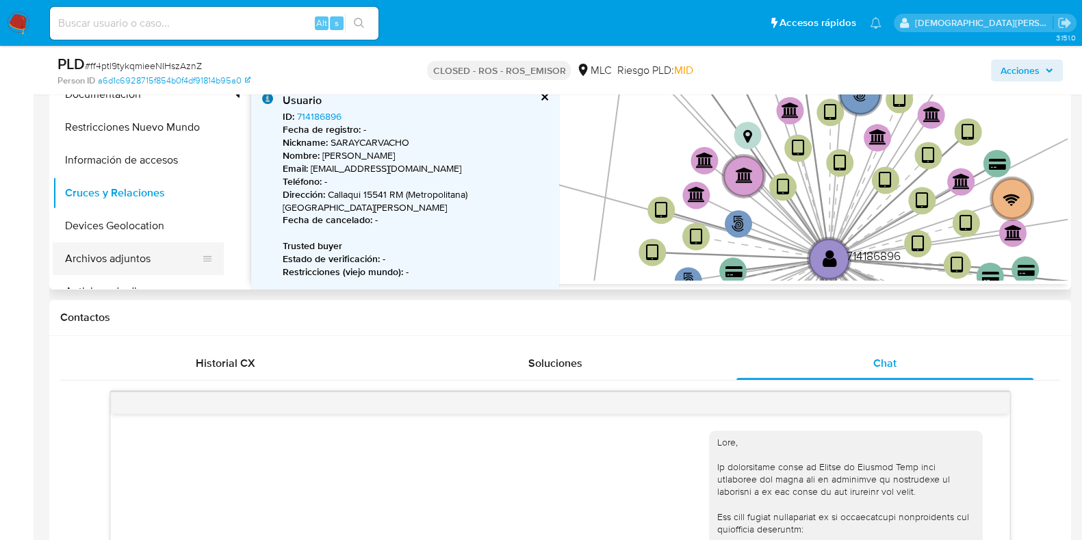
click at [105, 262] on button "Archivos adjuntos" at bounding box center [133, 258] width 160 height 33
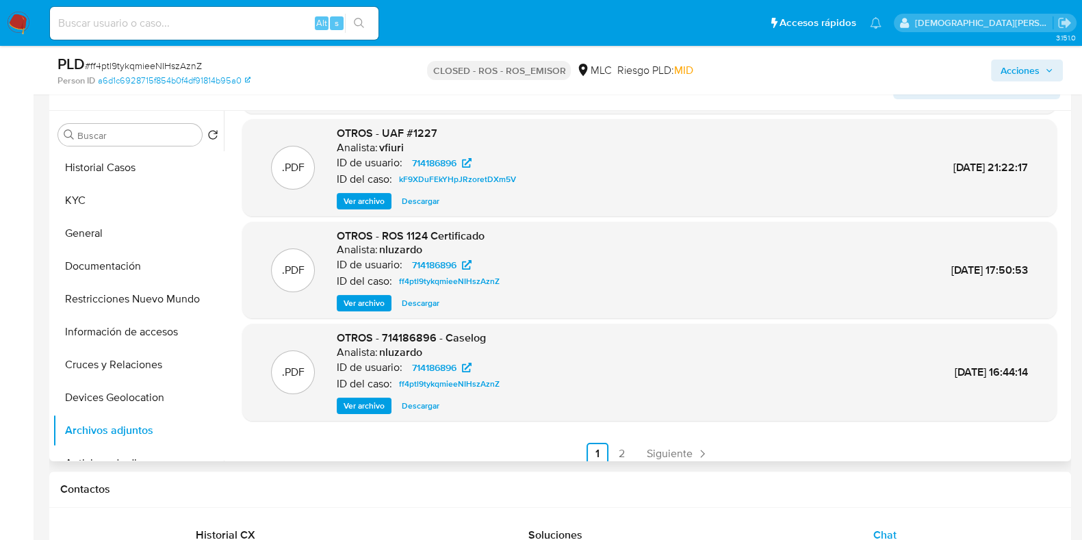
scroll to position [115, 0]
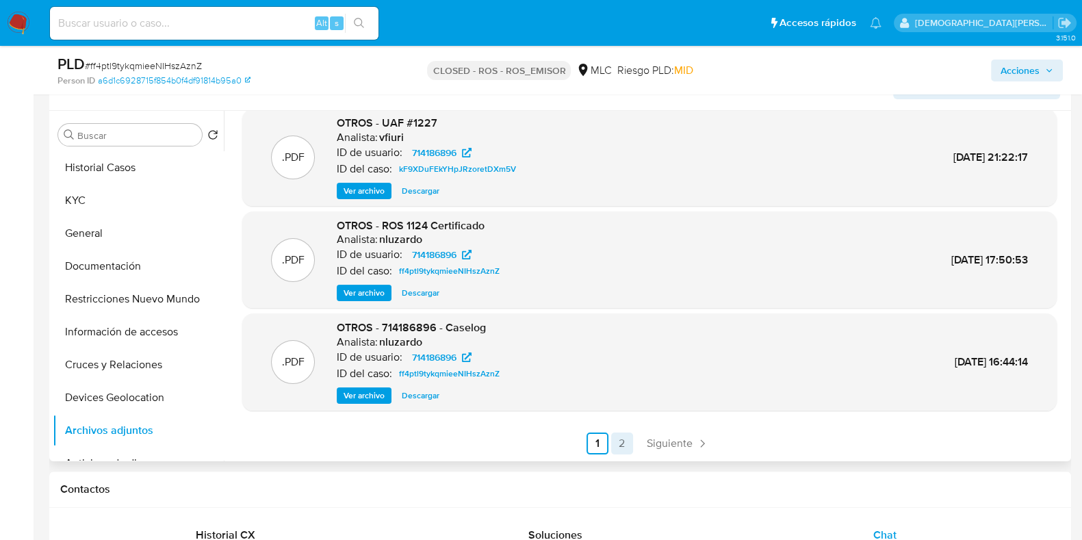
click at [611, 440] on link "2" at bounding box center [622, 443] width 22 height 22
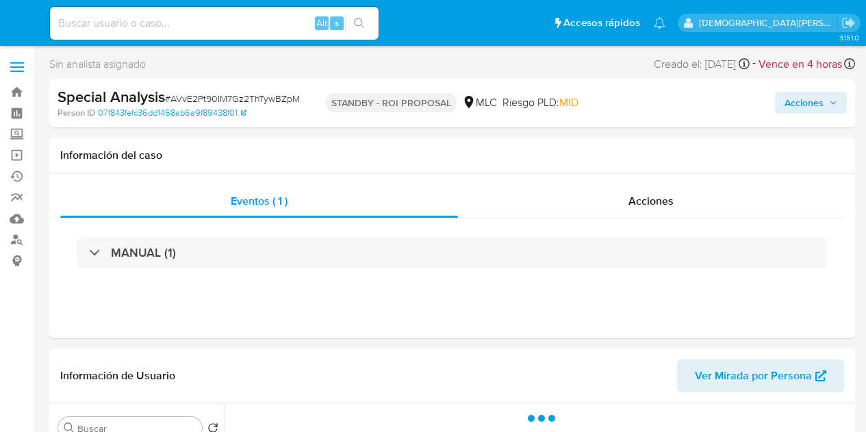
select select "10"
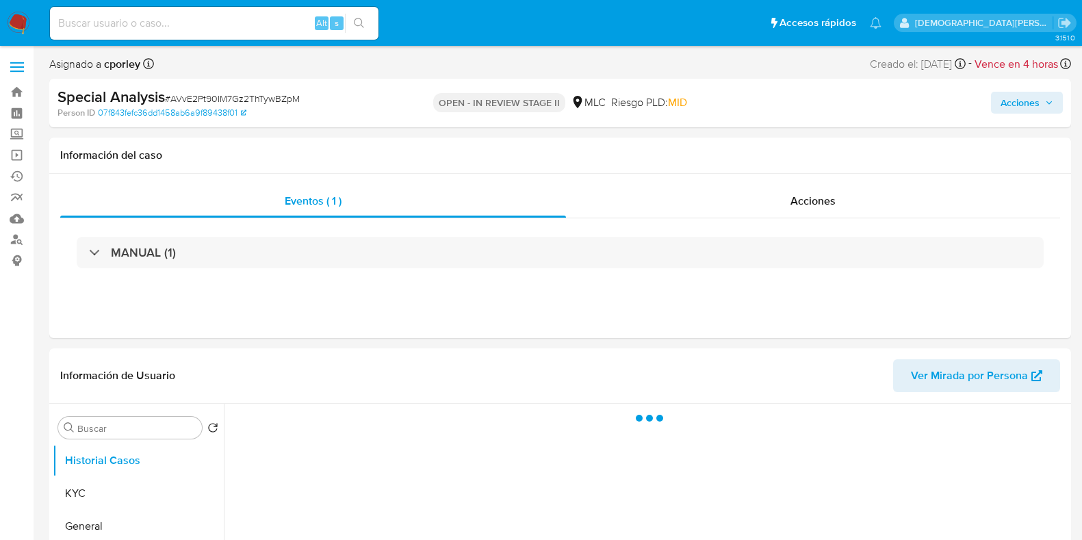
select select "10"
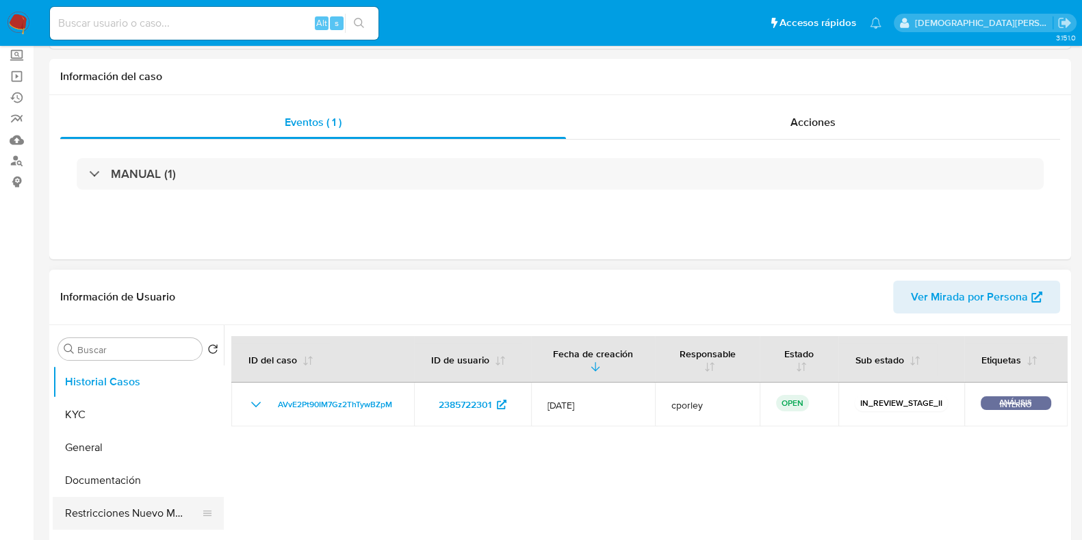
scroll to position [170, 0]
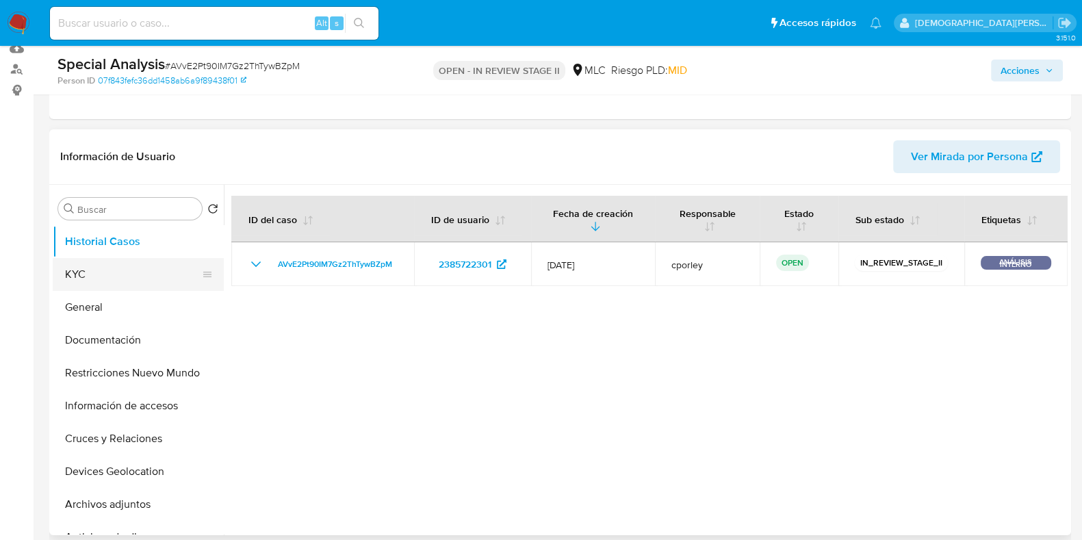
click at [103, 272] on button "KYC" at bounding box center [133, 274] width 160 height 33
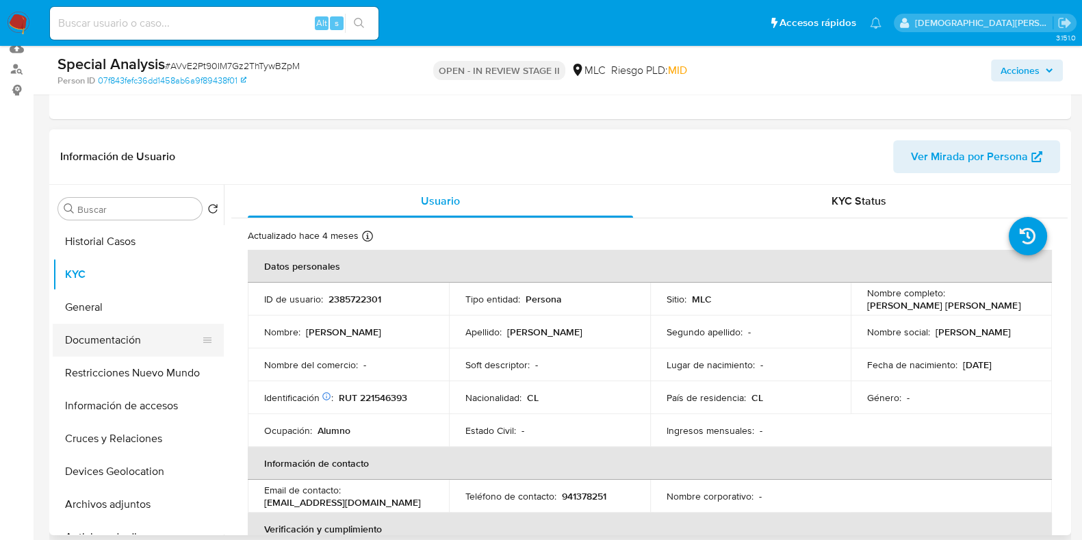
click at [86, 333] on button "Documentación" at bounding box center [133, 340] width 160 height 33
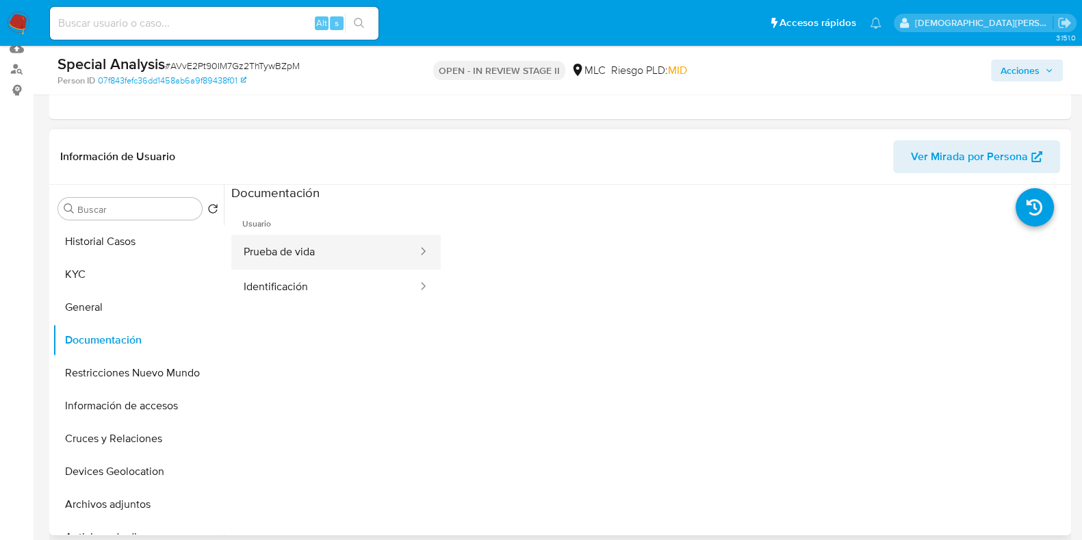
click at [331, 248] on button "Prueba de vida" at bounding box center [325, 252] width 188 height 35
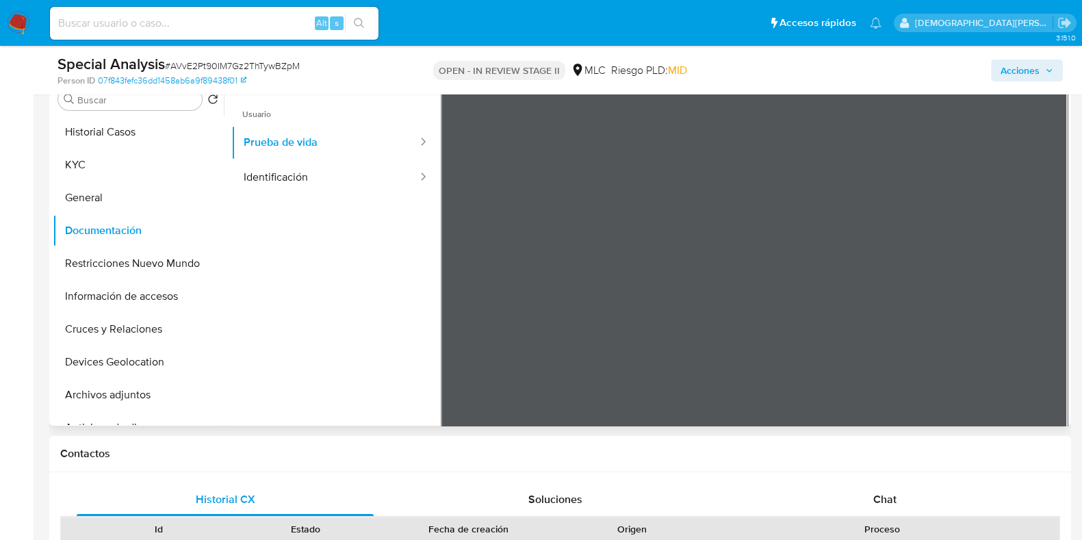
scroll to position [257, 0]
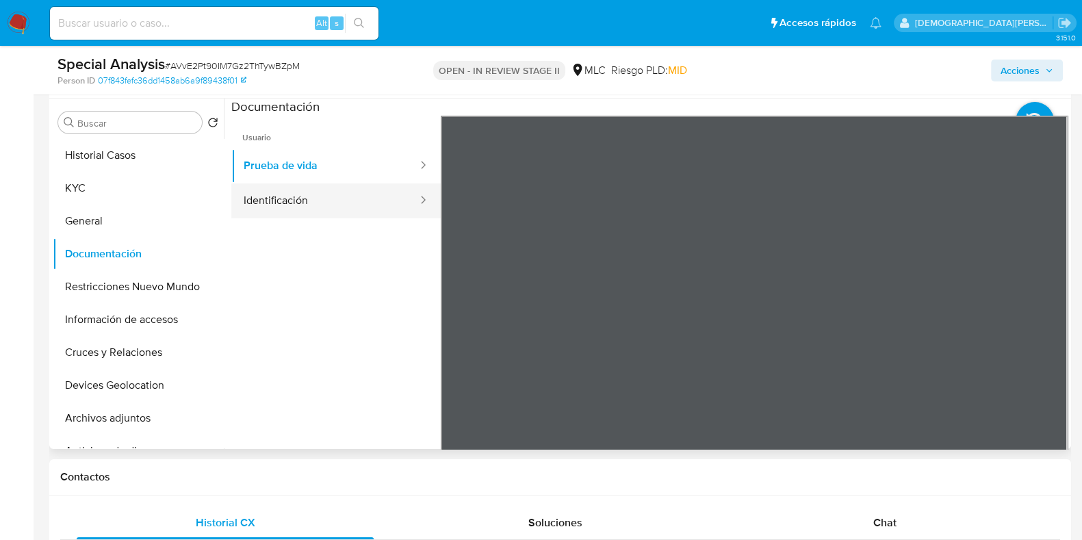
click at [315, 212] on button "Identificación" at bounding box center [325, 200] width 188 height 35
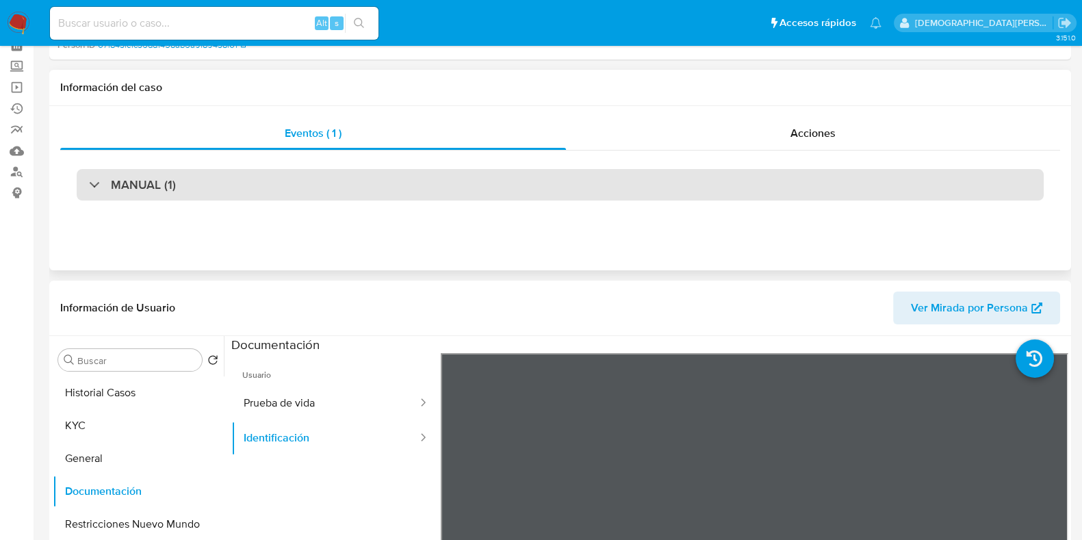
scroll to position [0, 0]
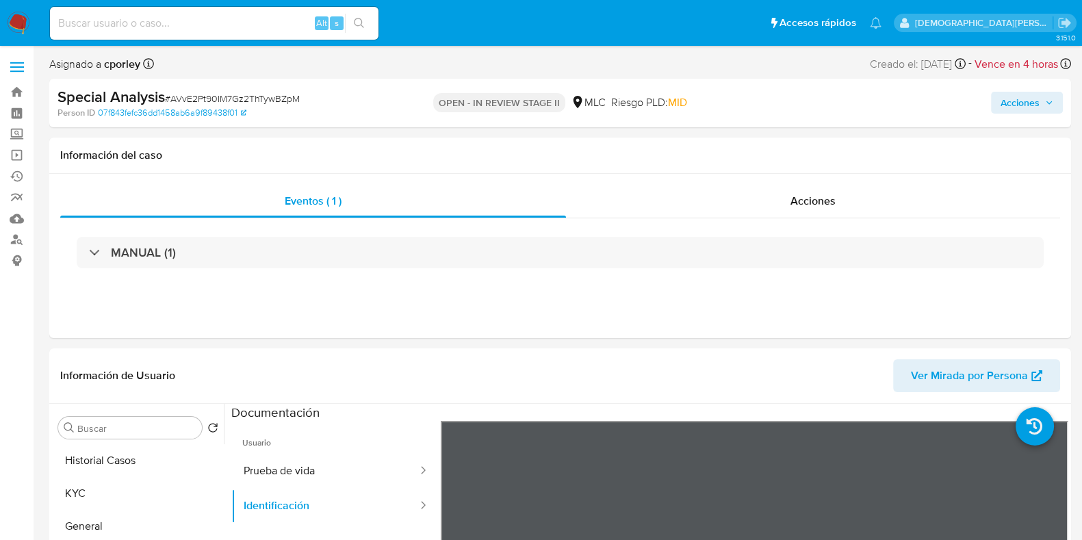
click at [998, 107] on button "Acciones" at bounding box center [1027, 103] width 72 height 22
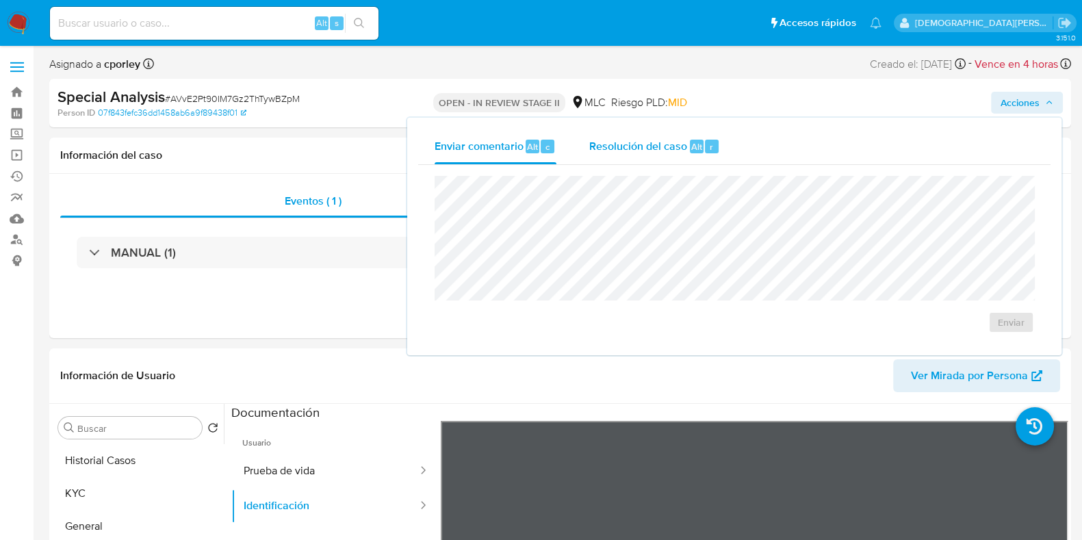
click at [659, 138] on div "Resolución del caso Alt r" at bounding box center [654, 147] width 131 height 36
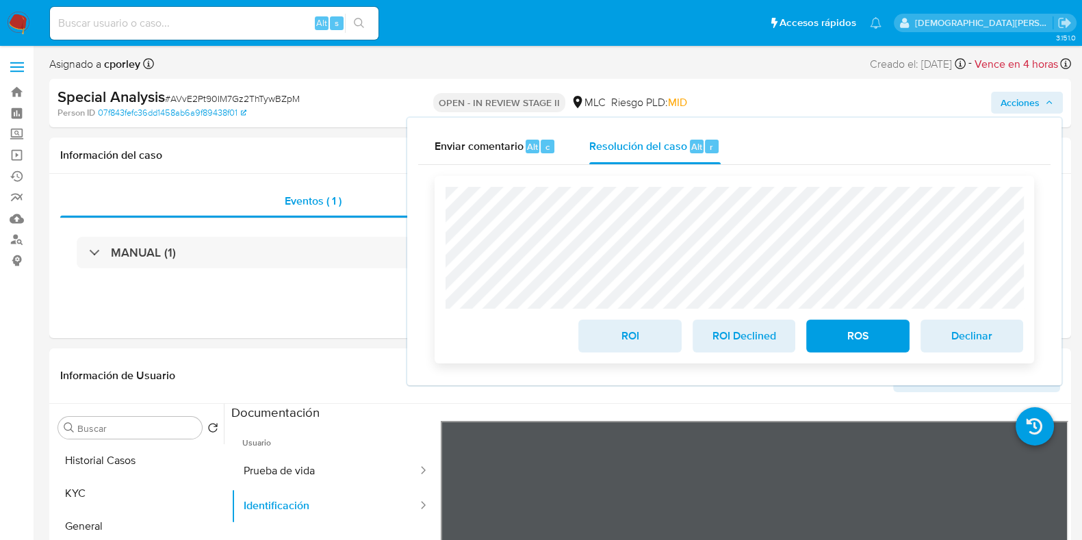
click at [633, 337] on span "ROI" at bounding box center [629, 336] width 67 height 30
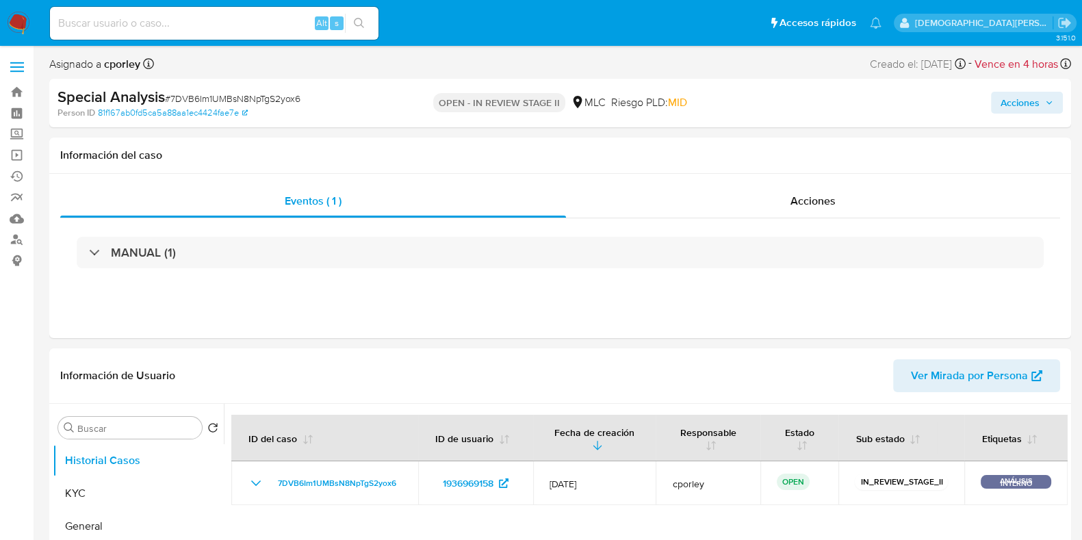
select select "10"
click at [777, 194] on div "Acciones" at bounding box center [813, 201] width 494 height 33
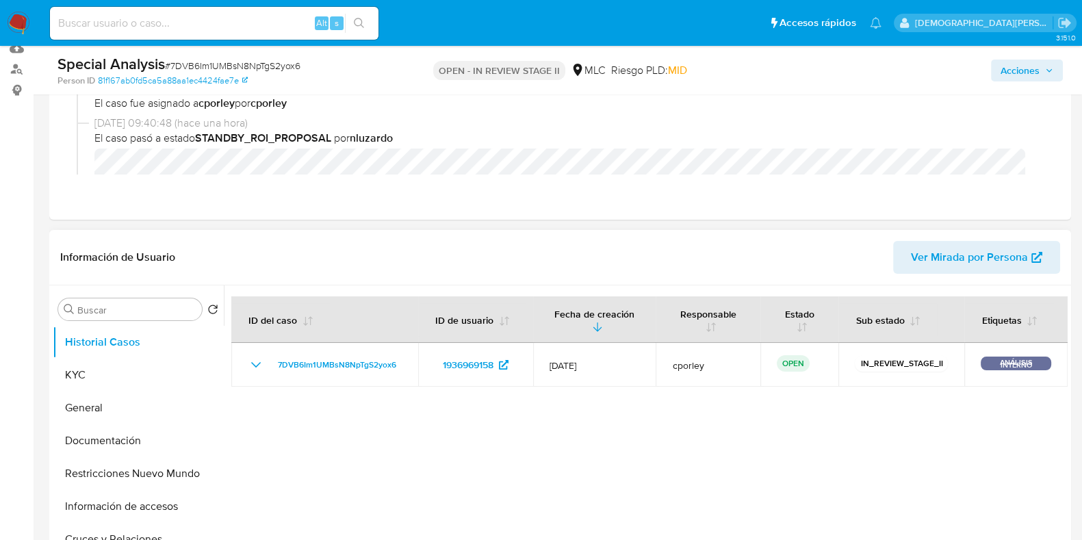
scroll to position [170, 0]
click at [94, 380] on button "KYC" at bounding box center [133, 375] width 160 height 33
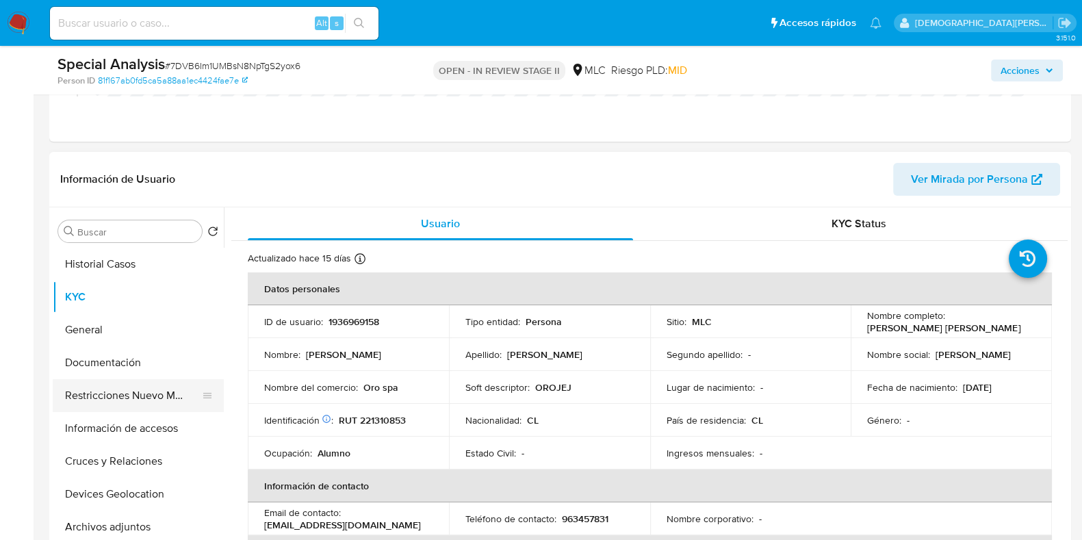
scroll to position [257, 0]
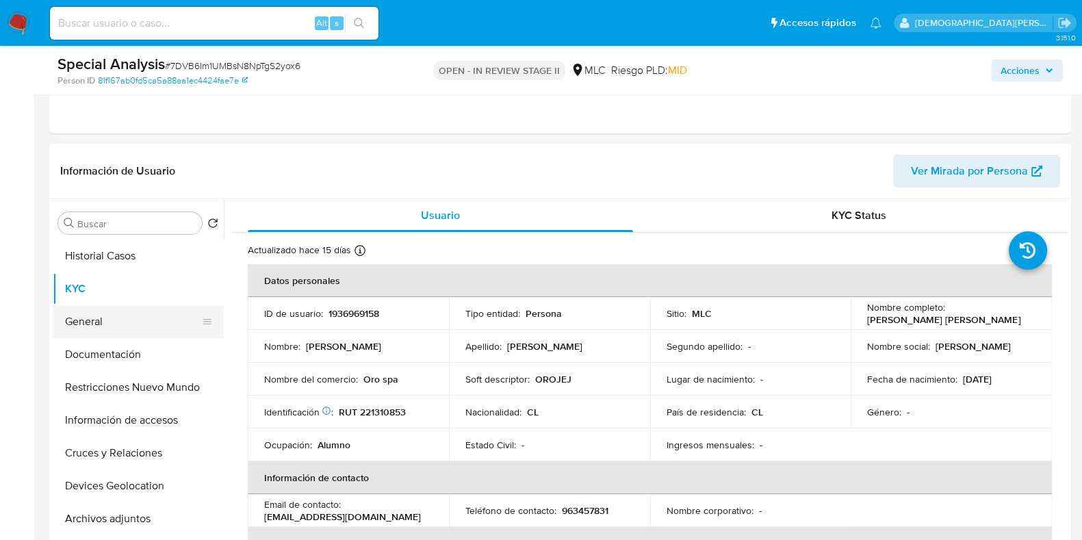
click at [99, 325] on button "General" at bounding box center [133, 321] width 160 height 33
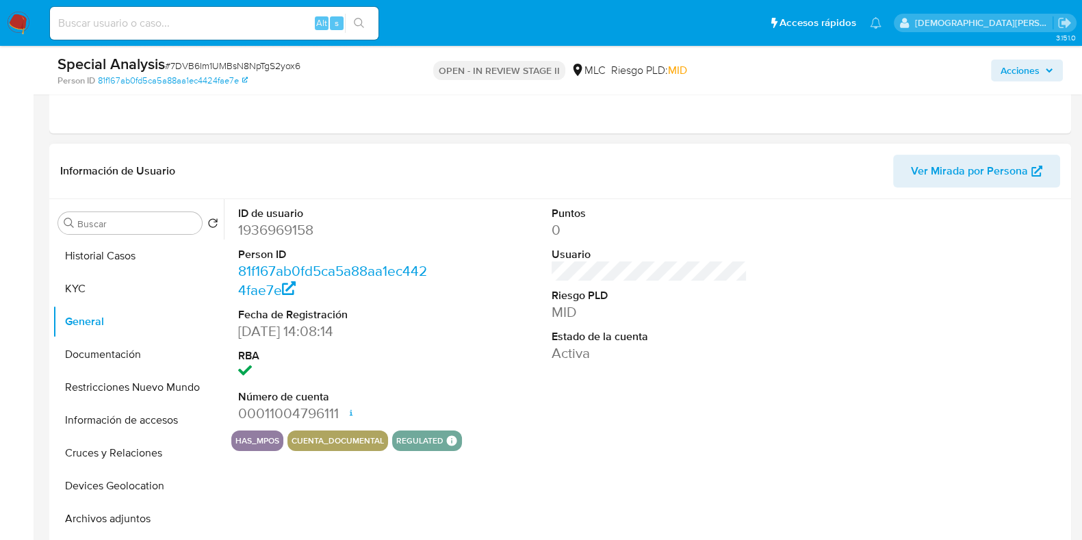
click at [267, 225] on dd "1936969158" at bounding box center [336, 229] width 196 height 19
copy dd "1936969158"
click at [98, 290] on button "KYC" at bounding box center [133, 288] width 160 height 33
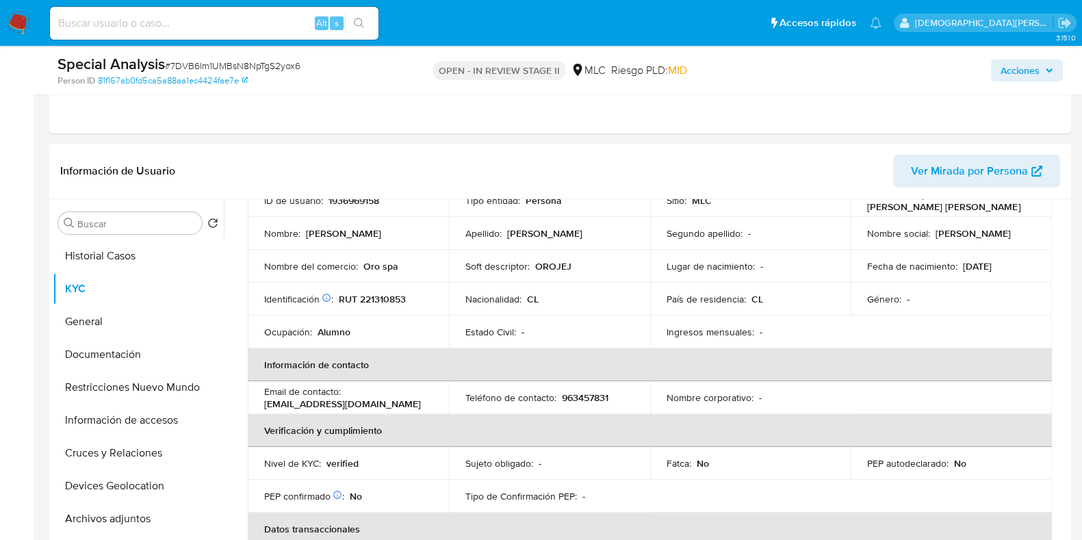
scroll to position [0, 0]
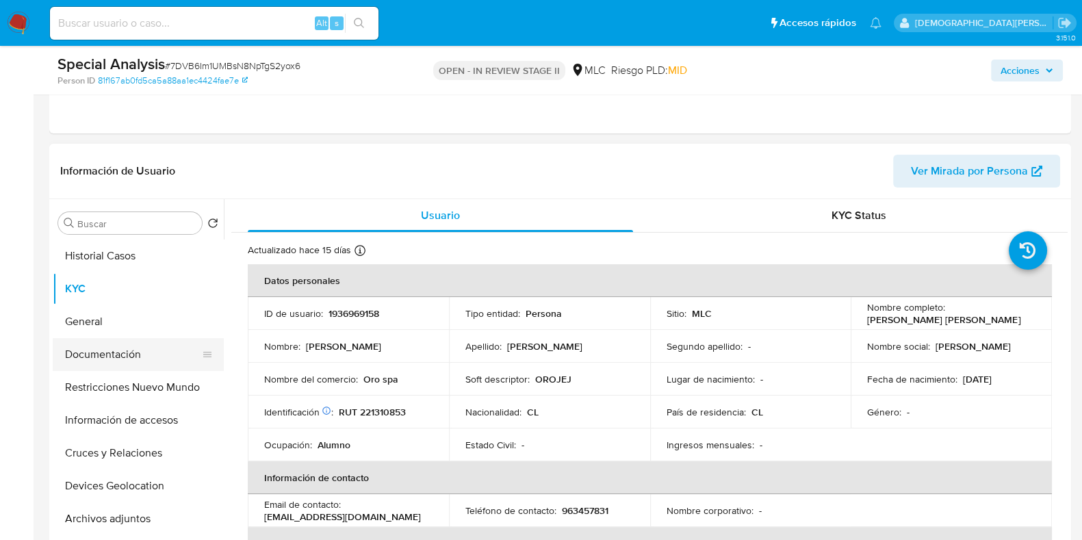
click at [73, 354] on button "Documentación" at bounding box center [133, 354] width 160 height 33
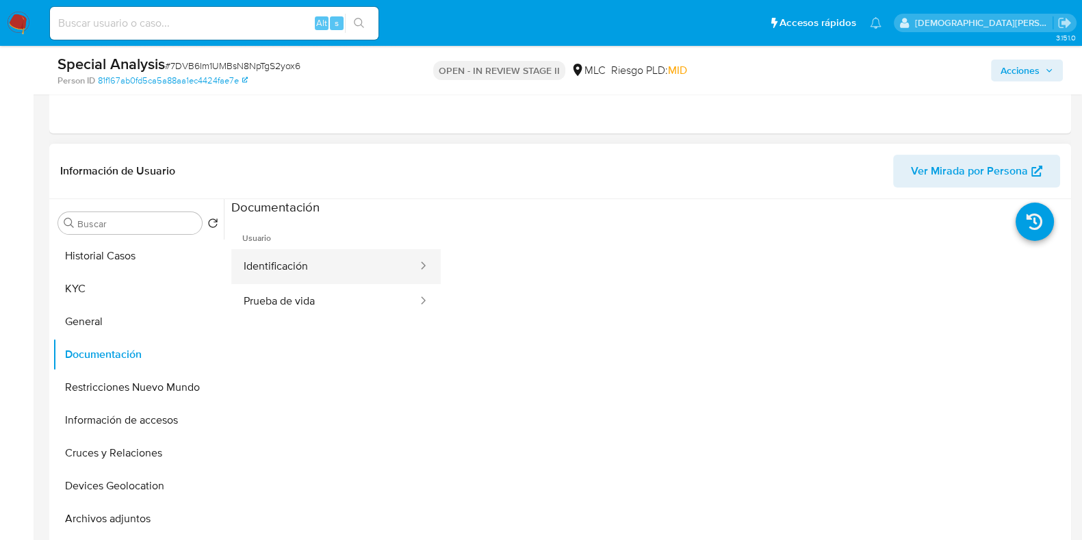
click at [318, 268] on button "Identificación" at bounding box center [325, 266] width 188 height 35
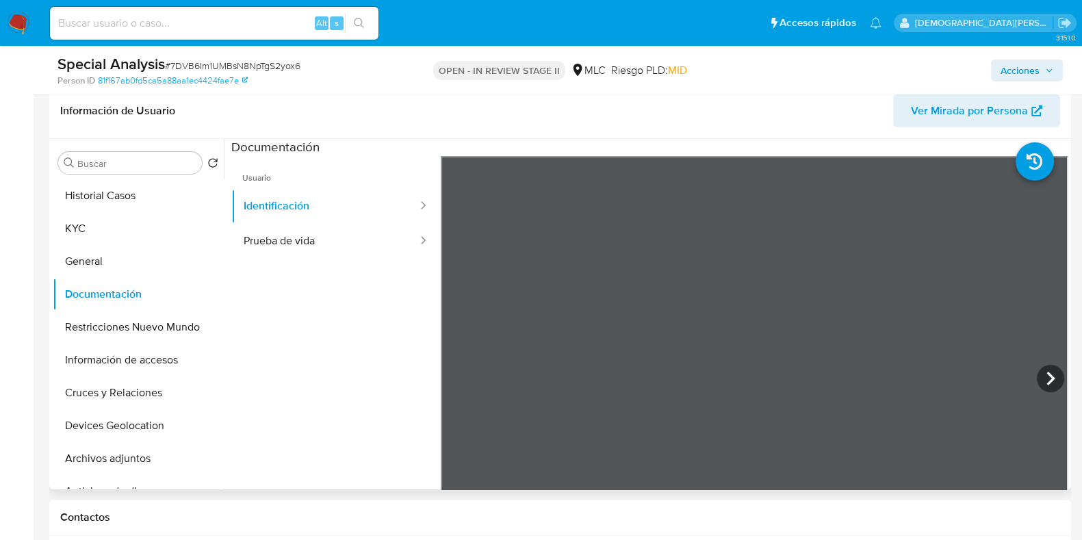
scroll to position [341, 0]
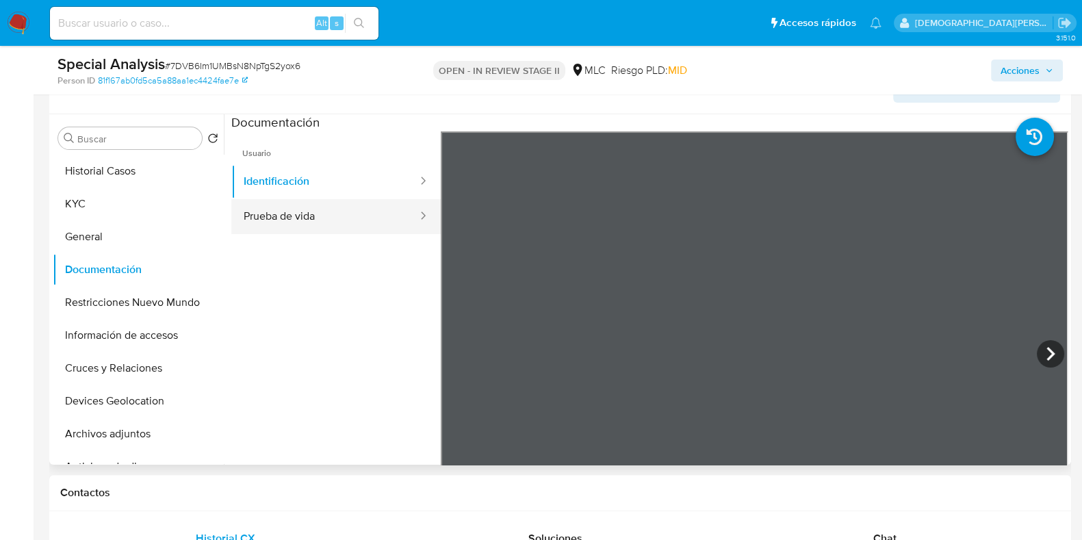
click at [370, 211] on button "Prueba de vida" at bounding box center [325, 216] width 188 height 35
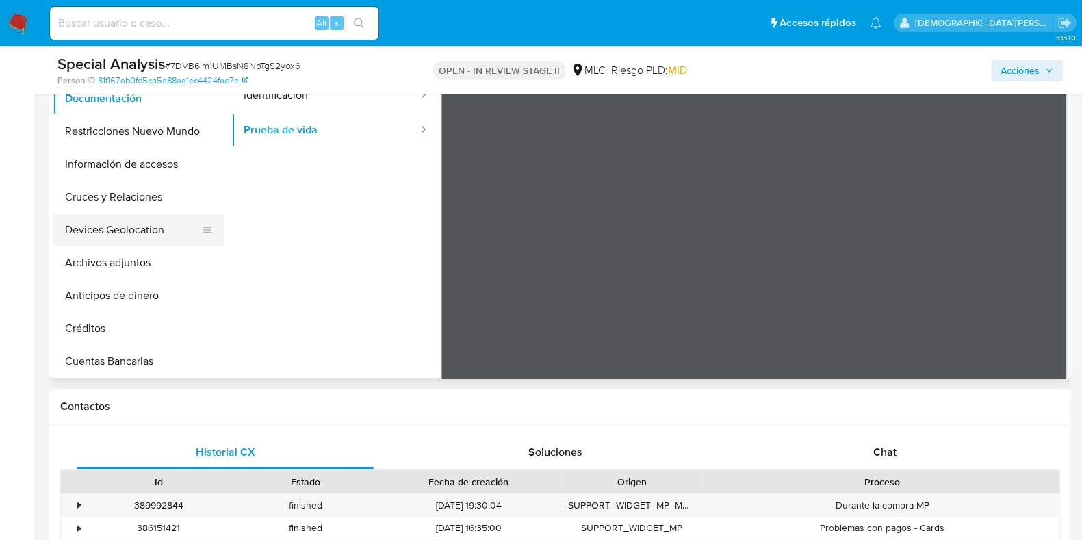
scroll to position [257, 0]
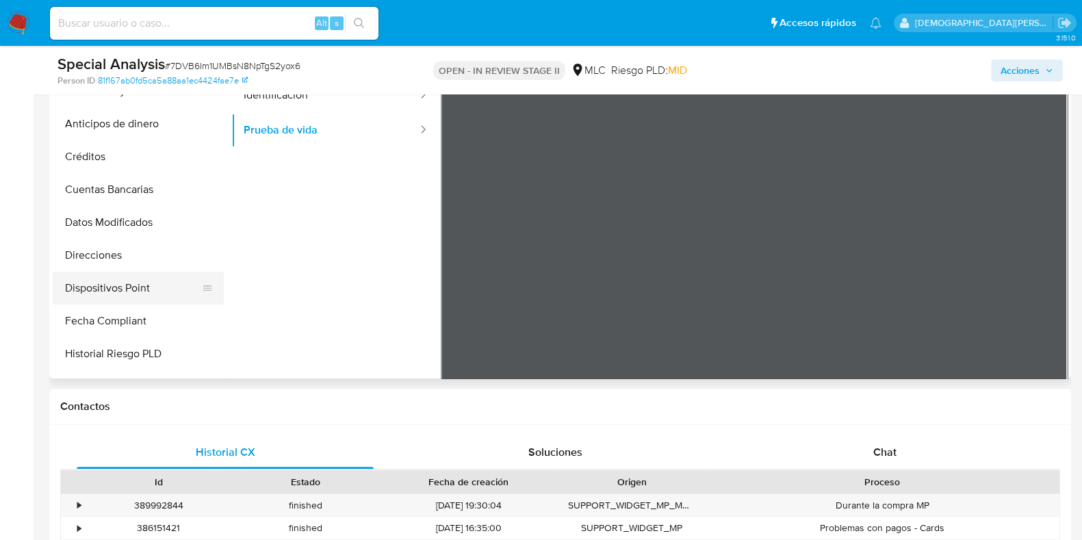
click at [88, 289] on button "Dispositivos Point" at bounding box center [133, 288] width 160 height 33
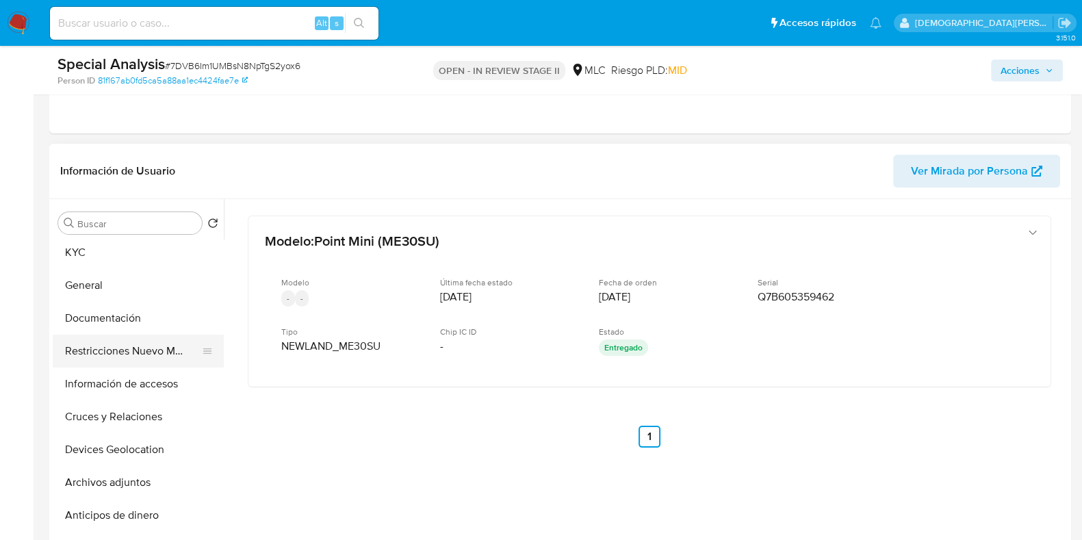
scroll to position [0, 0]
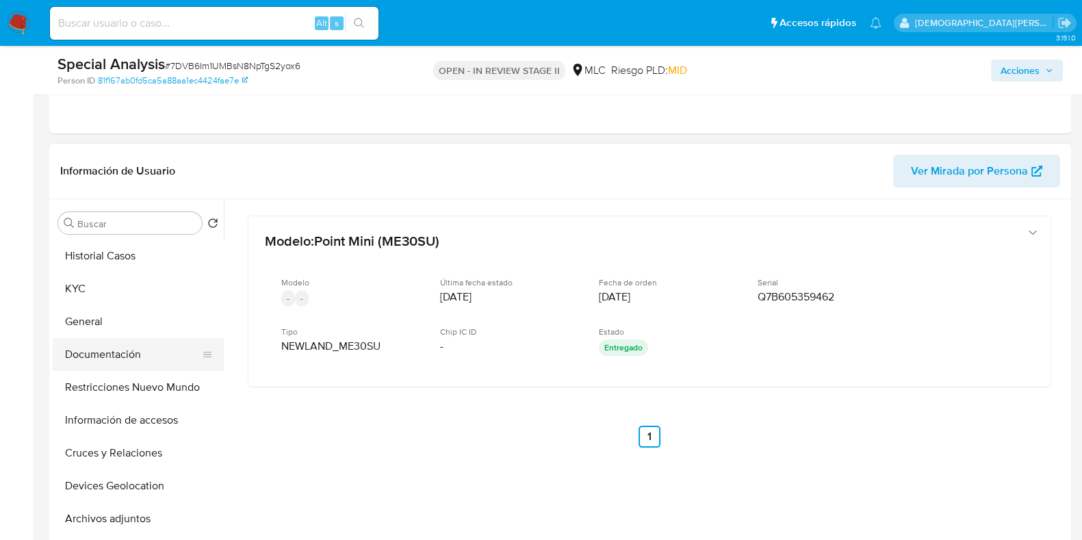
click at [106, 354] on button "Documentación" at bounding box center [133, 354] width 160 height 33
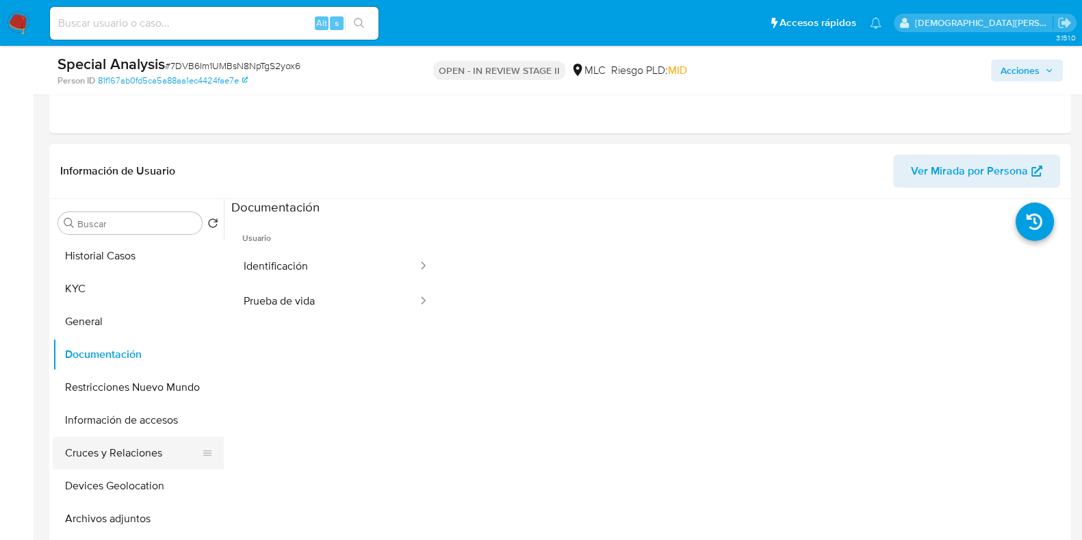
click at [118, 454] on button "Cruces y Relaciones" at bounding box center [133, 453] width 160 height 33
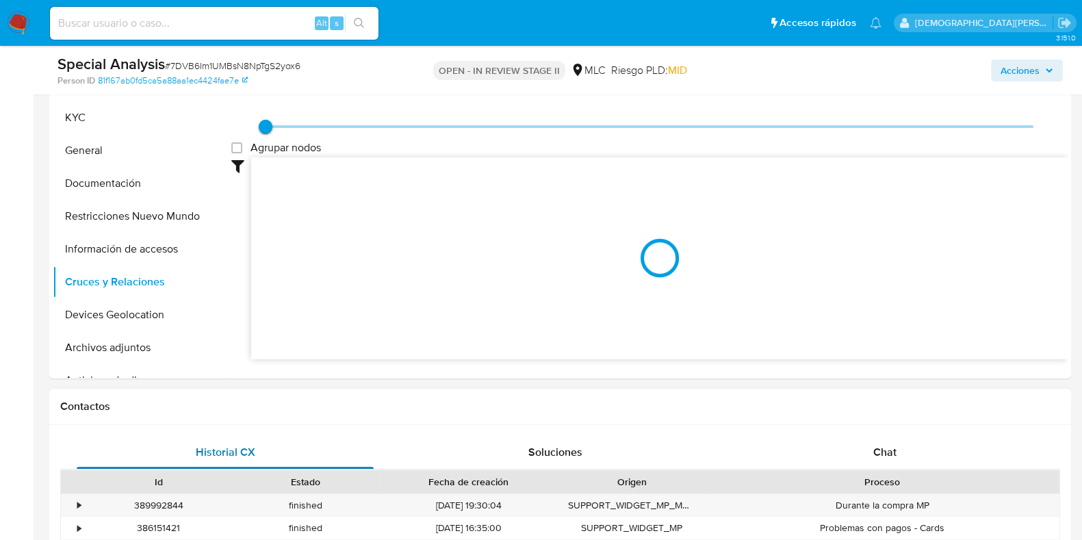
scroll to position [341, 0]
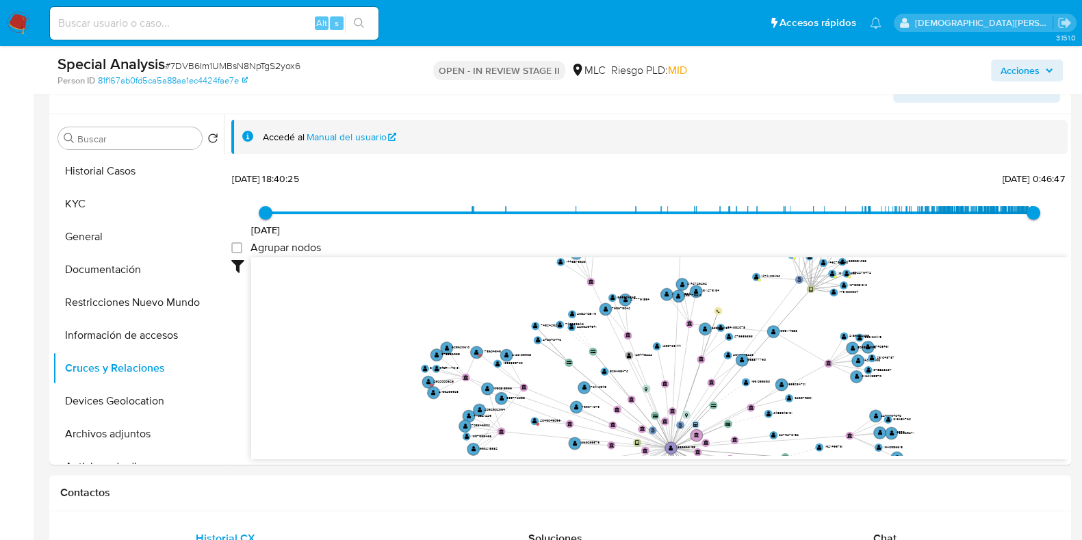
drag, startPoint x: 608, startPoint y: 341, endPoint x: 671, endPoint y: 471, distance: 143.8
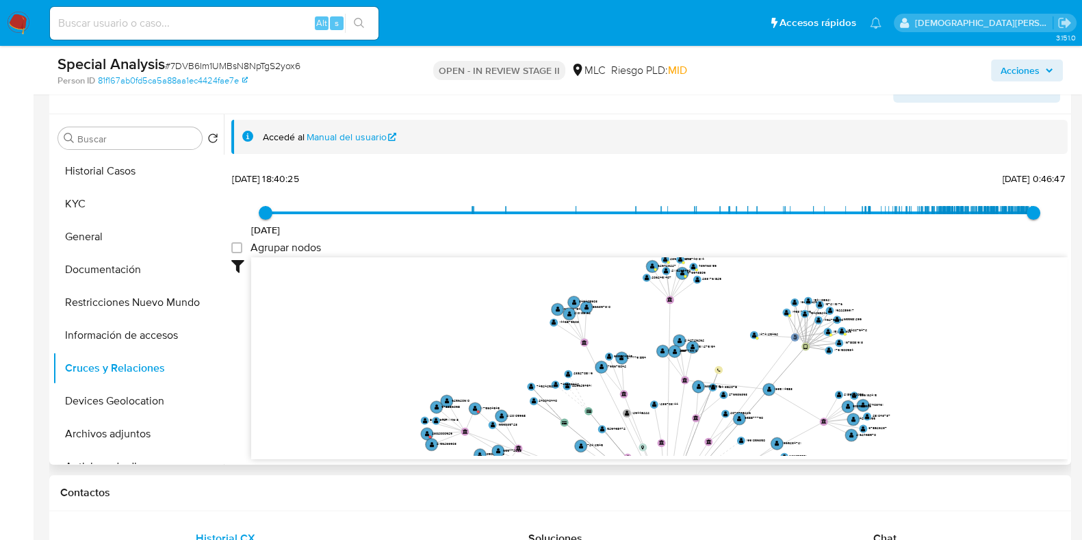
drag, startPoint x: 689, startPoint y: 398, endPoint x: 685, endPoint y: 456, distance: 57.6
click at [685, 456] on div "phone-e8cd056a4785ec7e633136760401fd7d  user-1936969158  1936969158 person-81…" at bounding box center [659, 358] width 816 height 203
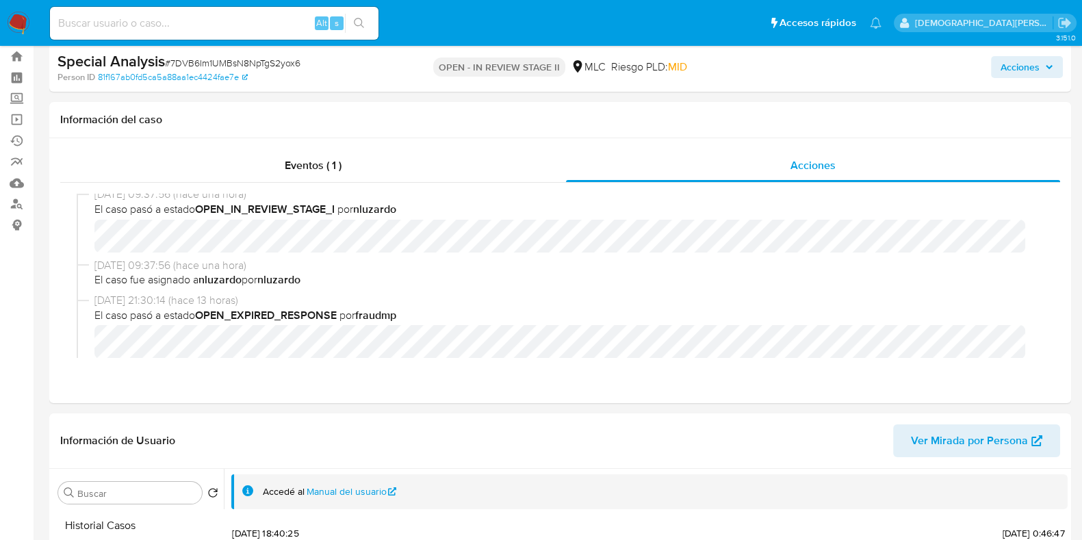
scroll to position [0, 0]
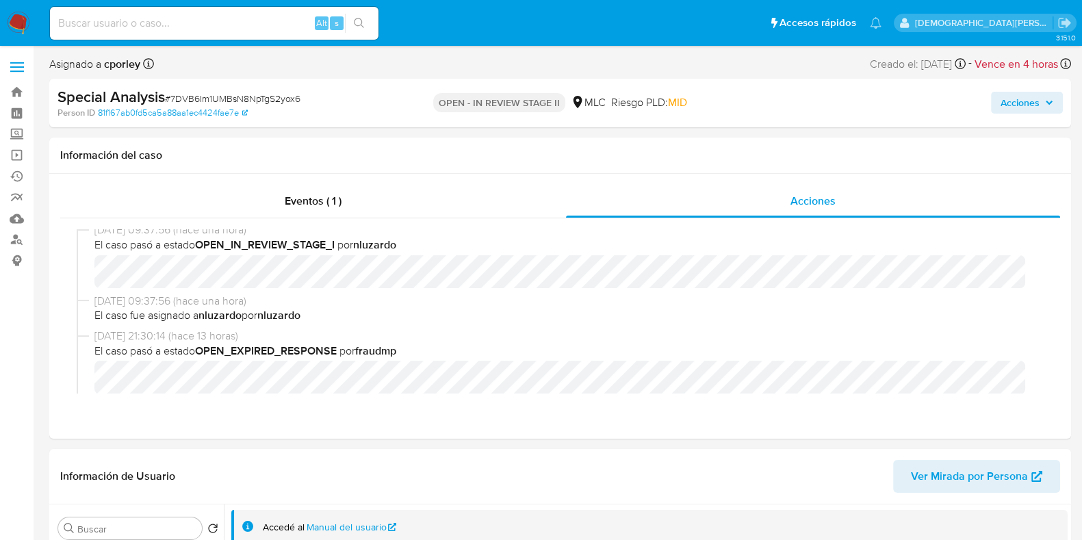
click at [1016, 100] on span "Acciones" at bounding box center [1019, 103] width 39 height 22
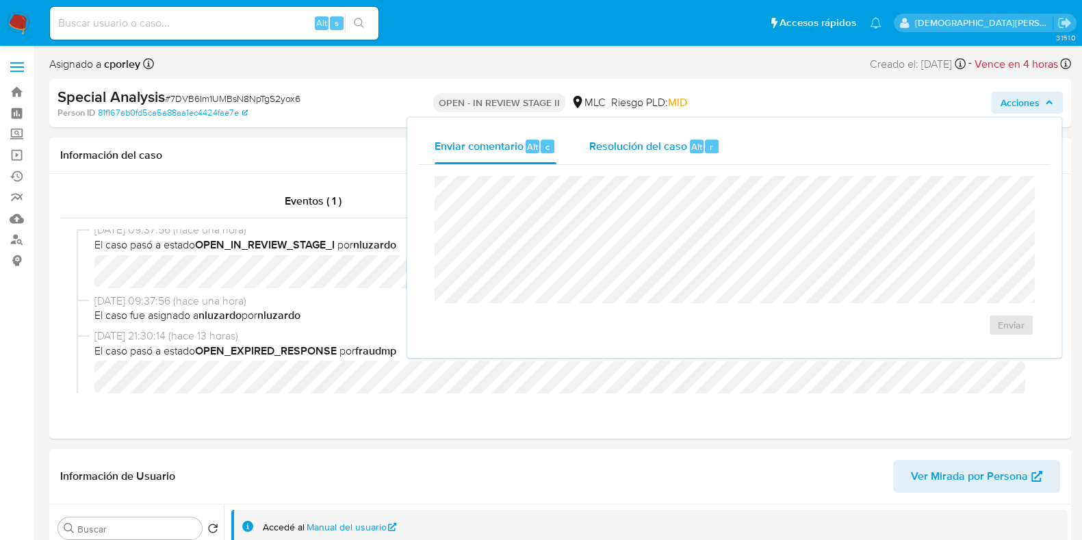
click at [646, 149] on span "Resolución del caso" at bounding box center [638, 146] width 98 height 16
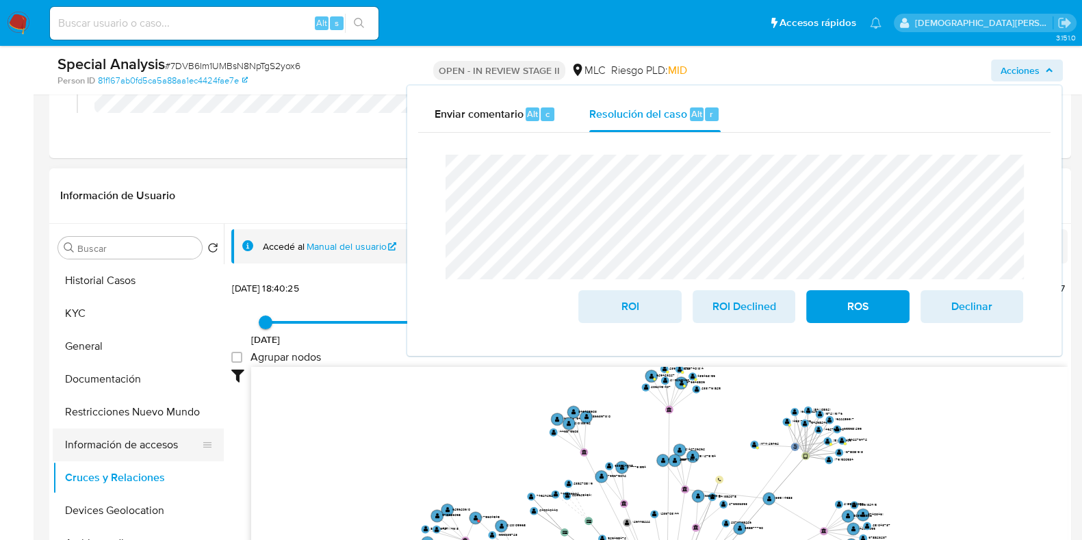
scroll to position [341, 0]
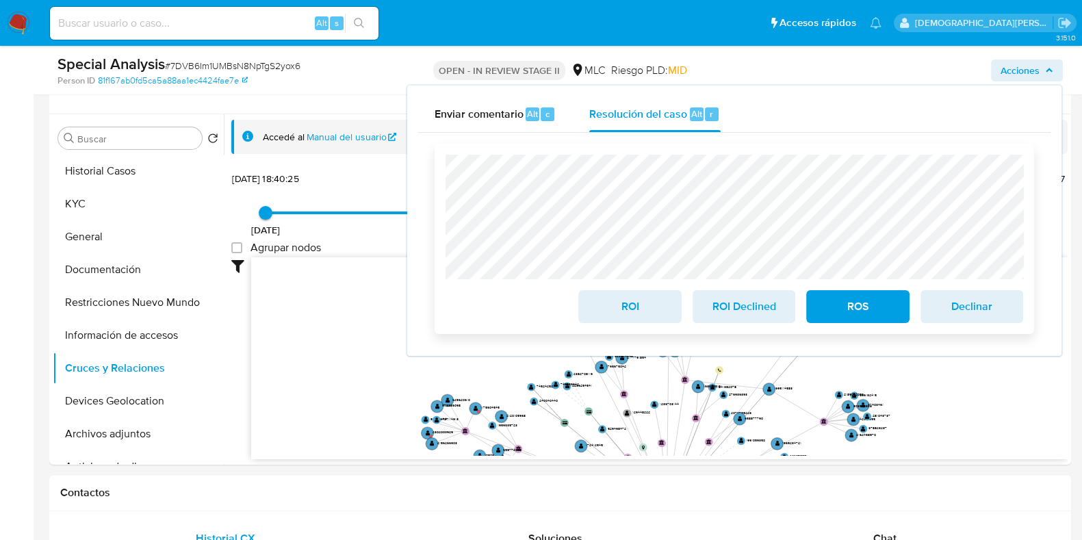
click at [632, 310] on span "ROI" at bounding box center [629, 307] width 67 height 30
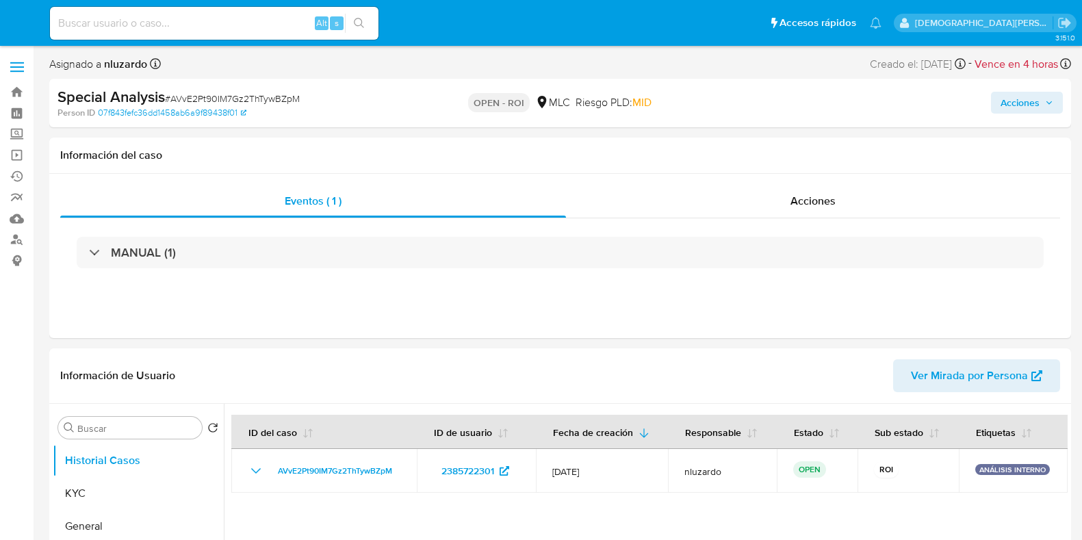
select select "10"
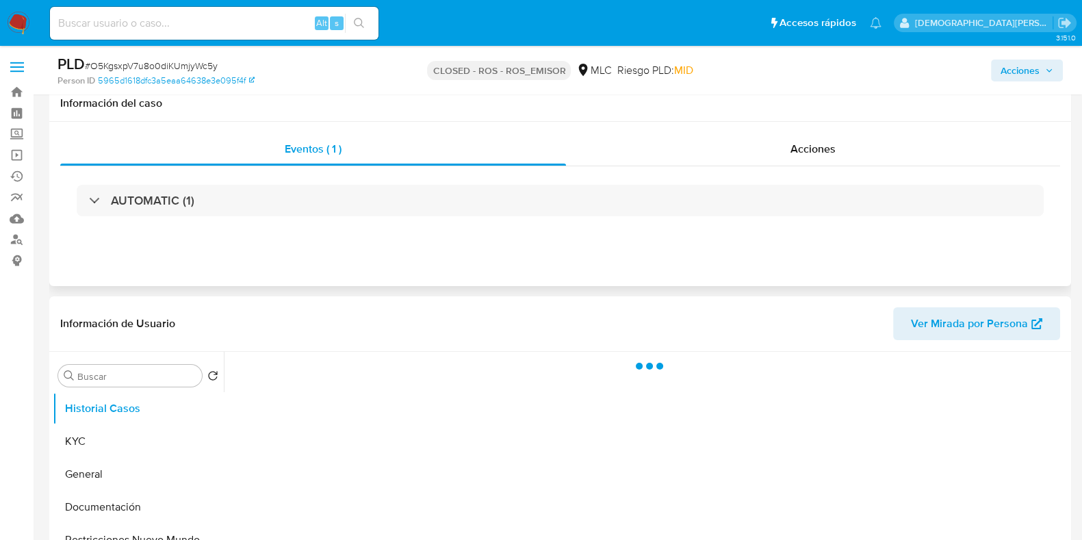
scroll to position [85, 0]
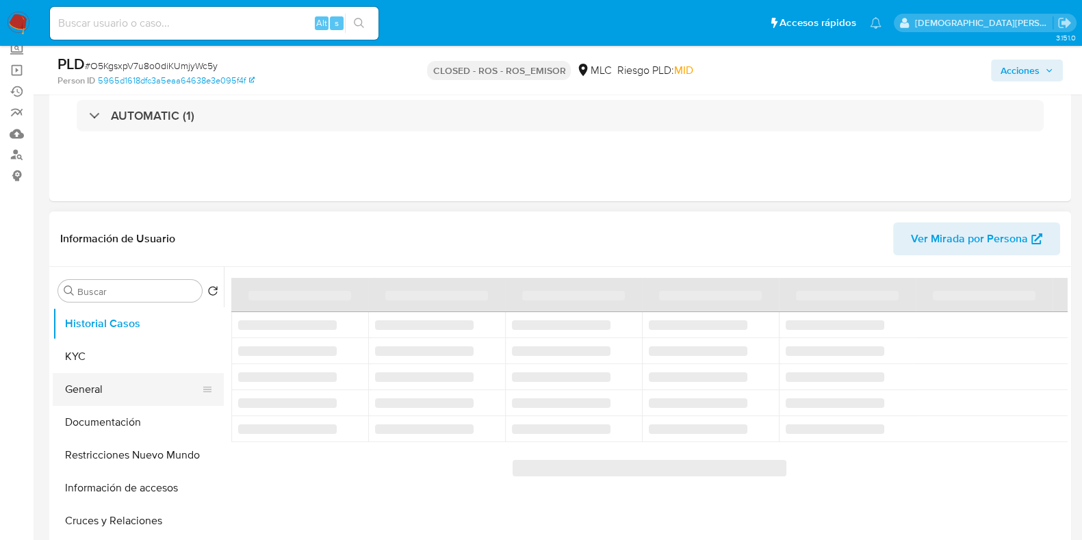
click at [81, 391] on button "General" at bounding box center [133, 389] width 160 height 33
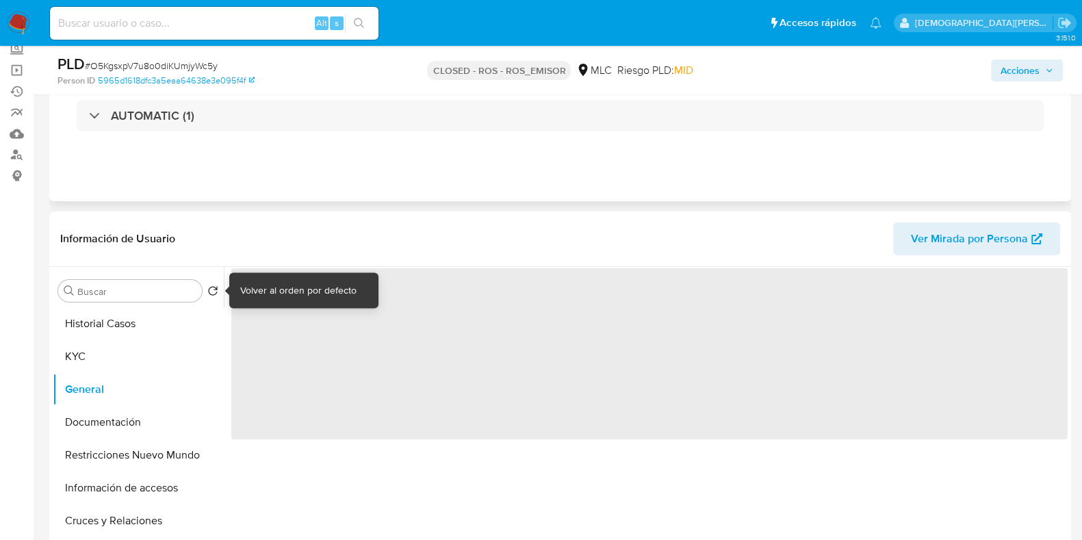
select select "10"
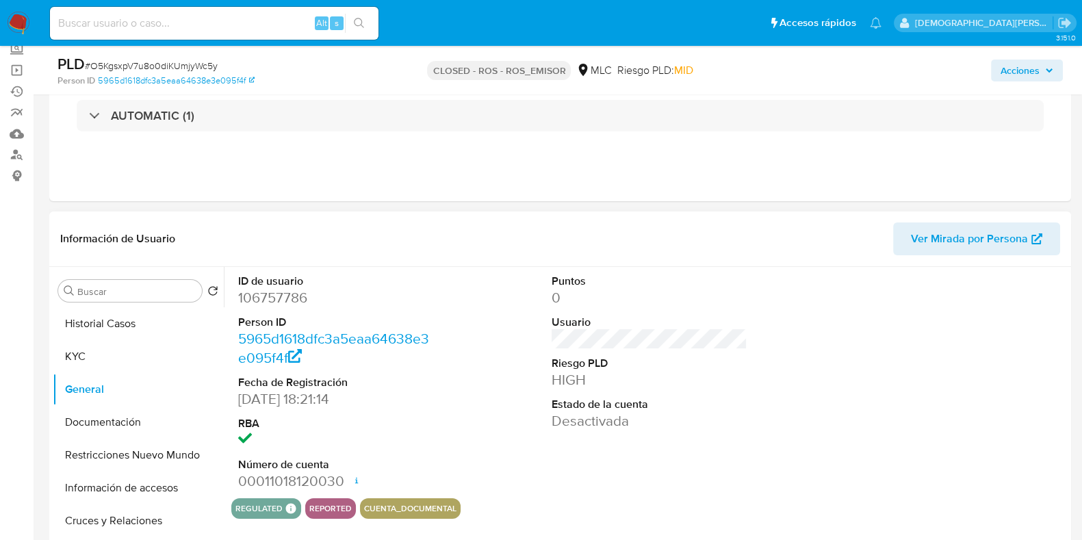
click at [285, 296] on dd "106757786" at bounding box center [336, 297] width 196 height 19
click at [284, 296] on dd "106757786" at bounding box center [336, 297] width 196 height 19
copy dd "106757786"
click at [275, 296] on dd "106757786" at bounding box center [336, 297] width 196 height 19
click at [276, 296] on dd "106757786" at bounding box center [336, 297] width 196 height 19
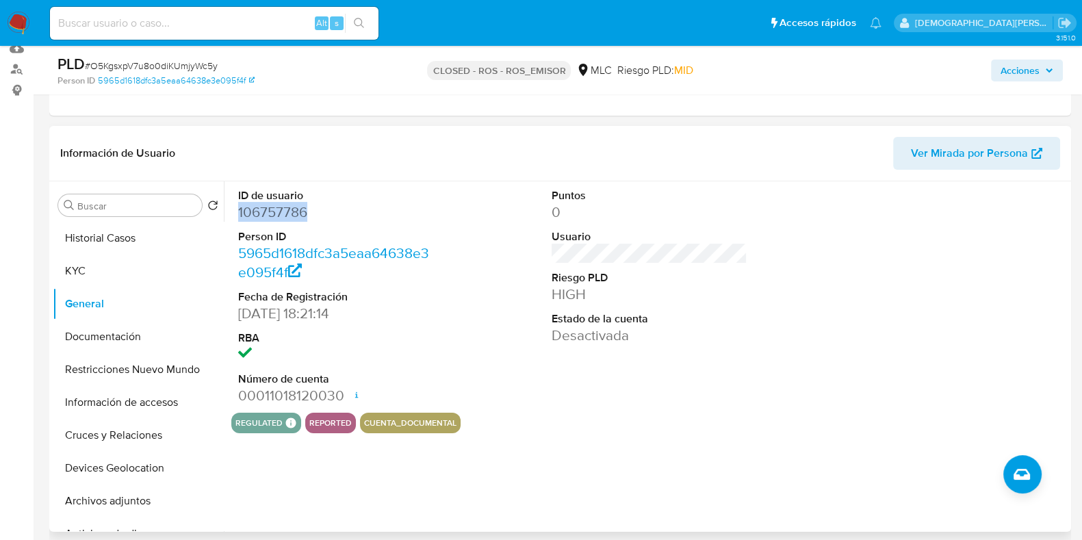
scroll to position [257, 0]
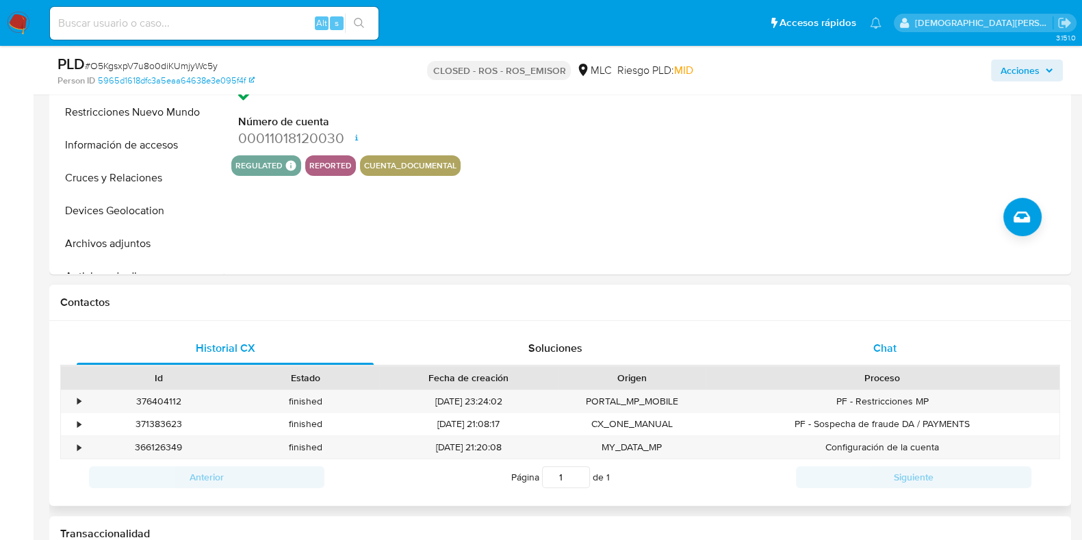
click at [877, 349] on span "Chat" at bounding box center [884, 348] width 23 height 16
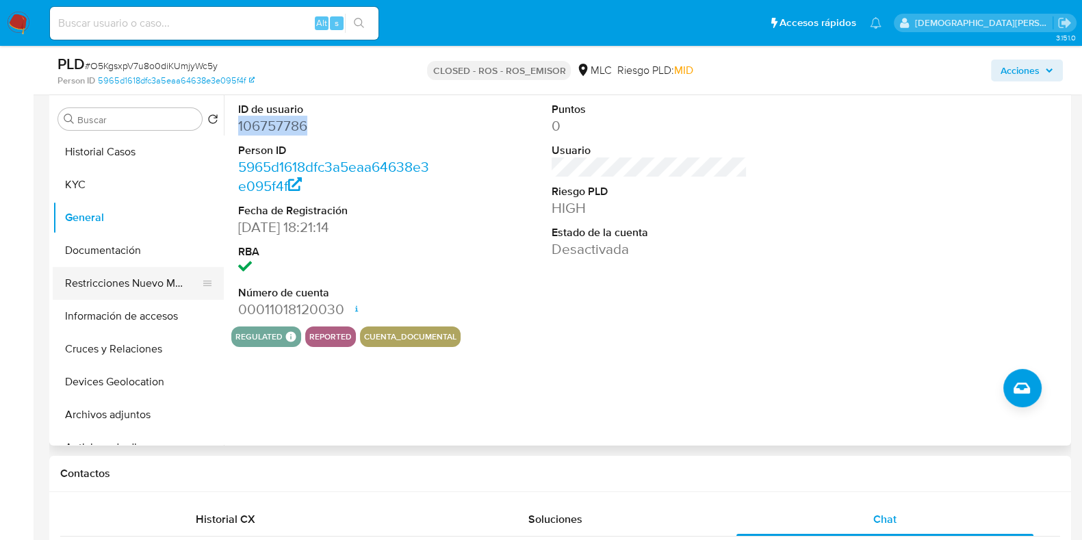
click at [134, 283] on button "Restricciones Nuevo Mundo" at bounding box center [133, 283] width 160 height 33
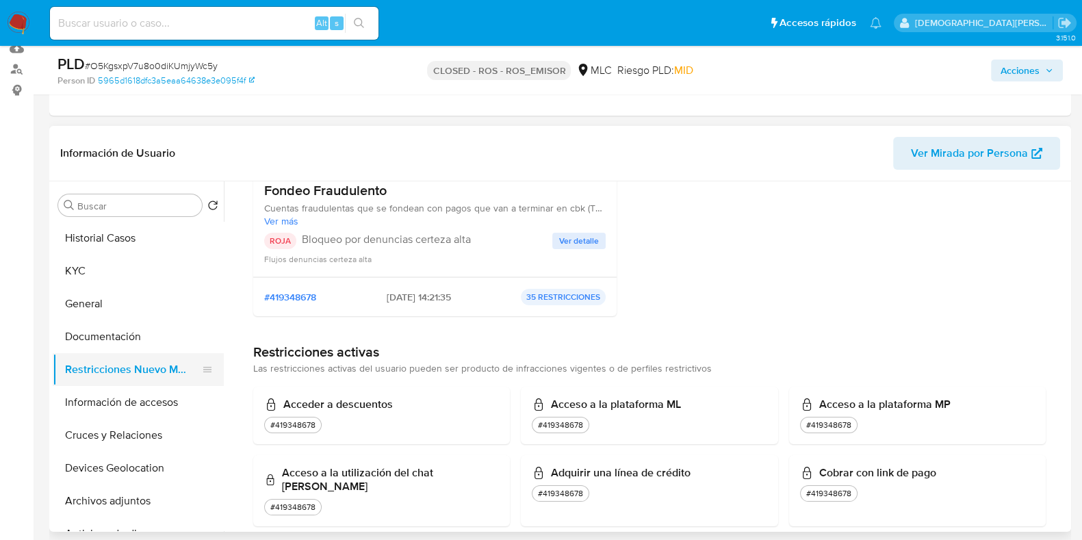
scroll to position [85, 0]
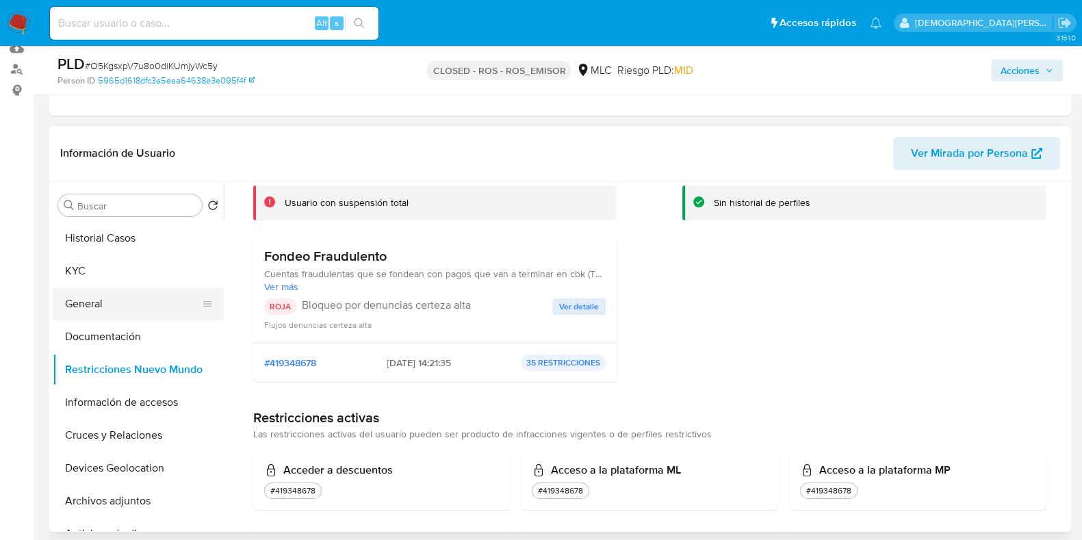
click at [103, 296] on button "General" at bounding box center [133, 303] width 160 height 33
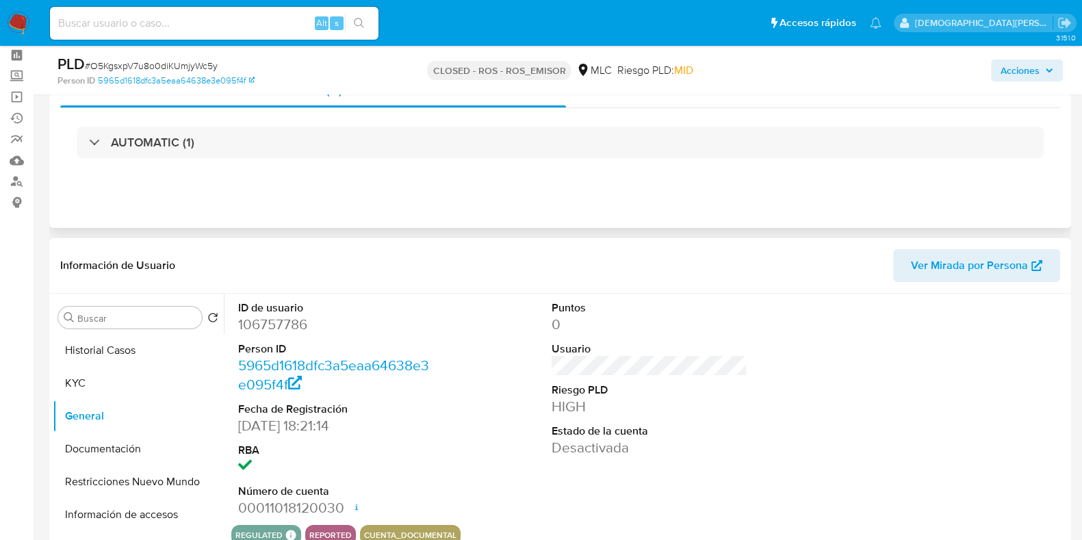
scroll to position [0, 0]
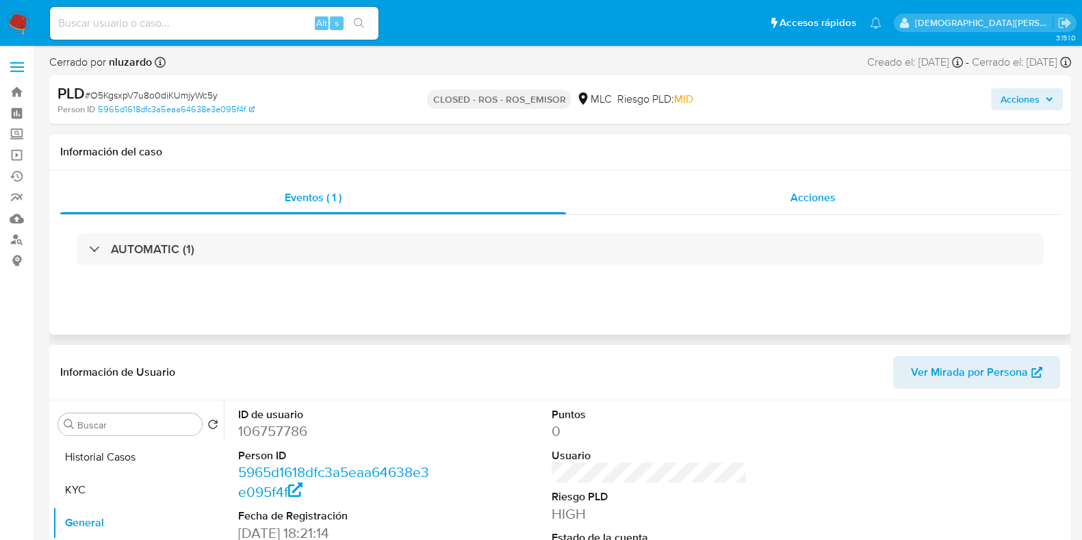
click at [783, 201] on div "Acciones" at bounding box center [813, 197] width 494 height 33
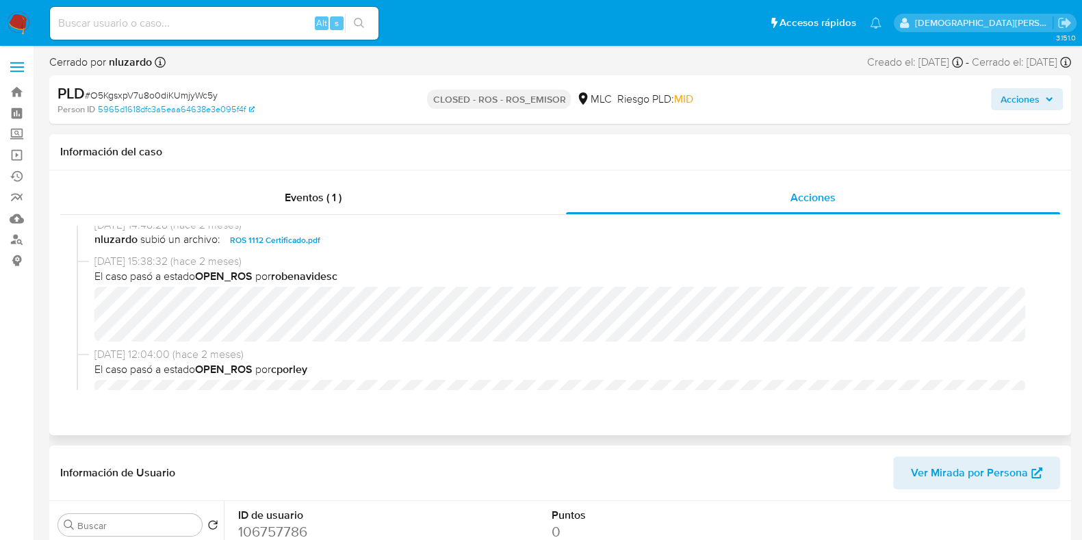
scroll to position [257, 0]
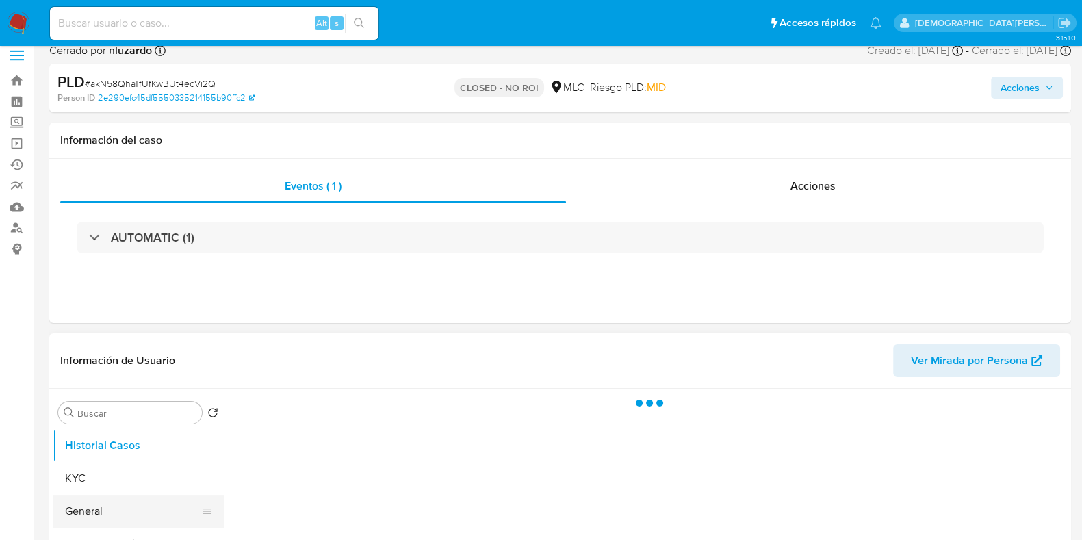
scroll to position [85, 0]
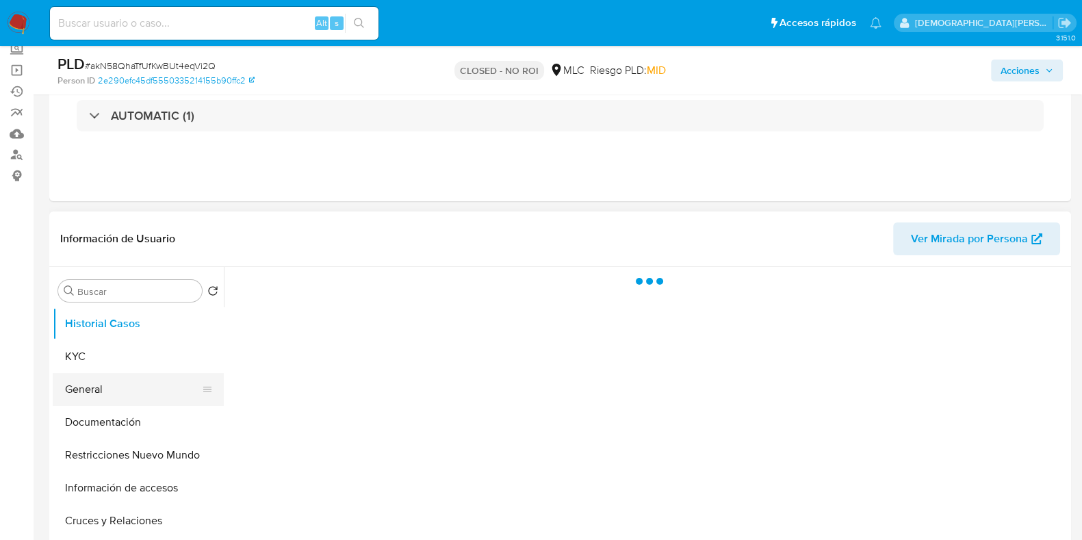
click at [109, 389] on button "General" at bounding box center [133, 389] width 160 height 33
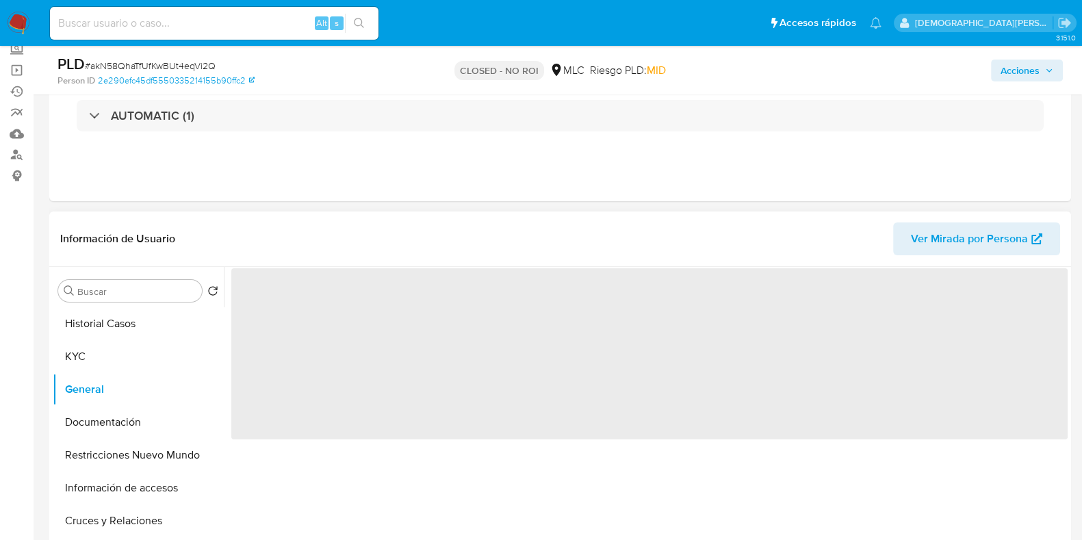
select select "10"
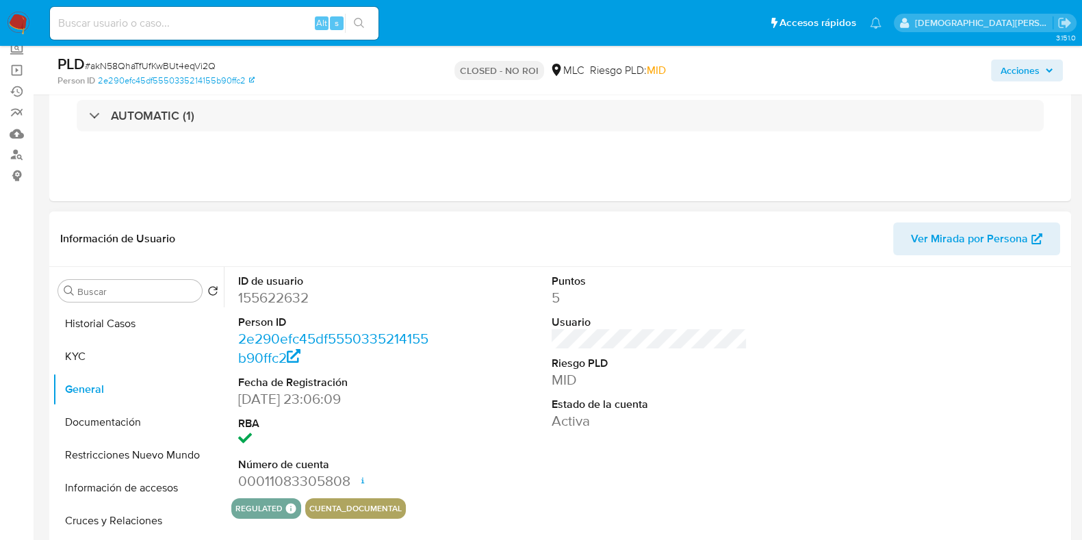
click at [274, 300] on dd "155622632" at bounding box center [336, 297] width 196 height 19
copy dd "155622632"
drag, startPoint x: 79, startPoint y: 347, endPoint x: 190, endPoint y: 244, distance: 150.6
click at [81, 346] on button "KYC" at bounding box center [138, 356] width 171 height 33
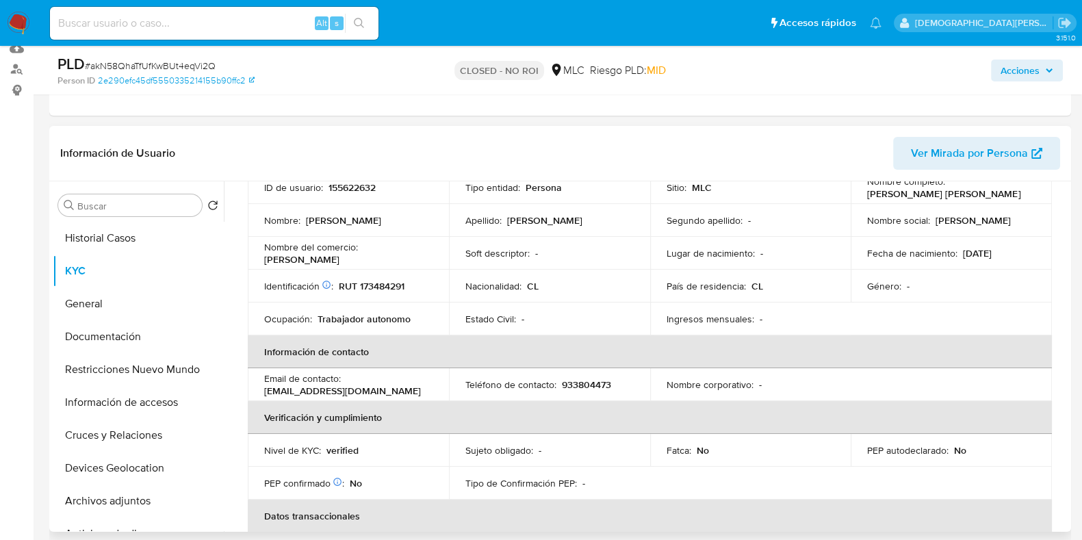
scroll to position [0, 0]
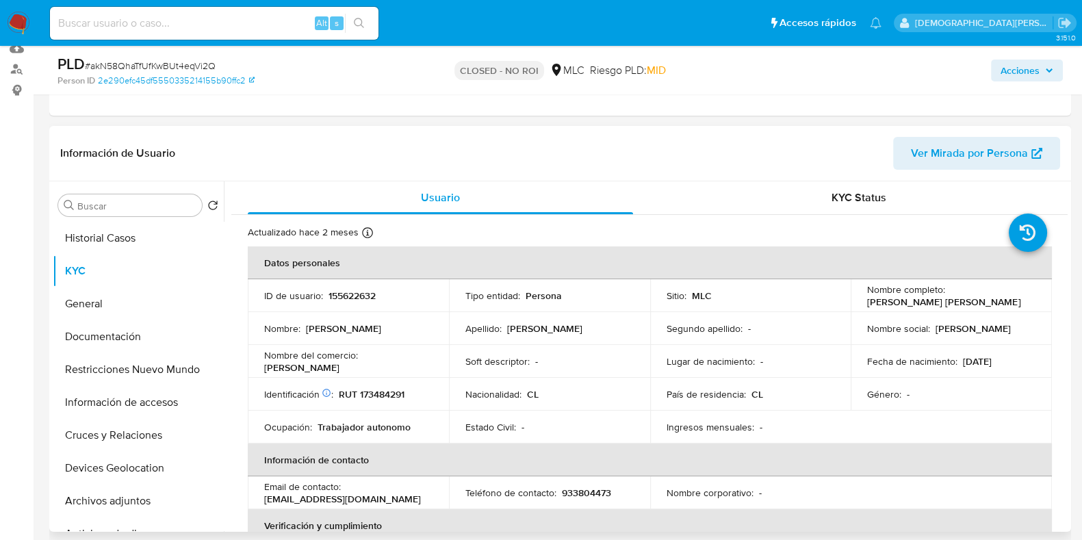
drag, startPoint x: 976, startPoint y: 305, endPoint x: 866, endPoint y: 302, distance: 110.2
click at [867, 302] on div "Nombre completo : [PERSON_NAME] [PERSON_NAME]" at bounding box center [951, 295] width 168 height 25
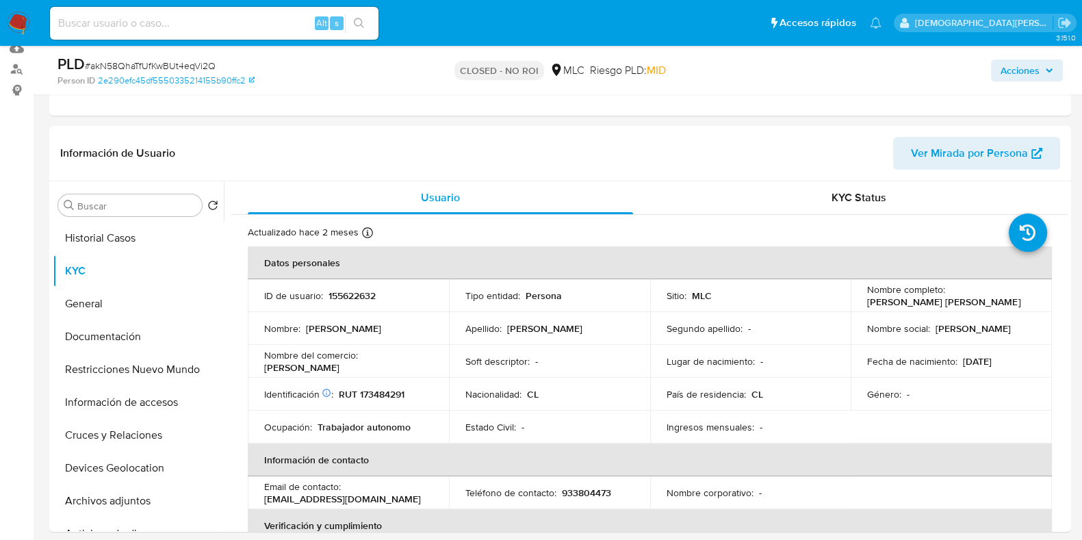
copy p "[PERSON_NAME] [PERSON_NAME]"
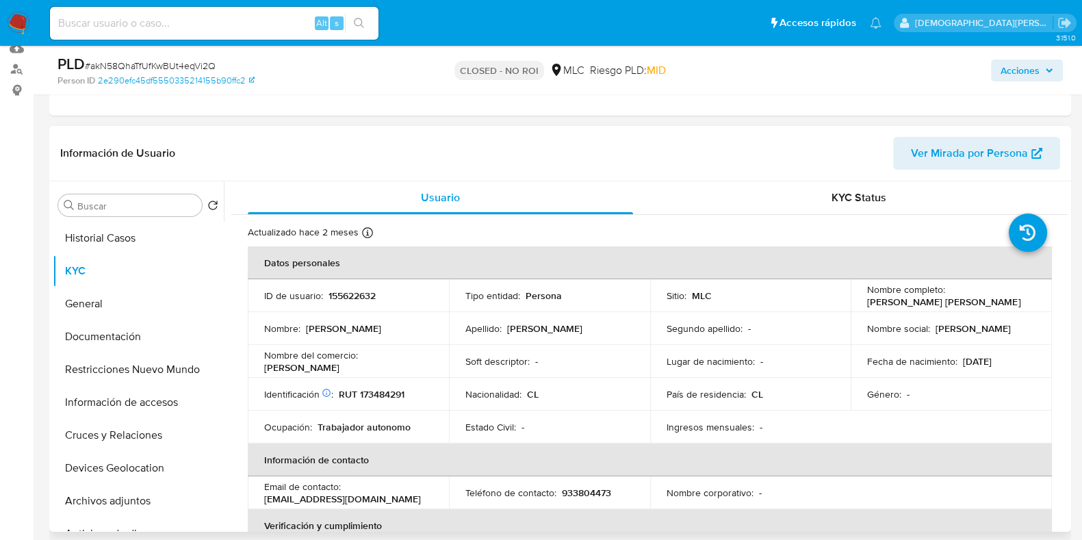
scroll to position [85, 0]
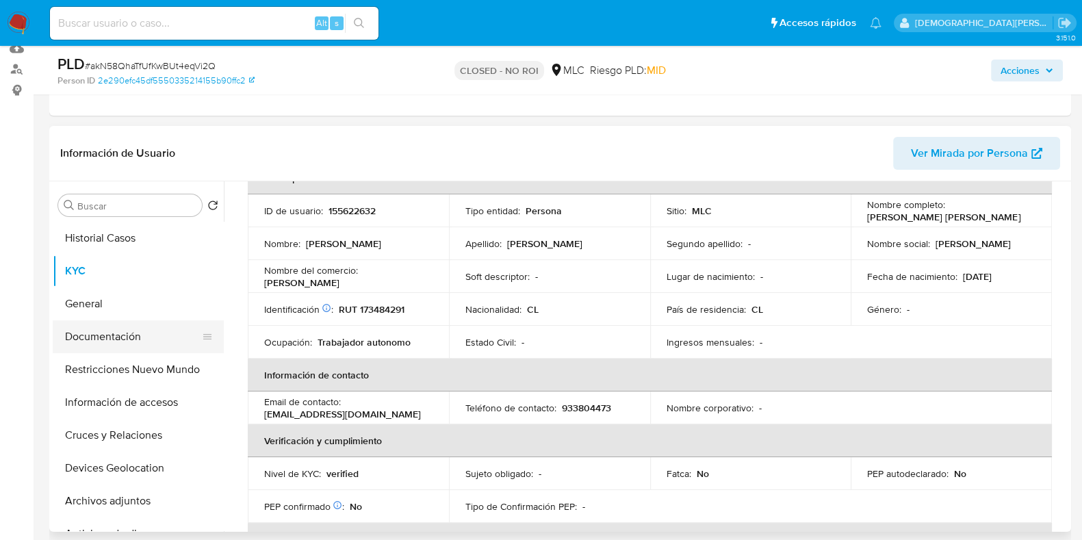
click at [142, 337] on button "Documentación" at bounding box center [133, 336] width 160 height 33
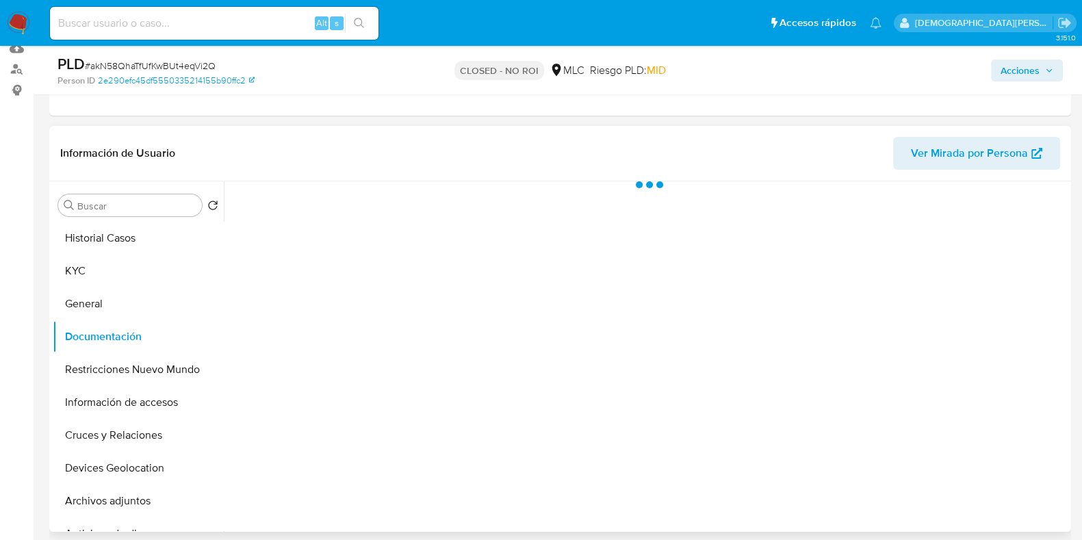
scroll to position [0, 0]
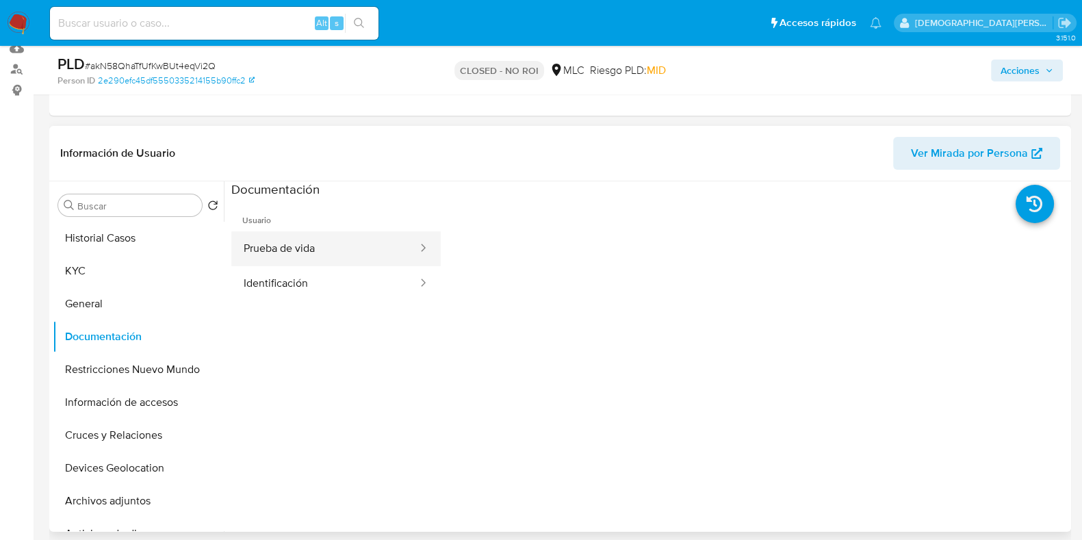
click at [346, 246] on button "Prueba de vida" at bounding box center [325, 248] width 188 height 35
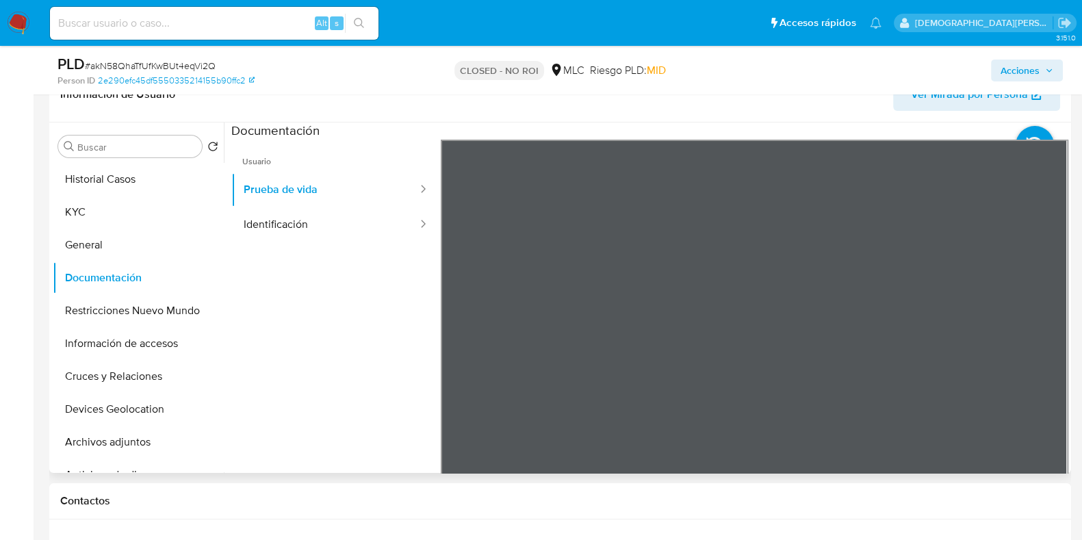
scroll to position [257, 0]
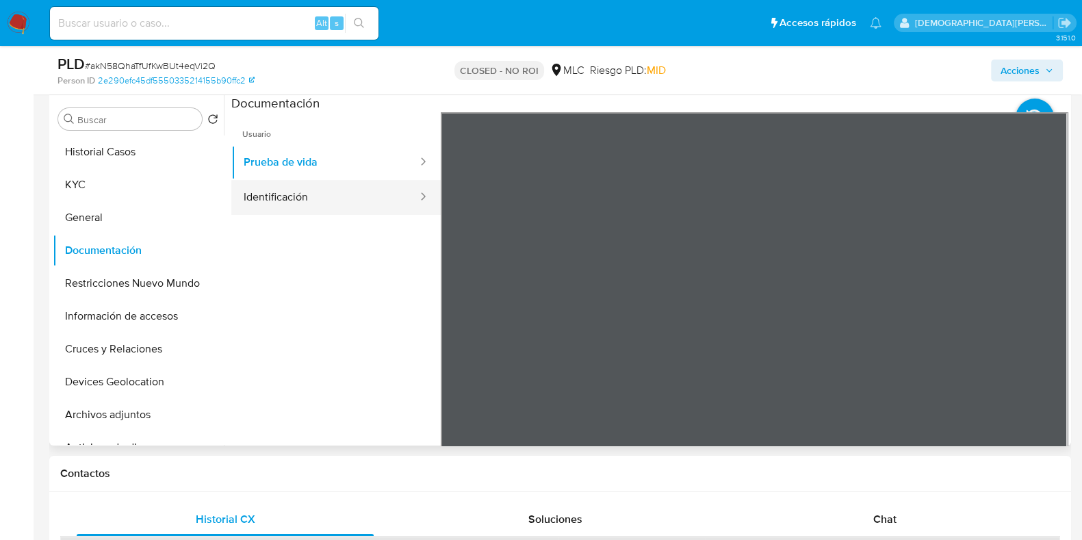
click at [290, 191] on button "Identificación" at bounding box center [325, 197] width 188 height 35
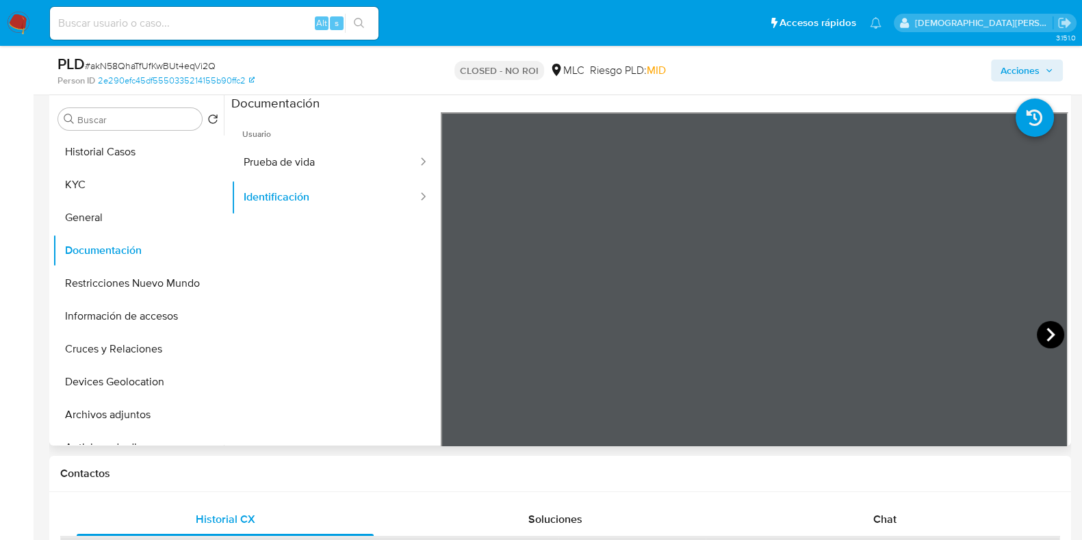
click at [1047, 337] on icon at bounding box center [1050, 334] width 27 height 27
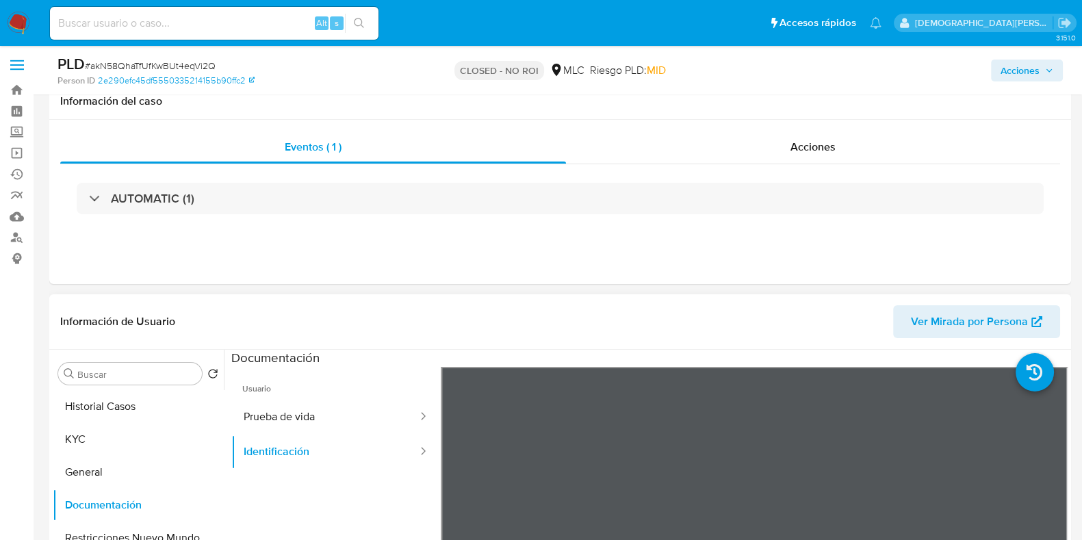
scroll to position [0, 0]
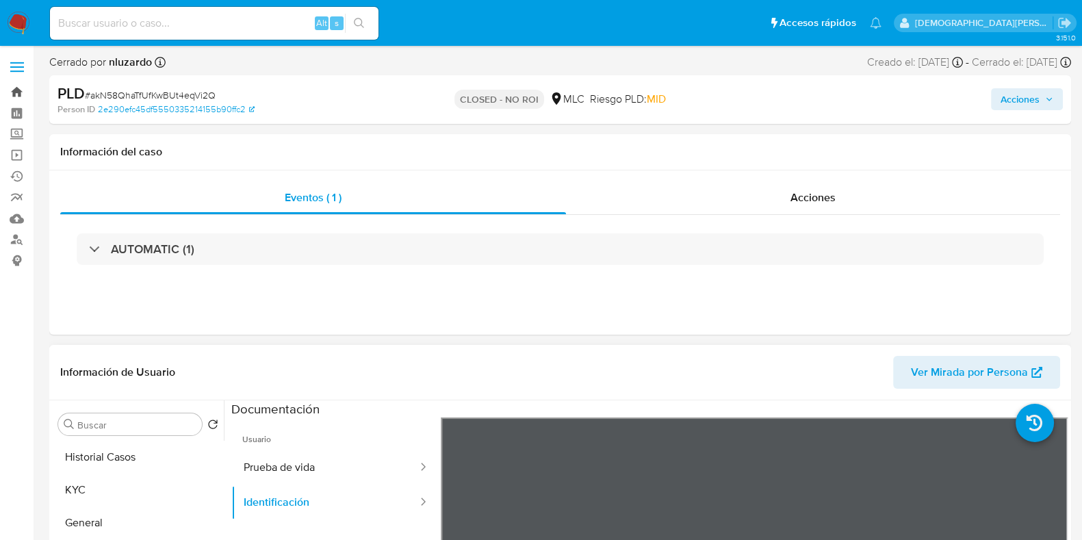
click at [16, 94] on link "Bandeja" at bounding box center [81, 91] width 163 height 21
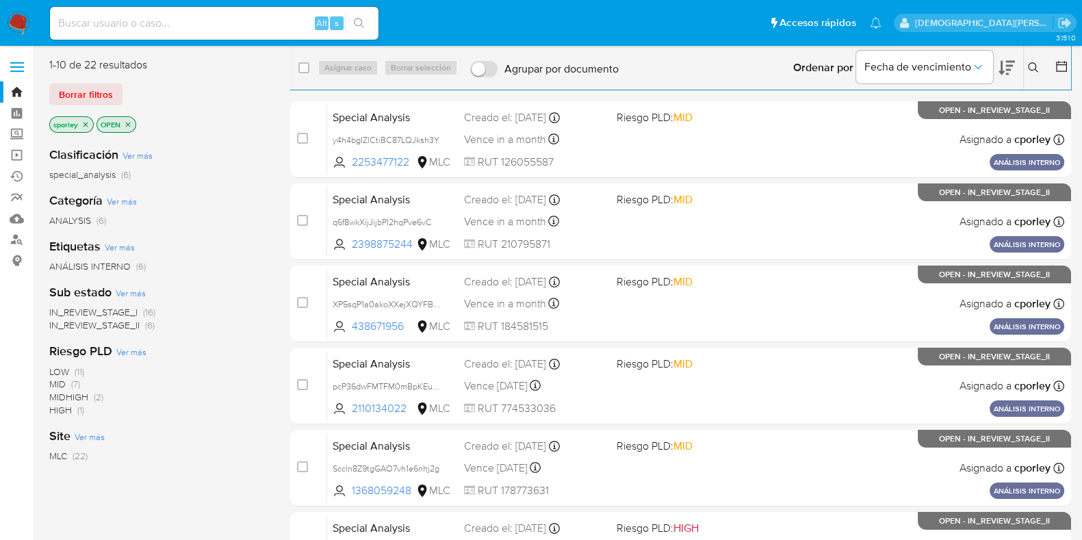
click at [126, 122] on icon "close-filter" at bounding box center [128, 124] width 5 height 5
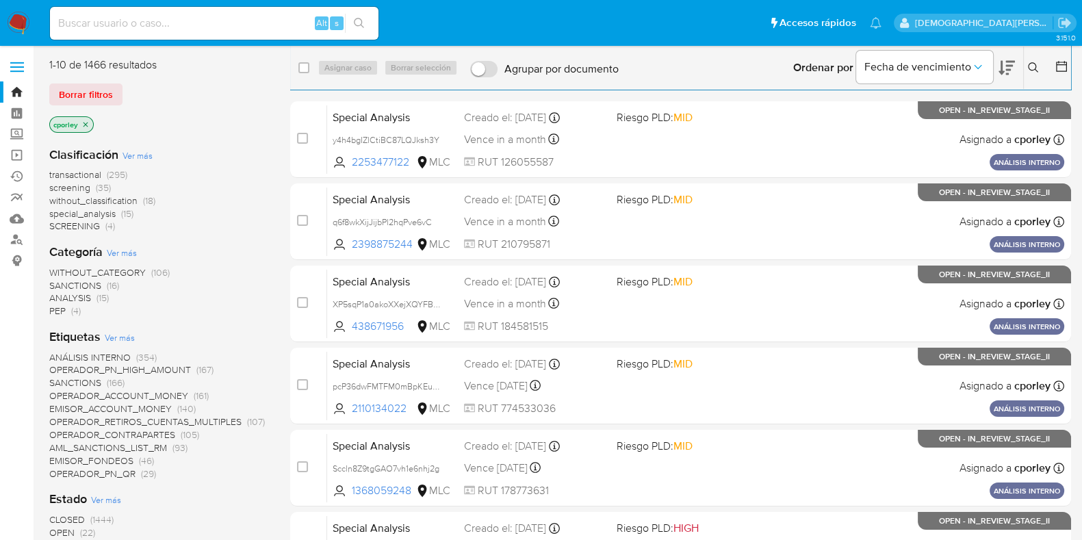
click at [87, 123] on icon "close-filter" at bounding box center [85, 124] width 8 height 8
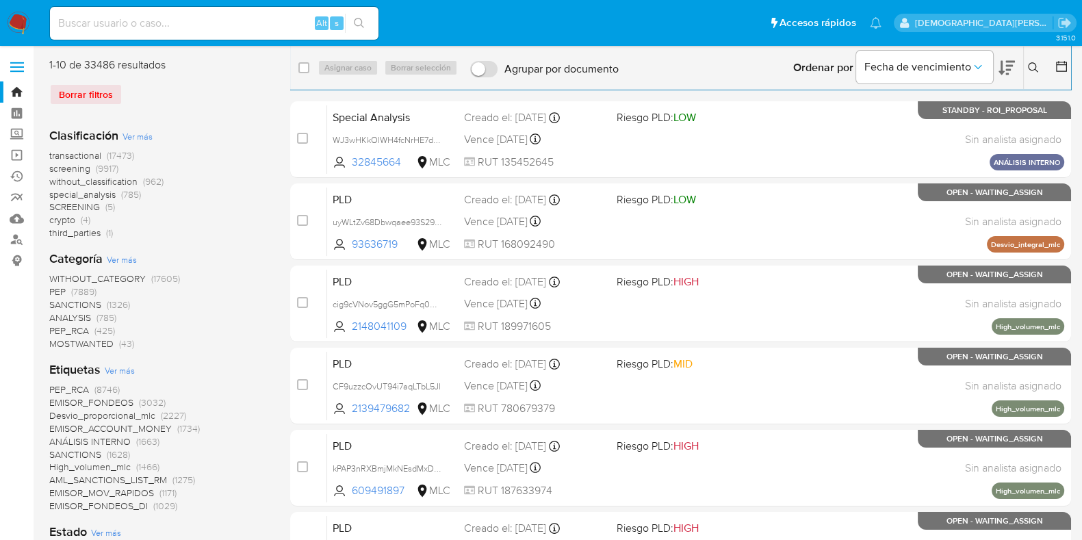
click at [1057, 66] on icon at bounding box center [1062, 67] width 14 height 14
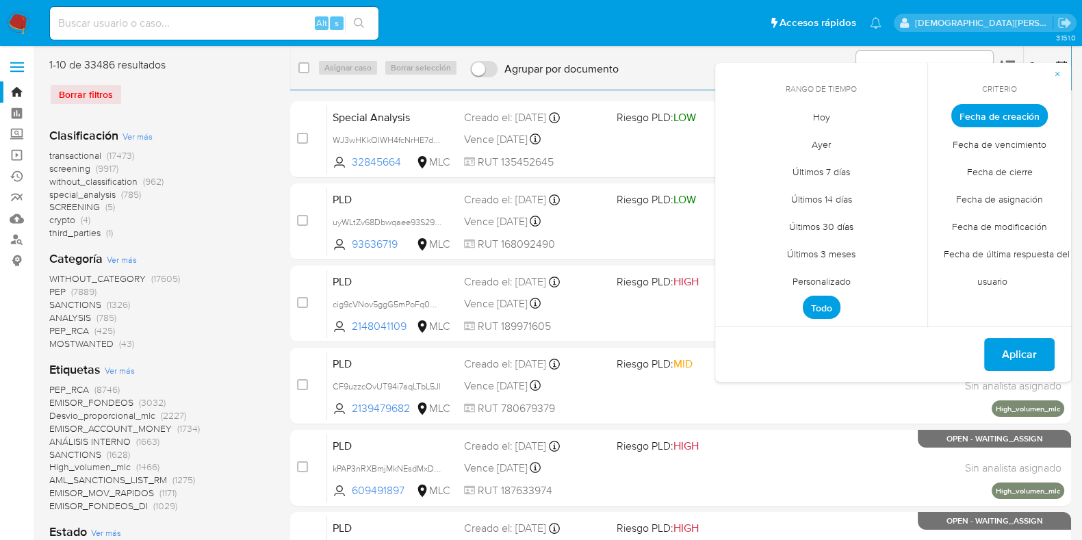
click at [838, 285] on span "Personalizado" at bounding box center [821, 281] width 87 height 28
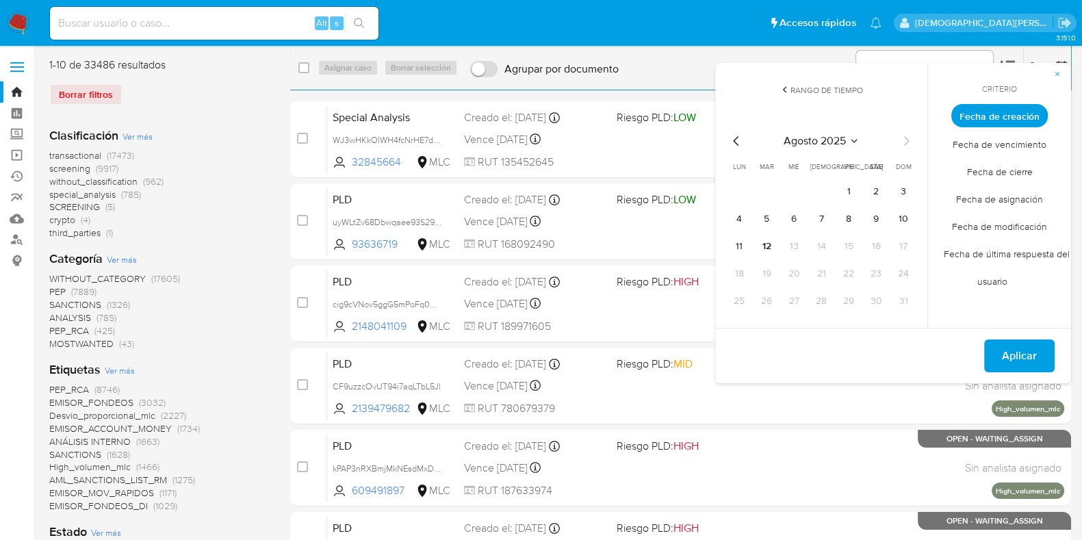
click at [734, 138] on icon "Mes anterior" at bounding box center [736, 141] width 16 height 16
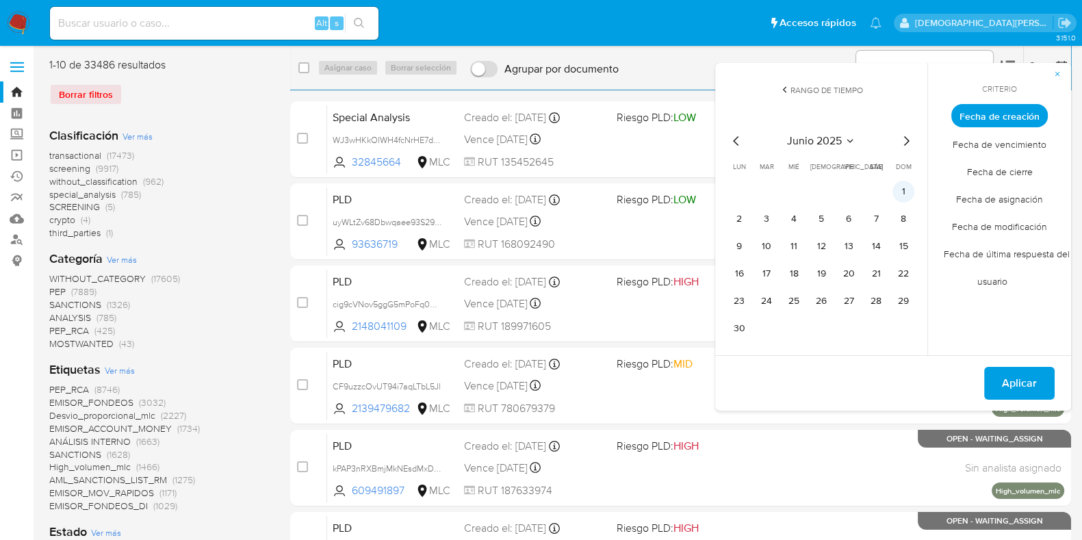
click at [906, 193] on button "1" at bounding box center [903, 192] width 22 height 22
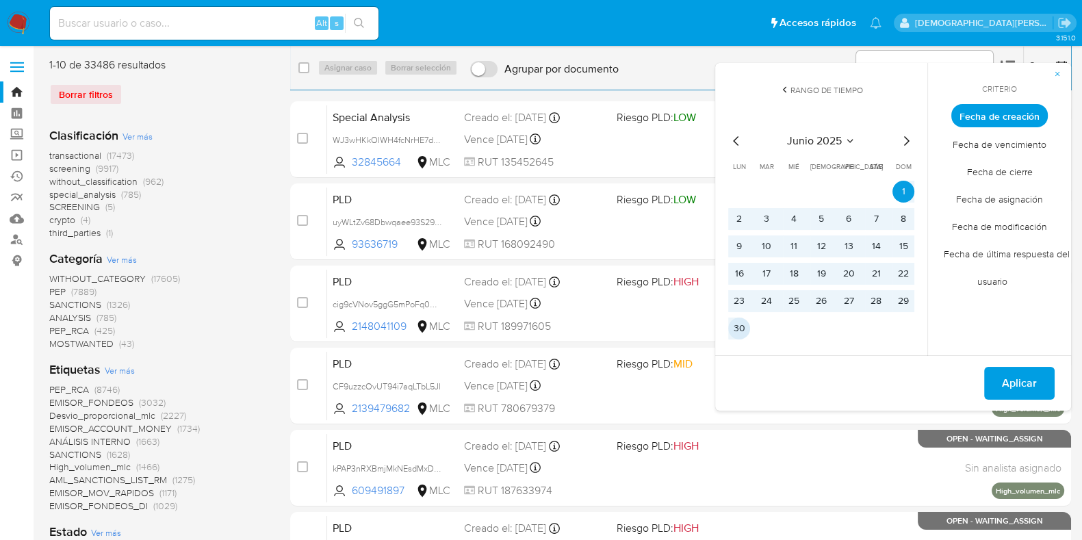
click at [741, 330] on button "30" at bounding box center [739, 329] width 22 height 22
click at [1014, 380] on span "Aplicar" at bounding box center [1019, 383] width 35 height 30
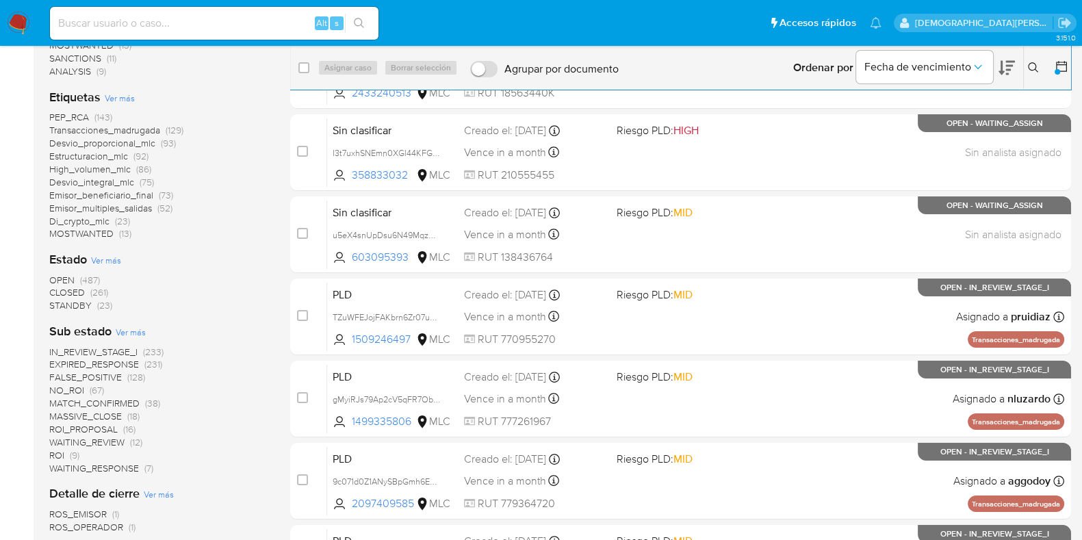
scroll to position [257, 0]
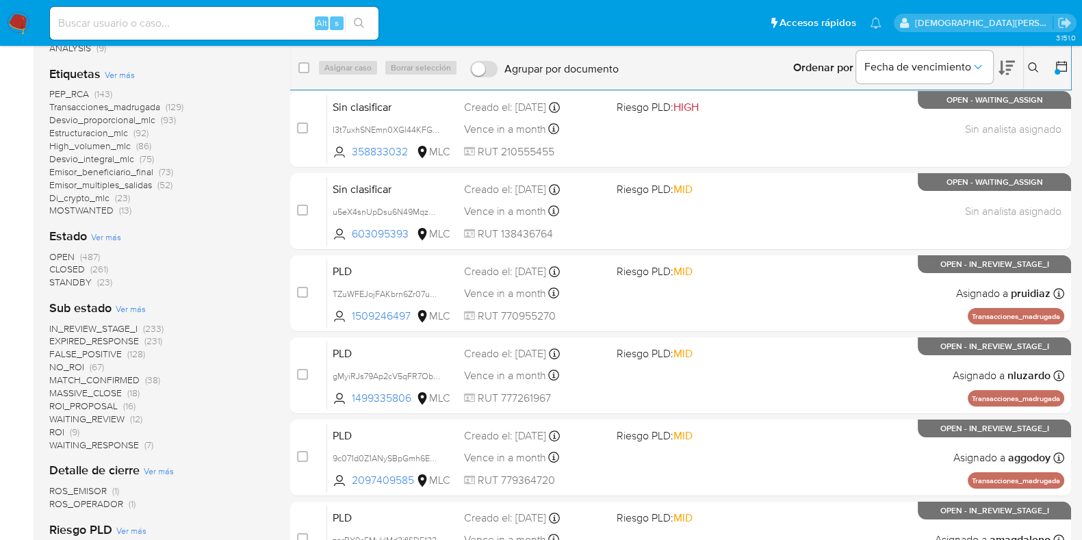
click at [98, 342] on span "EXPIRED_RESPONSE" at bounding box center [94, 341] width 90 height 14
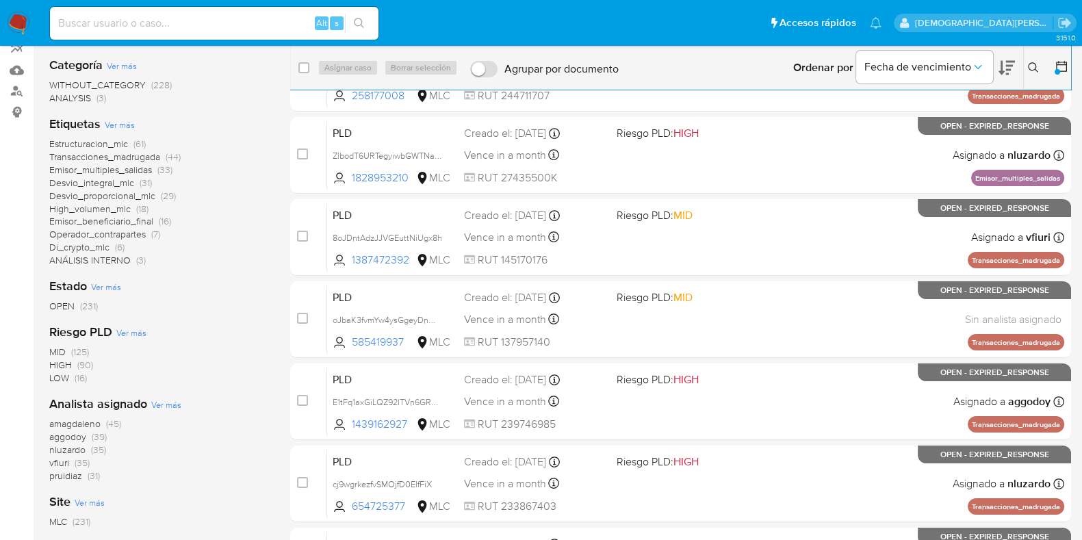
scroll to position [170, 0]
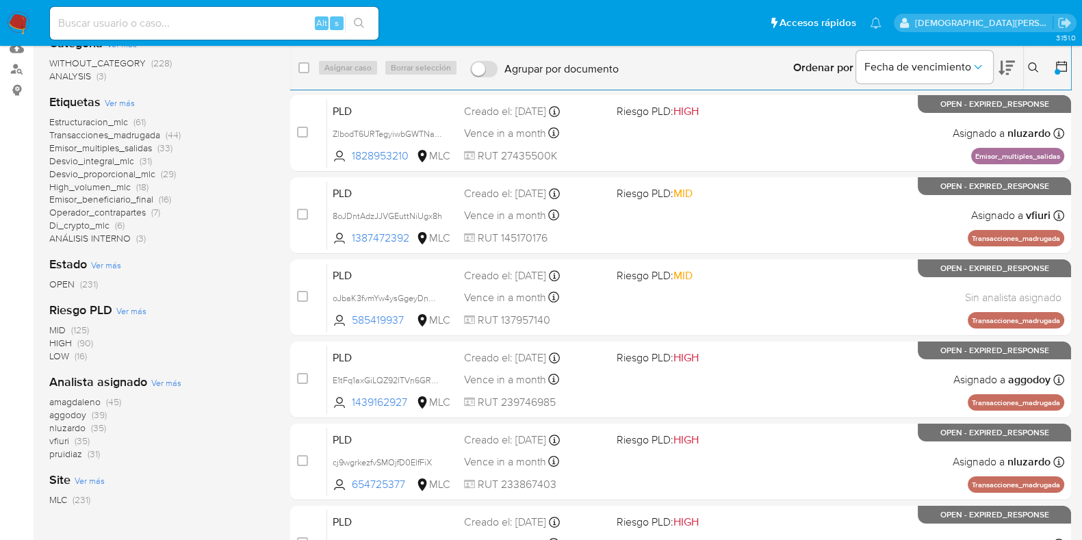
click at [171, 386] on span "Ver más" at bounding box center [166, 382] width 30 height 12
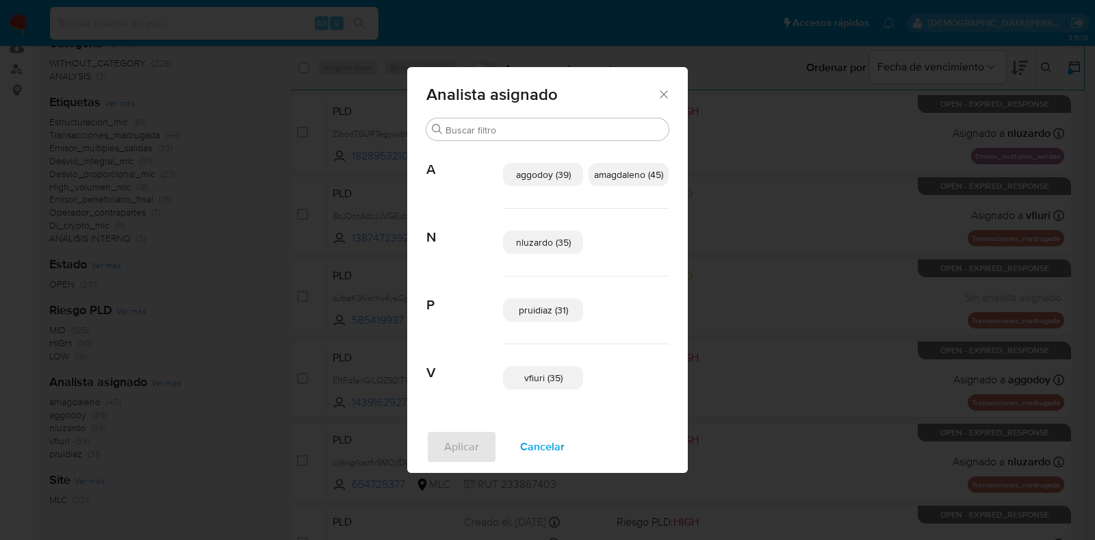
click at [536, 450] on span "Cancelar" at bounding box center [542, 447] width 44 height 30
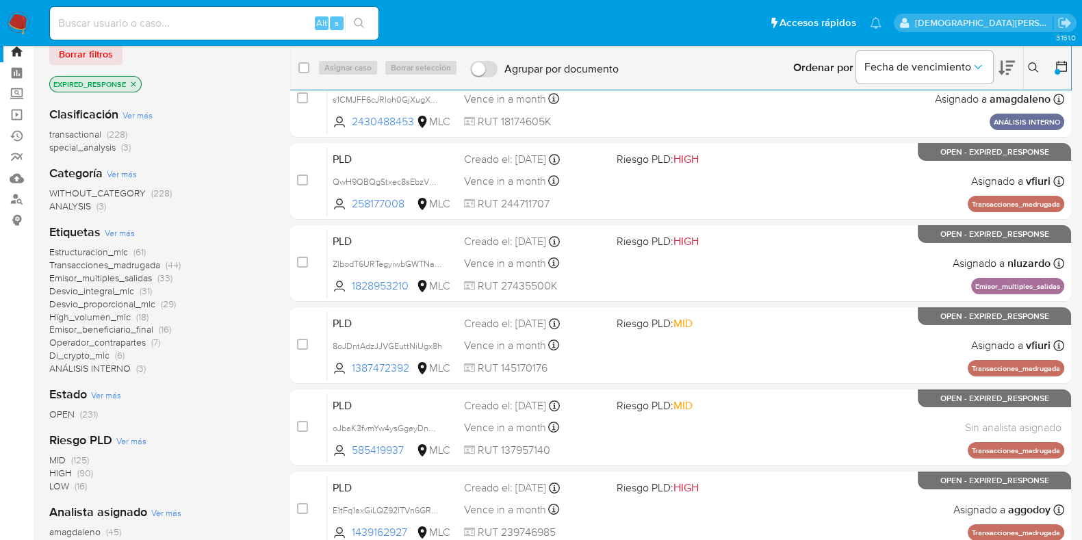
scroll to position [0, 0]
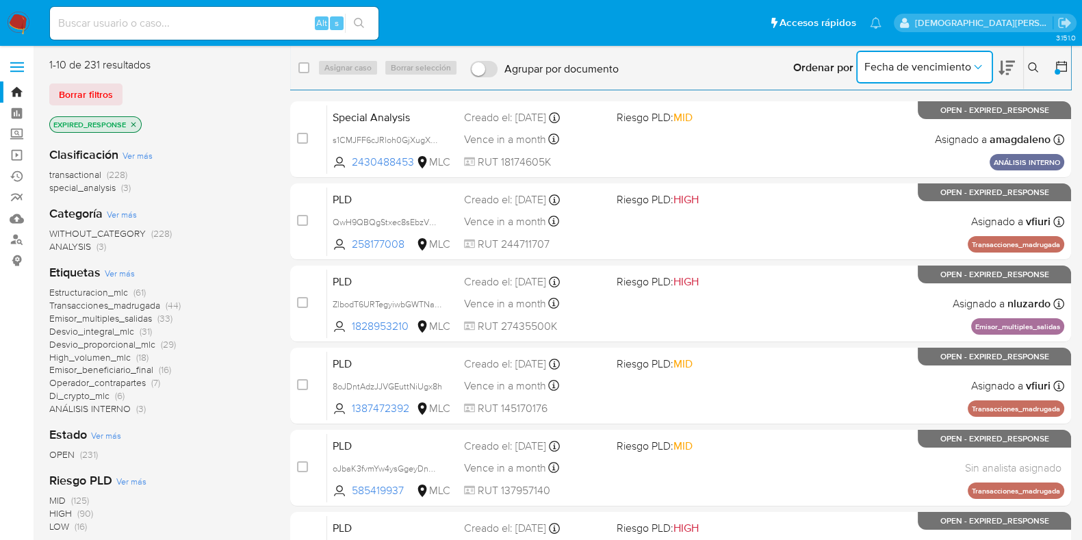
click at [977, 64] on icon "Ordenar por" at bounding box center [978, 67] width 14 height 14
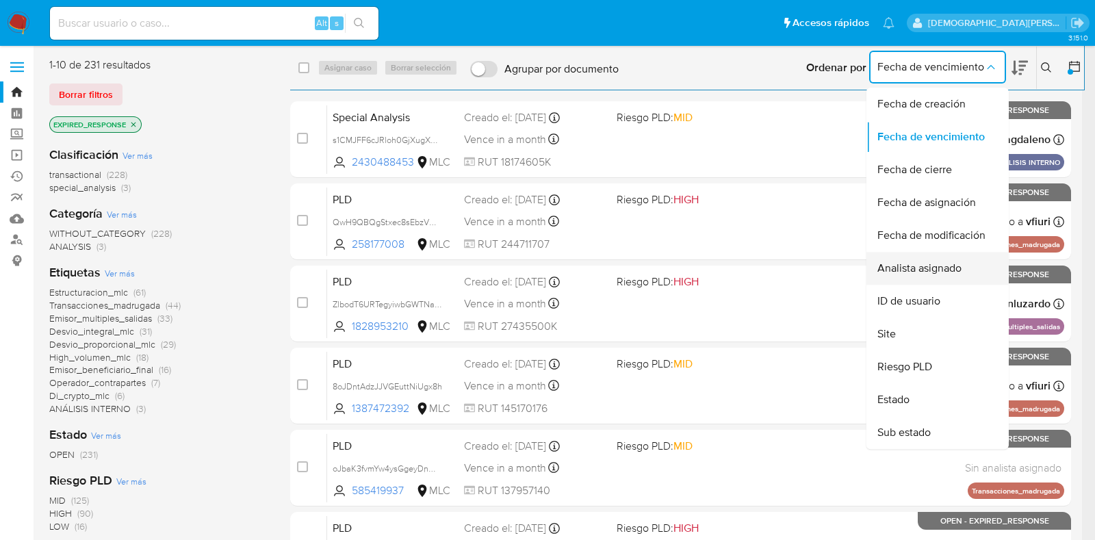
click at [948, 264] on span "Analista asignado" at bounding box center [919, 268] width 84 height 14
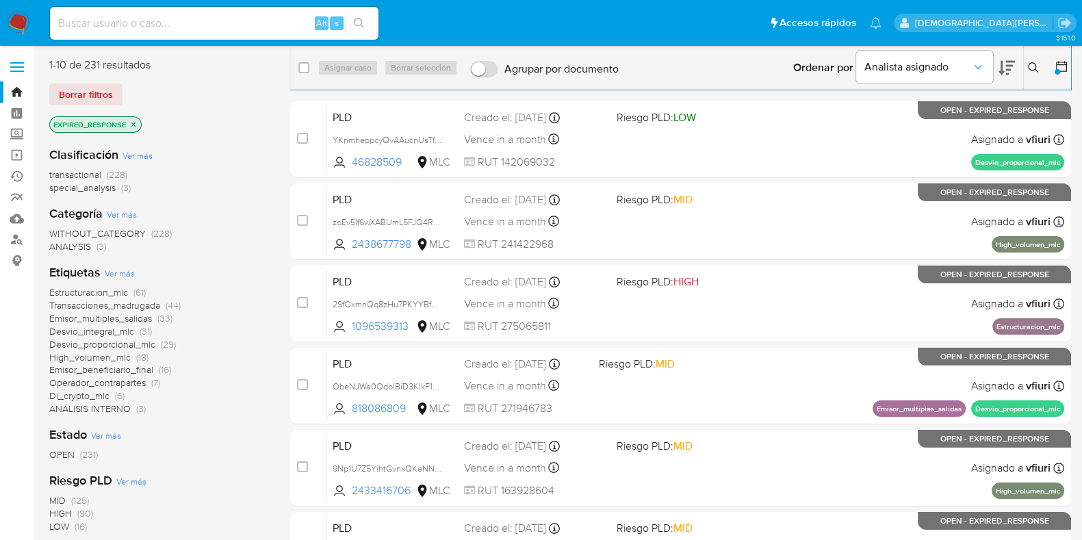
click at [1010, 66] on icon at bounding box center [1006, 68] width 16 height 14
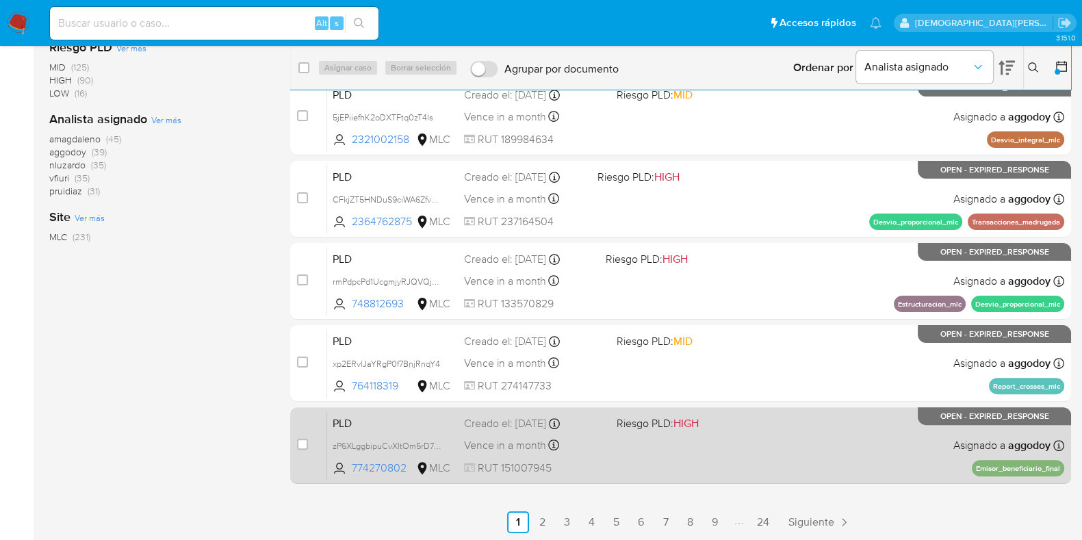
scroll to position [435, 0]
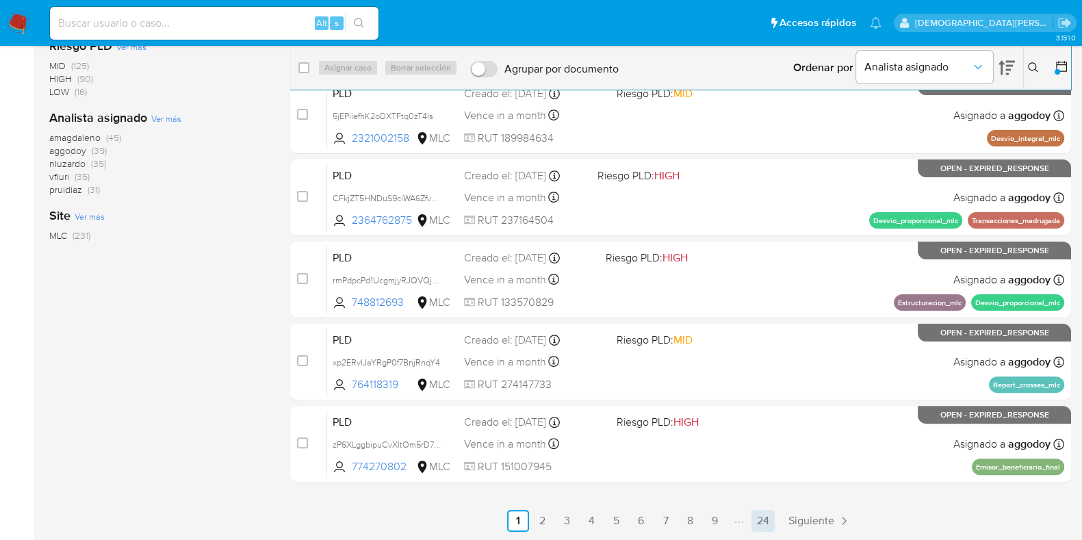
click at [756, 515] on link "24" at bounding box center [762, 521] width 23 height 22
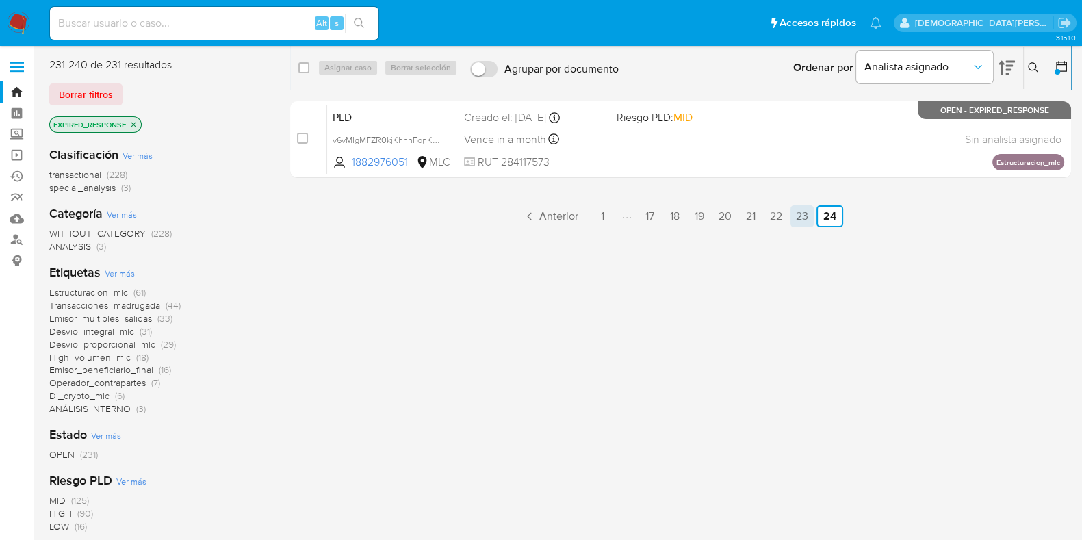
click at [799, 215] on link "23" at bounding box center [801, 216] width 23 height 22
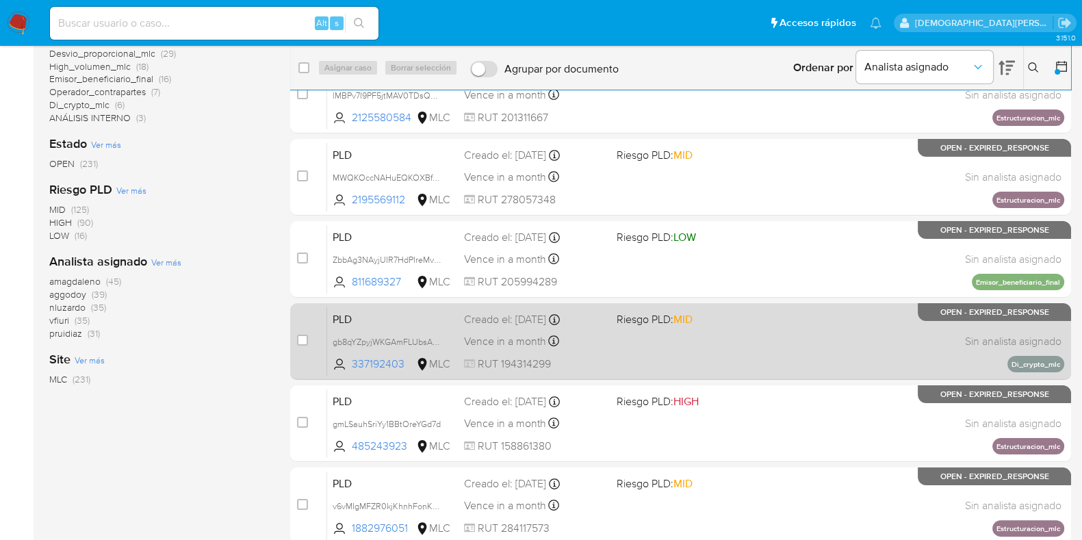
scroll to position [435, 0]
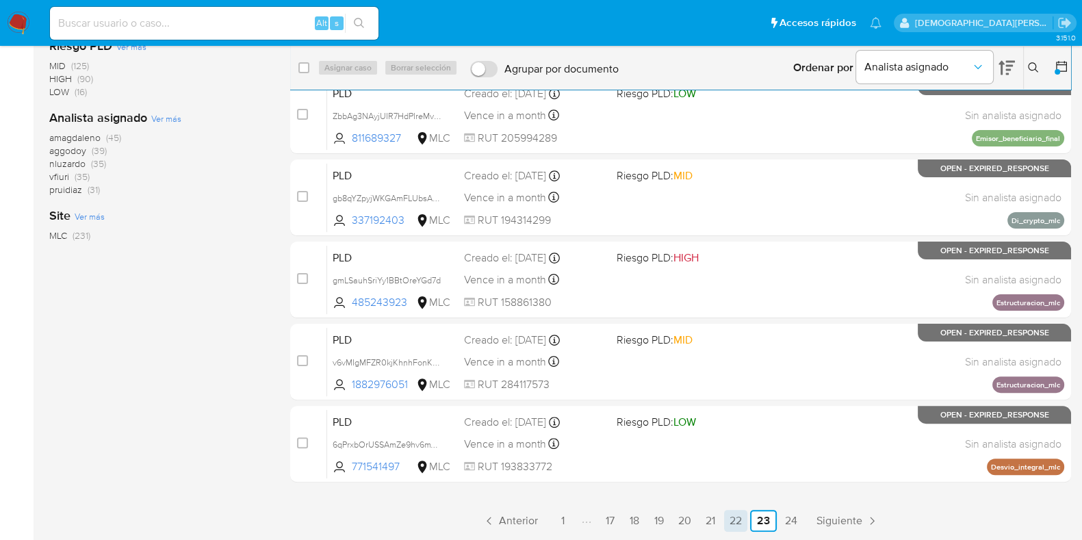
click at [734, 520] on link "22" at bounding box center [735, 521] width 23 height 22
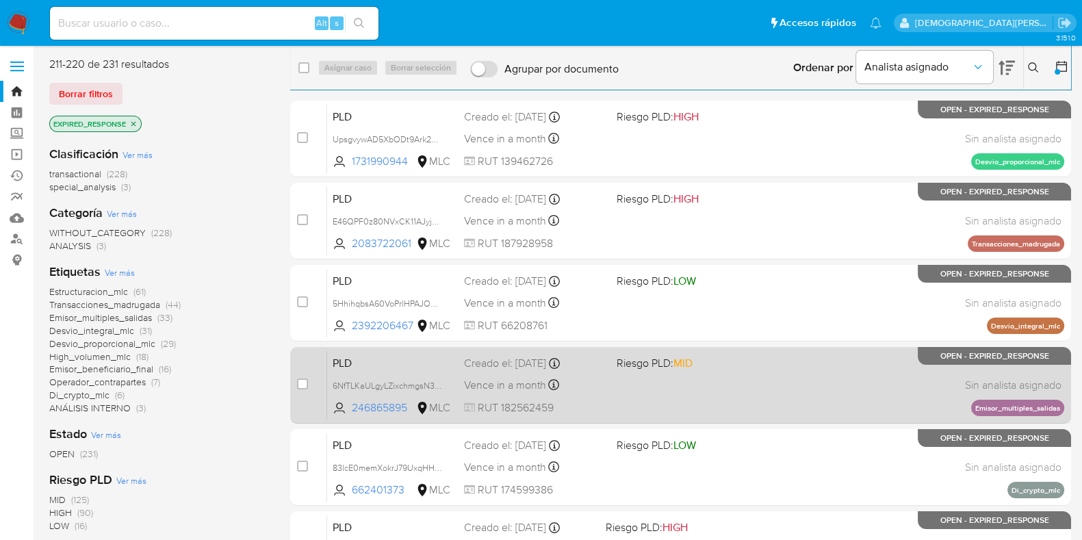
scroll to position [435, 0]
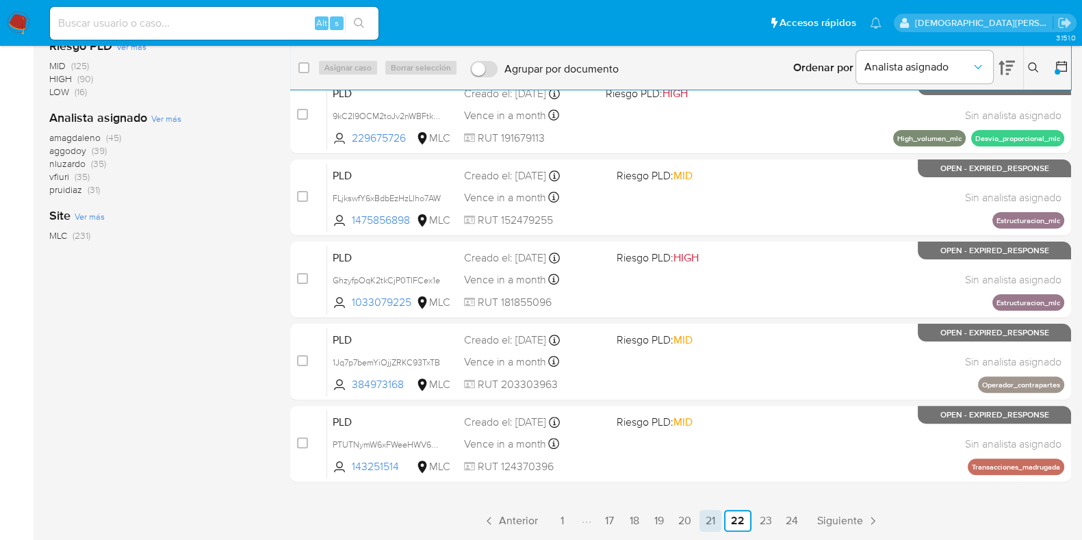
click at [712, 523] on link "21" at bounding box center [710, 521] width 22 height 22
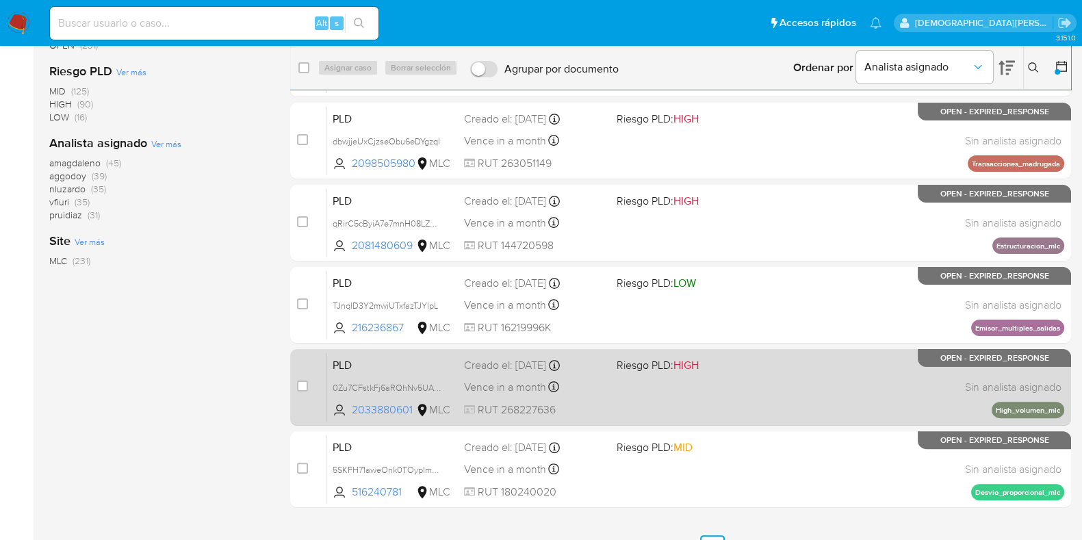
scroll to position [435, 0]
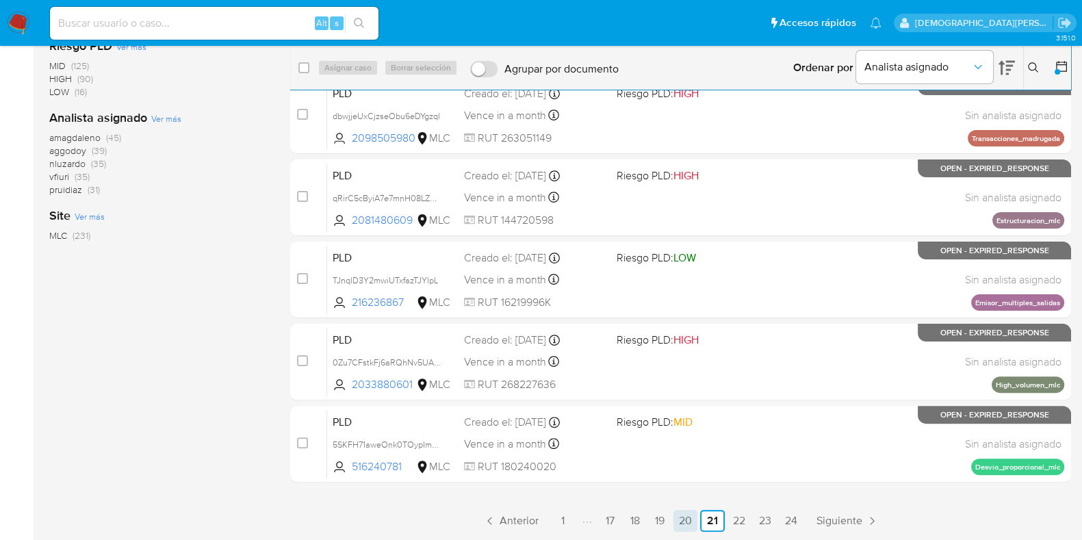
click at [689, 524] on link "20" at bounding box center [685, 521] width 24 height 22
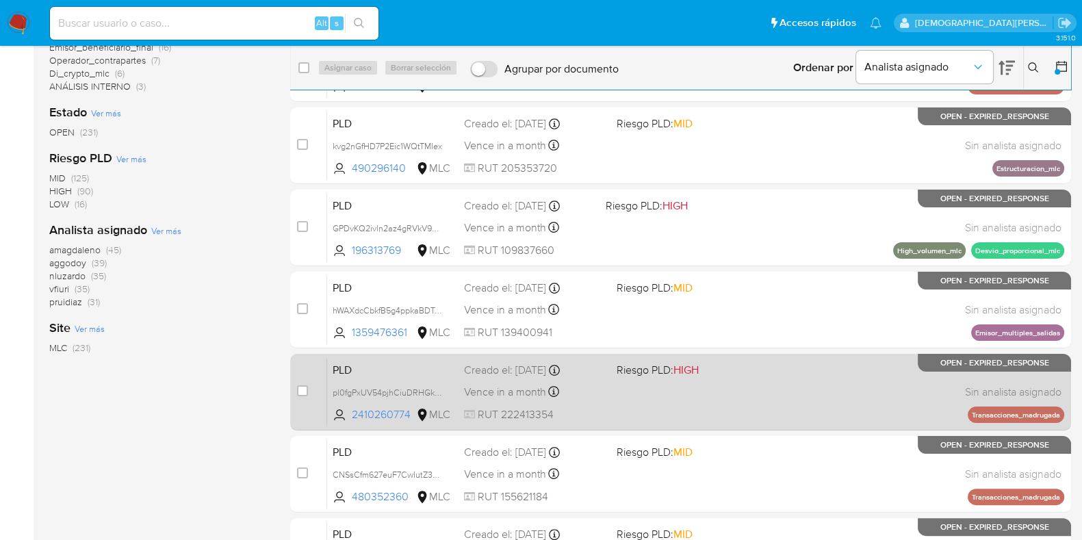
scroll to position [428, 0]
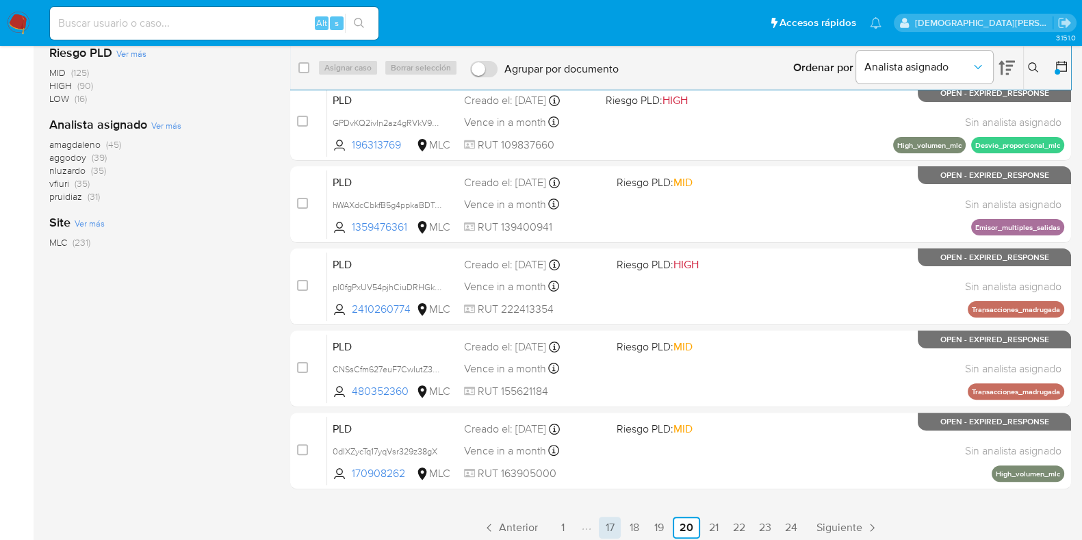
click at [615, 525] on link "17" at bounding box center [610, 528] width 22 height 22
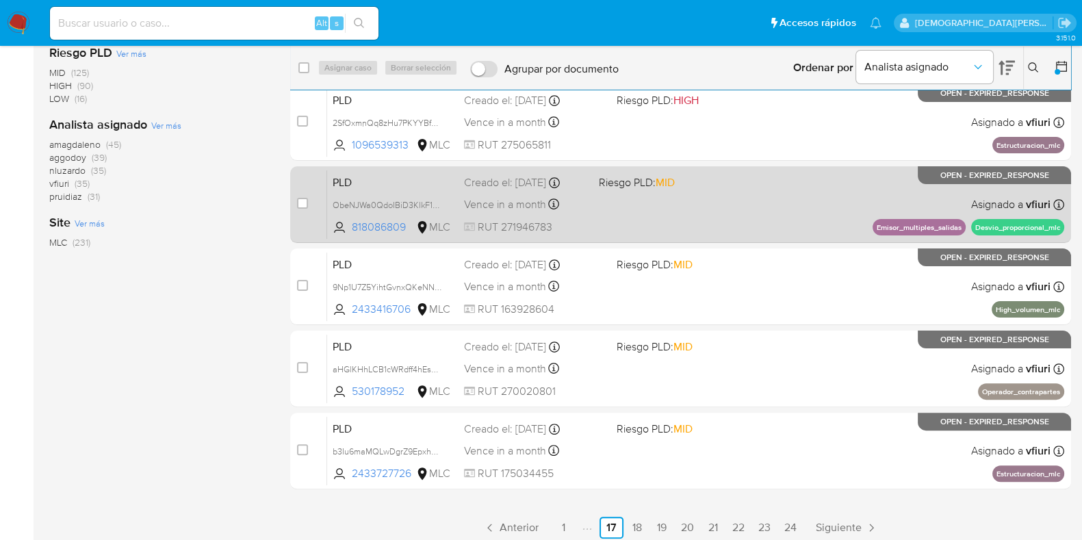
scroll to position [435, 0]
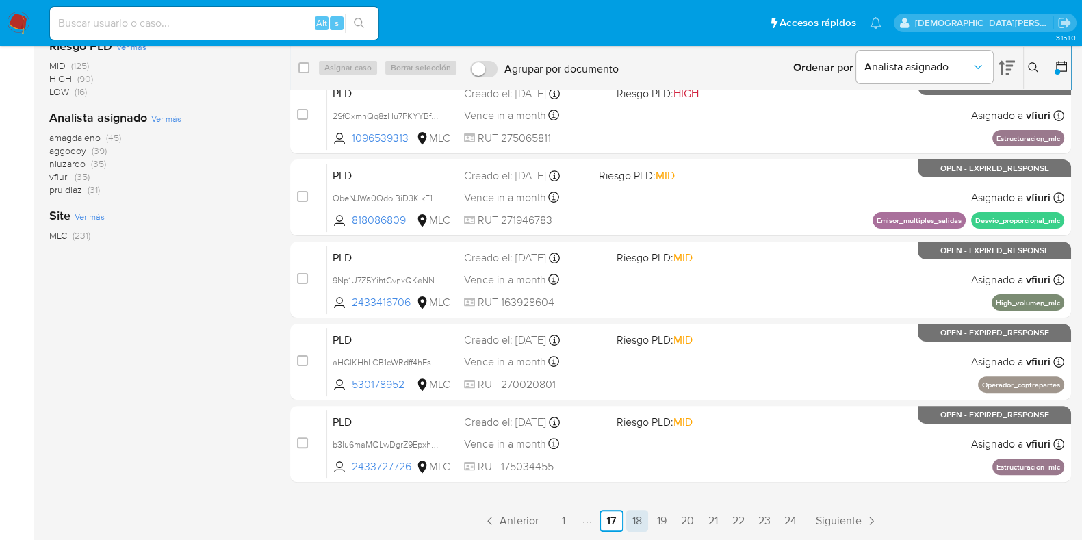
click at [636, 521] on link "18" at bounding box center [637, 521] width 22 height 22
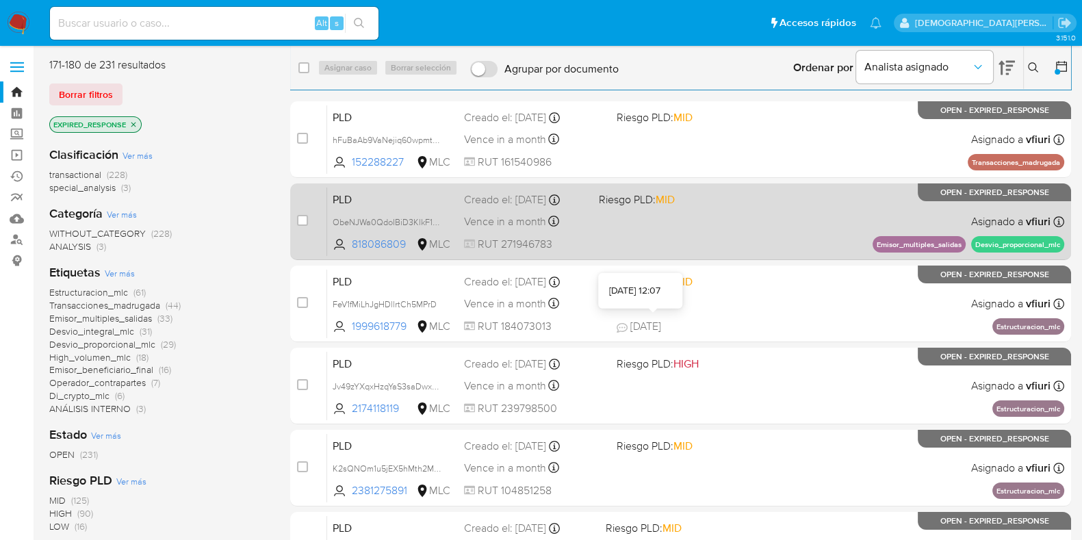
scroll to position [435, 0]
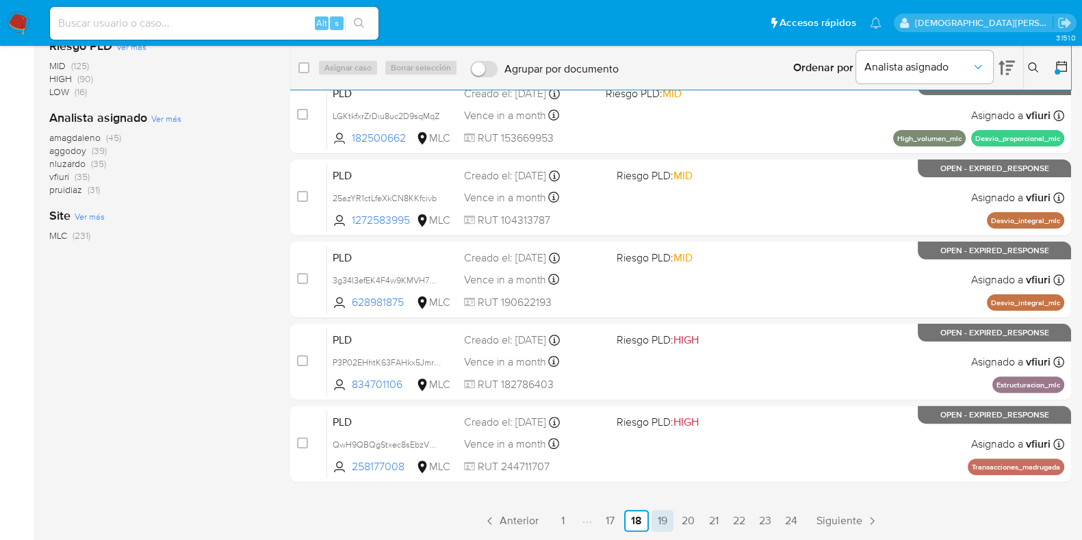
click at [662, 518] on link "19" at bounding box center [662, 521] width 22 height 22
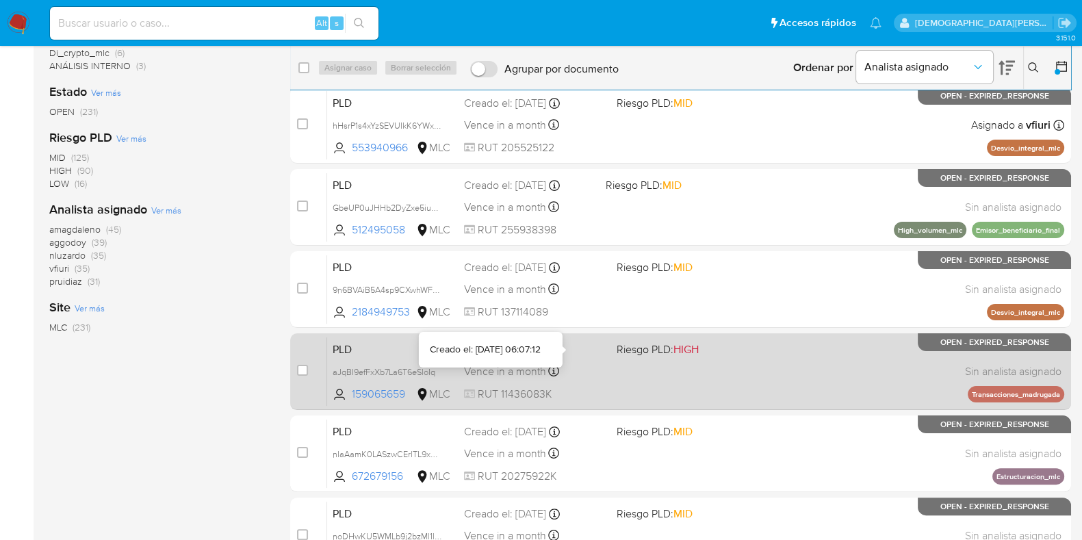
scroll to position [435, 0]
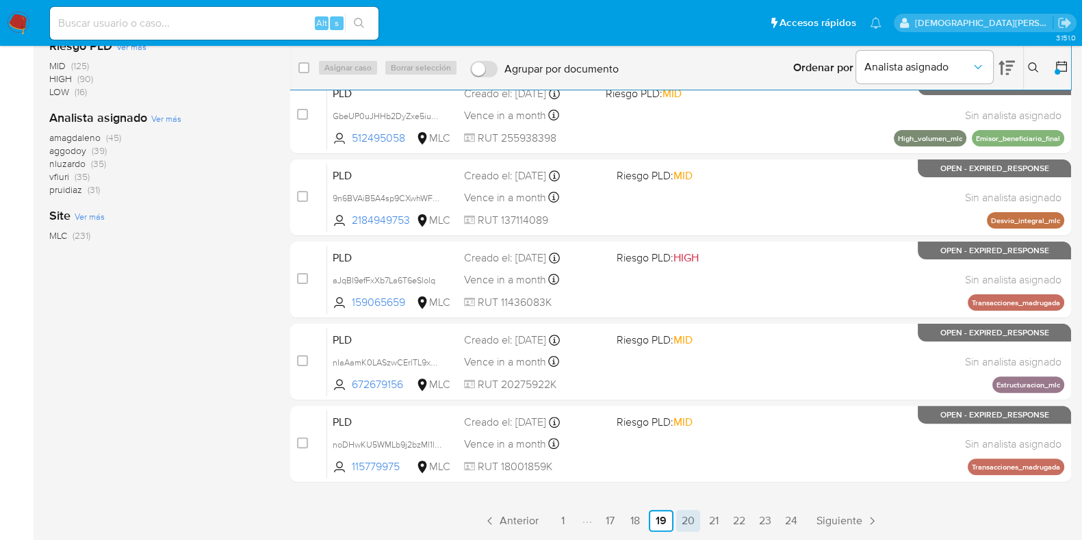
click at [688, 516] on link "20" at bounding box center [688, 521] width 24 height 22
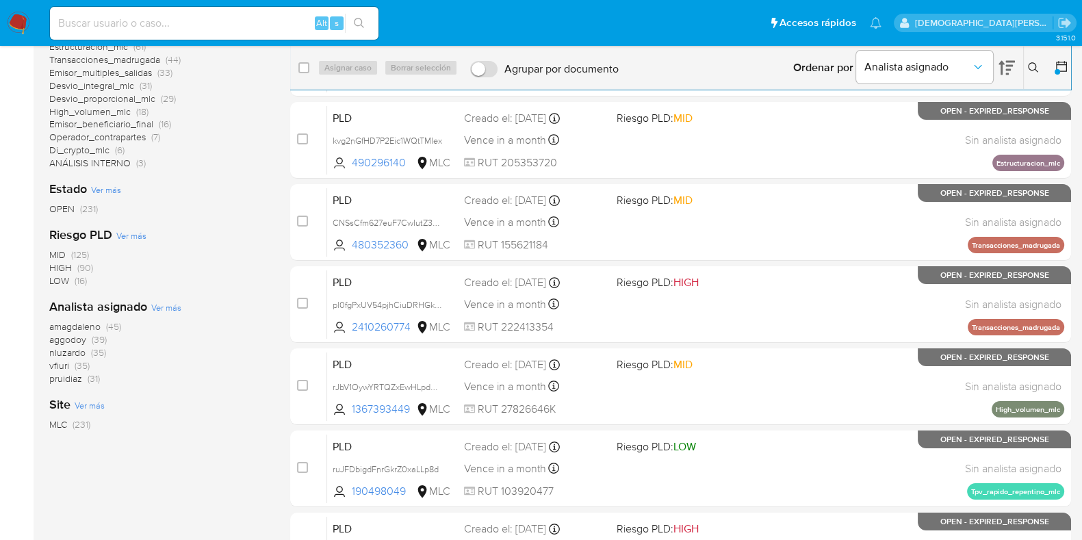
scroll to position [435, 0]
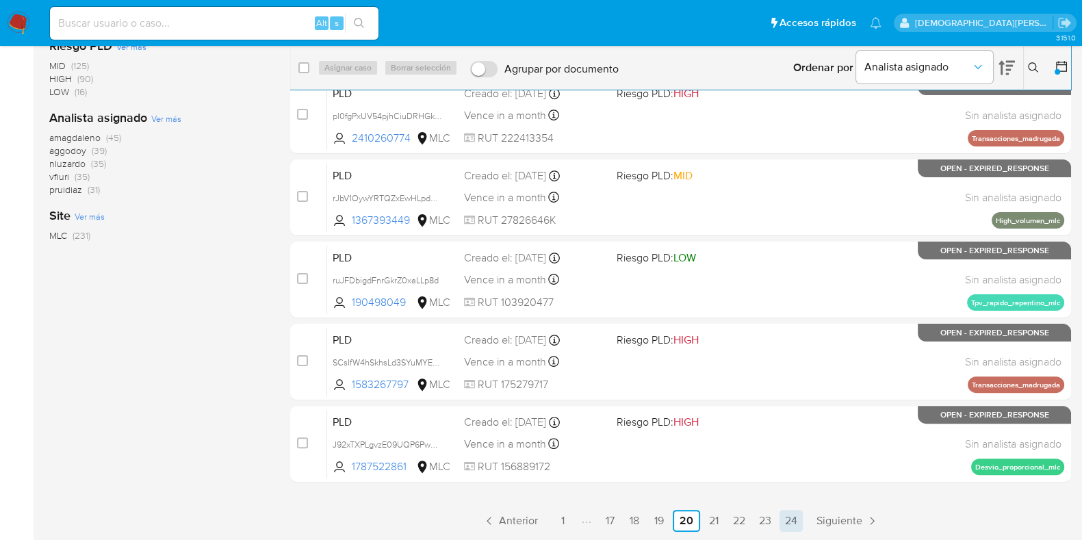
click at [790, 517] on link "24" at bounding box center [790, 521] width 23 height 22
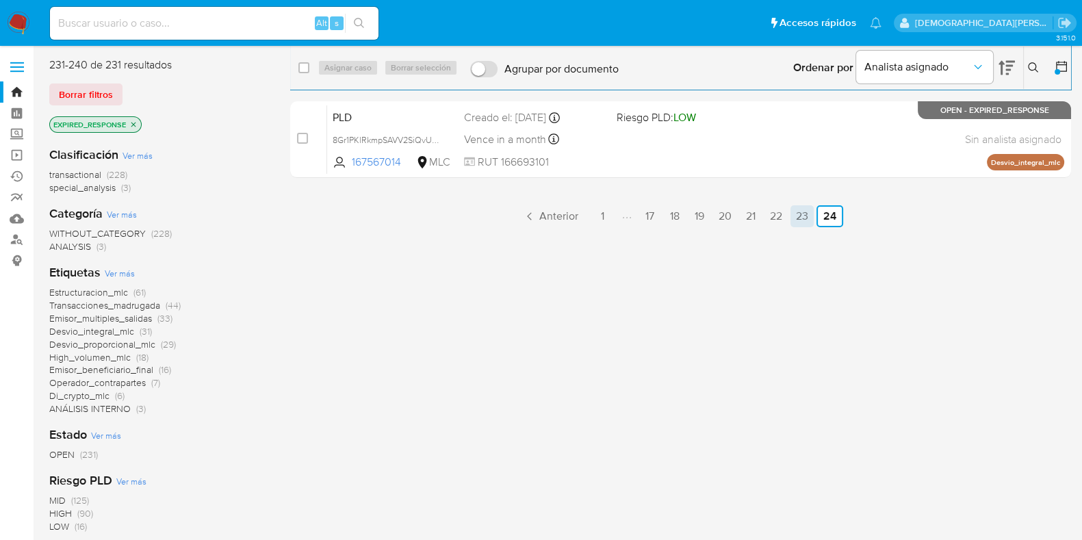
click at [806, 214] on link "23" at bounding box center [801, 216] width 23 height 22
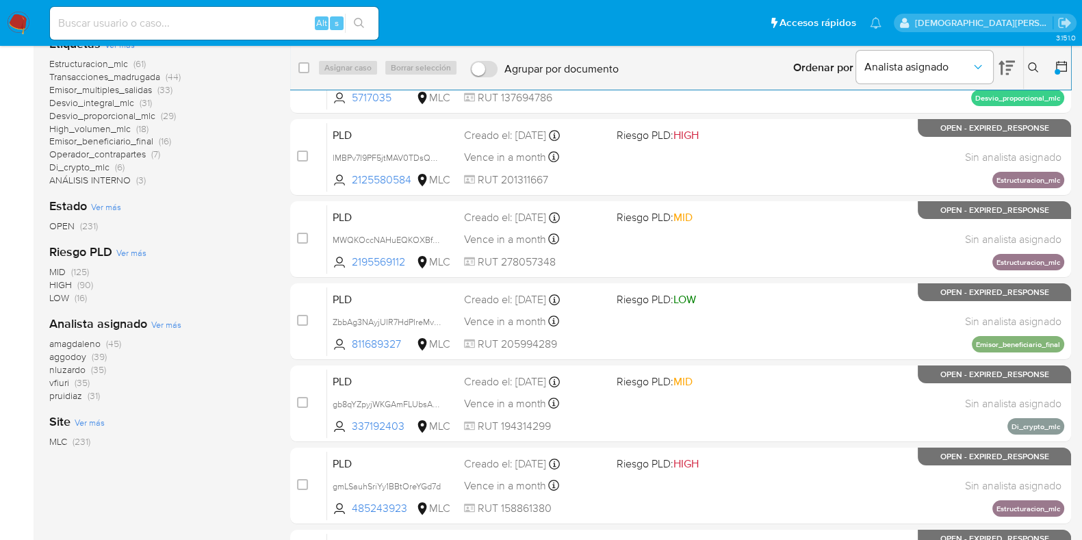
scroll to position [428, 0]
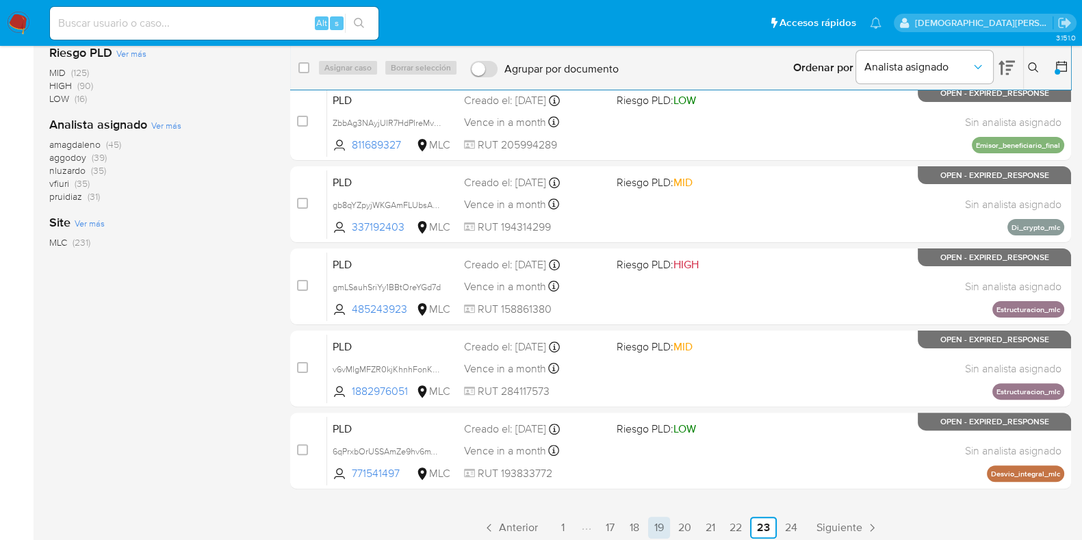
click at [662, 526] on link "19" at bounding box center [659, 528] width 22 height 22
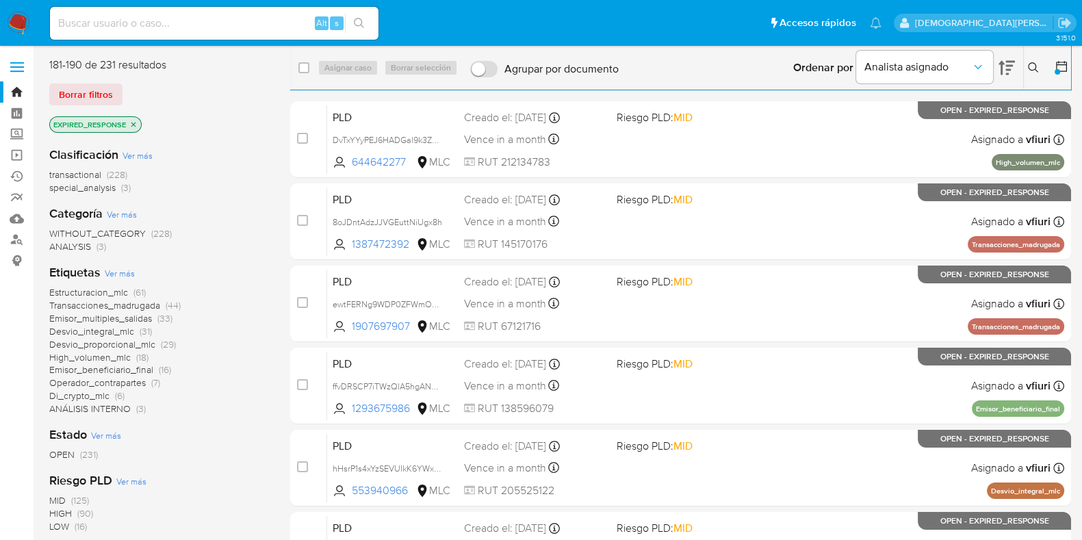
click at [1007, 66] on icon at bounding box center [1006, 68] width 16 height 14
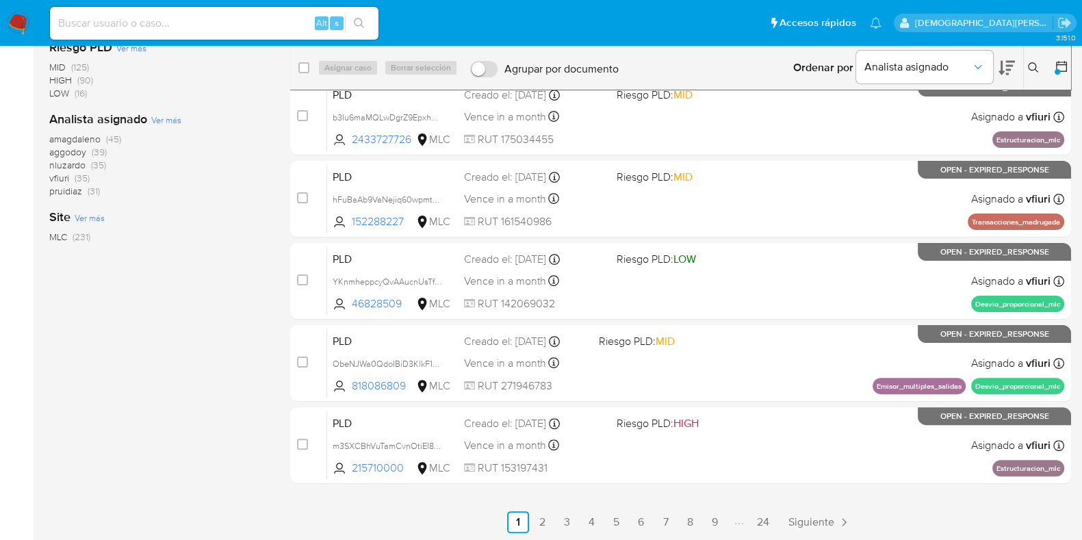
scroll to position [435, 0]
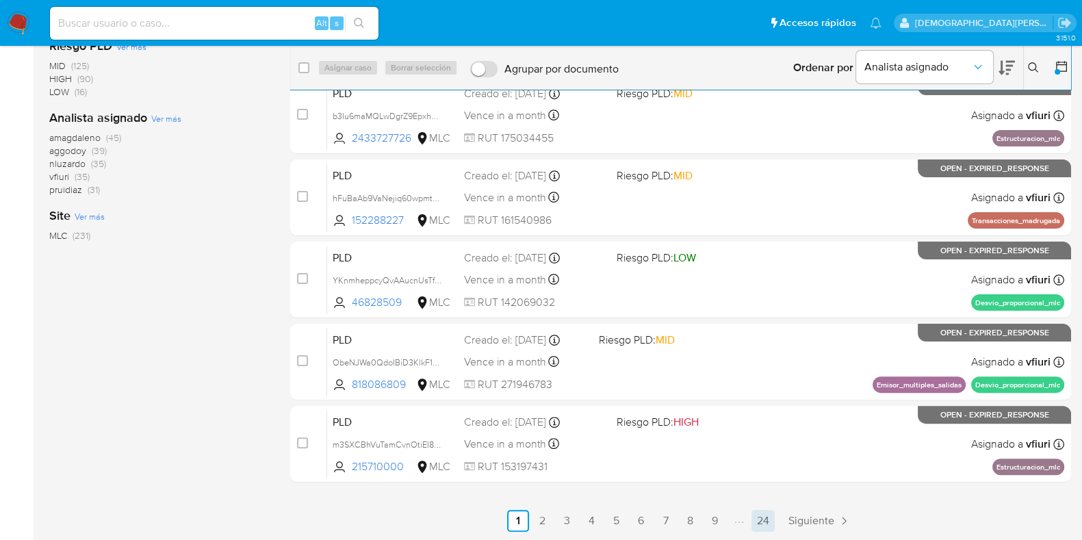
click at [759, 521] on link "24" at bounding box center [762, 521] width 23 height 22
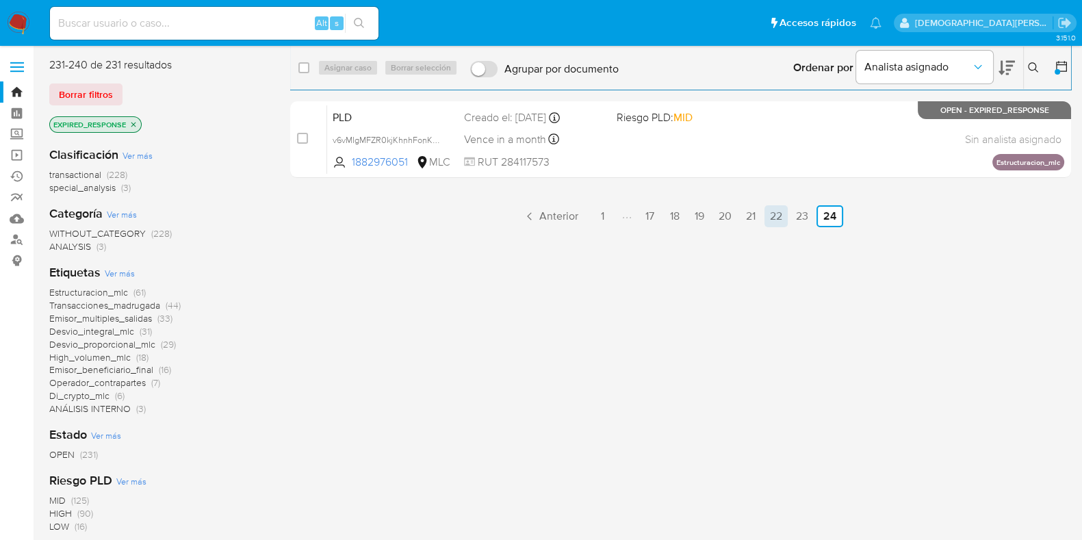
click at [773, 217] on link "22" at bounding box center [775, 216] width 23 height 22
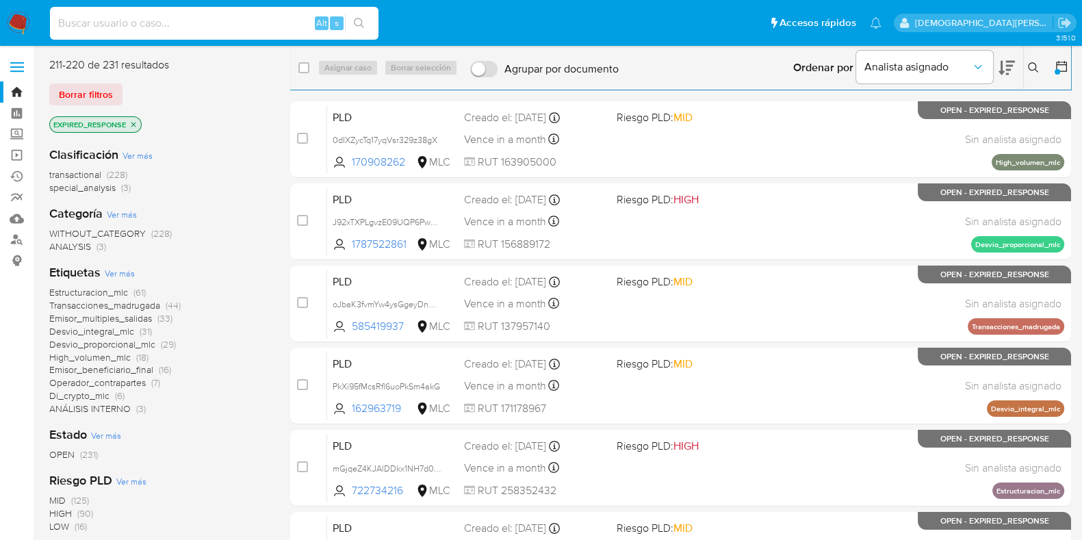
click at [257, 31] on input at bounding box center [214, 23] width 328 height 18
paste input "4nsqYTagnCbXl5AKizoXBjWw"
type input "4nsqYTagnCbXl5AKizoXBjWw"
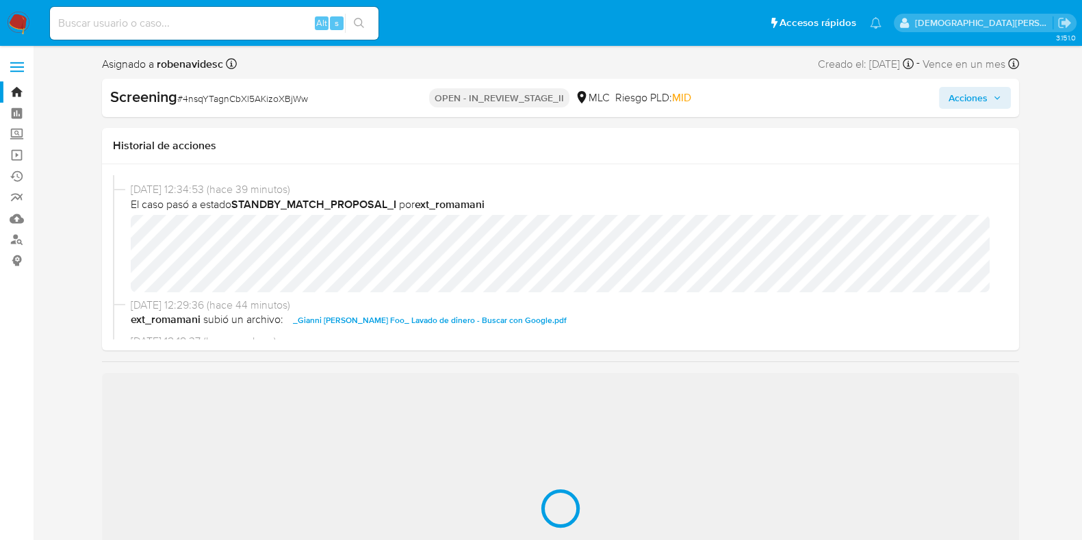
select select "10"
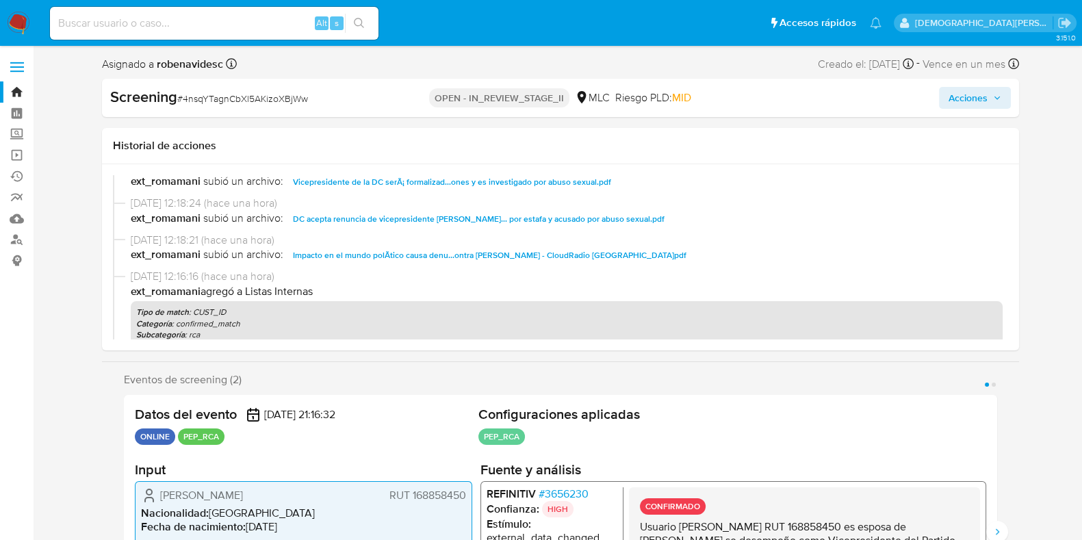
scroll to position [513, 0]
